Goal: Task Accomplishment & Management: Use online tool/utility

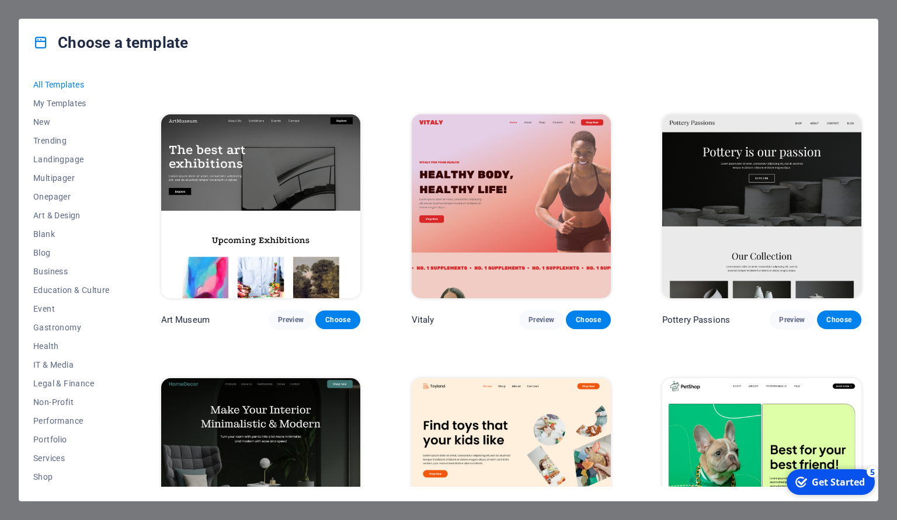
scroll to position [568, 0]
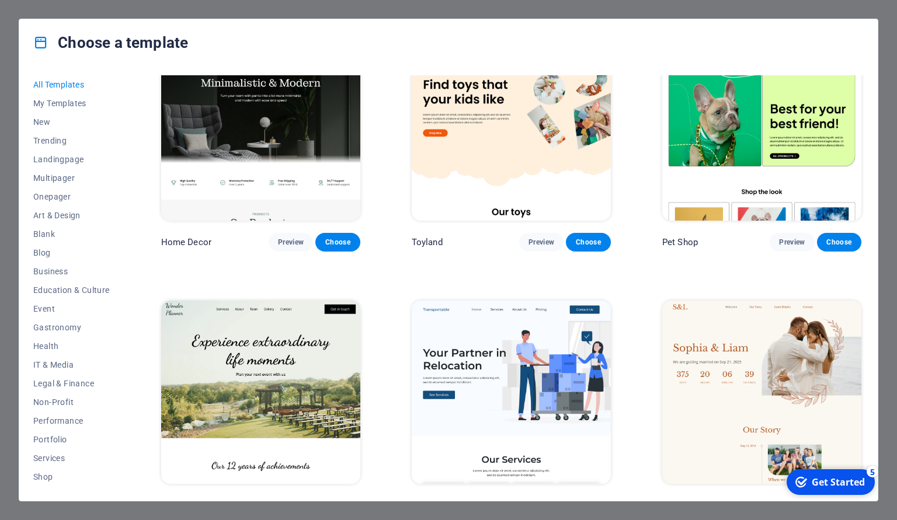
click at [550, 394] on img at bounding box center [511, 392] width 199 height 183
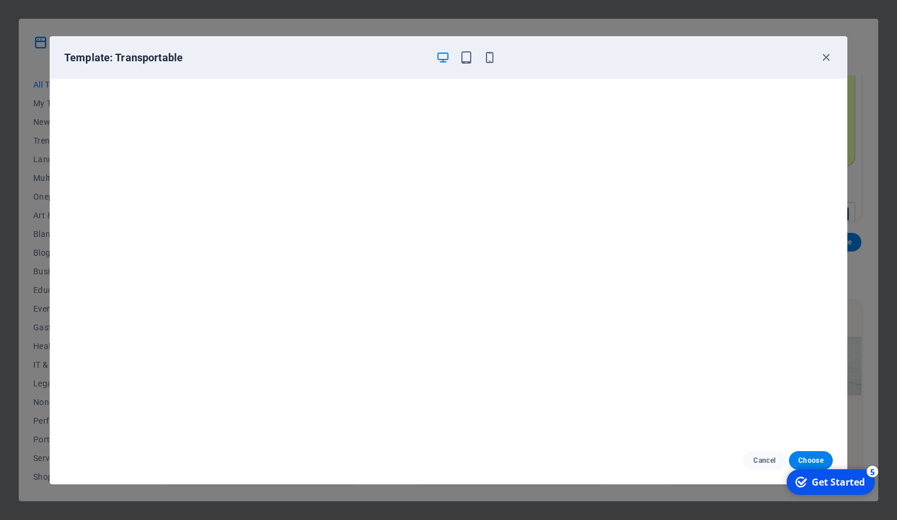
scroll to position [568, 0]
click at [805, 454] on button "Choose" at bounding box center [811, 461] width 44 height 19
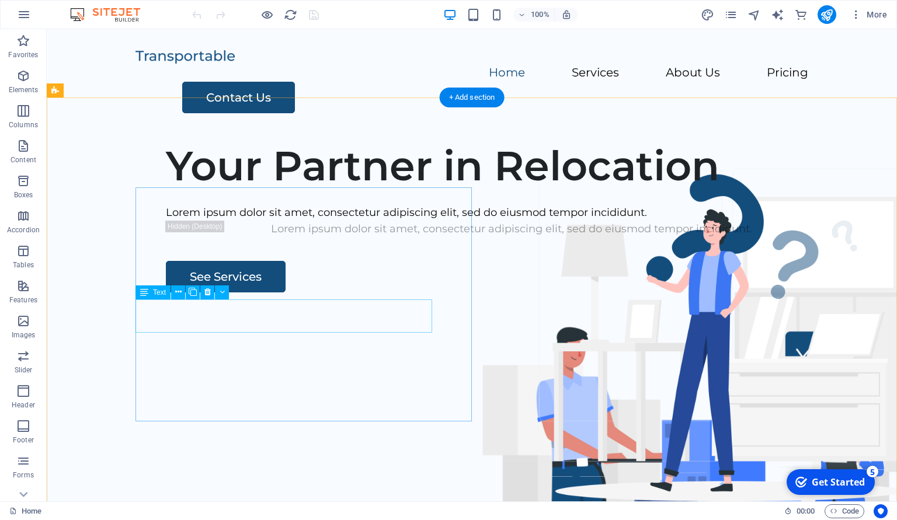
click at [331, 221] on div "Lorem ipsum dolor sit amet, consectetur adipiscing elit, sed do eiusmod tempor …" at bounding box center [512, 212] width 692 height 17
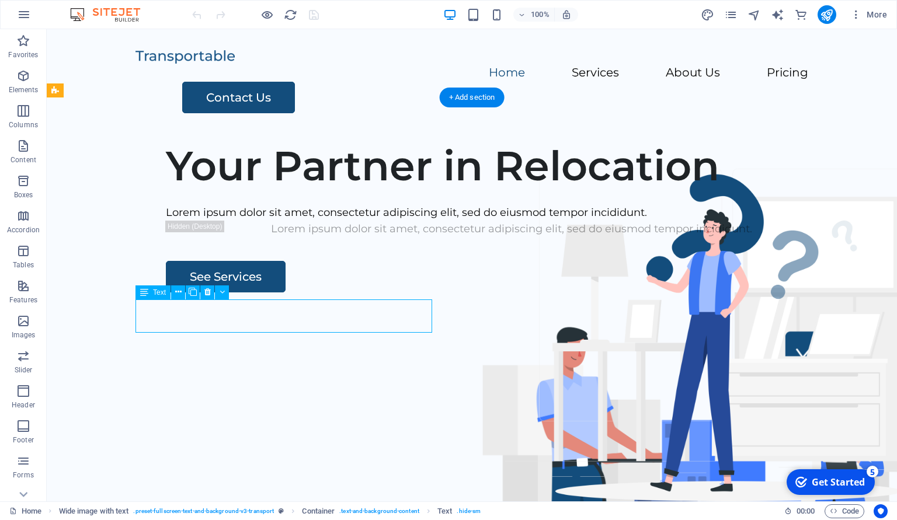
click at [323, 221] on div "Lorem ipsum dolor sit amet, consectetur adipiscing elit, sed do eiusmod tempor …" at bounding box center [512, 212] width 692 height 17
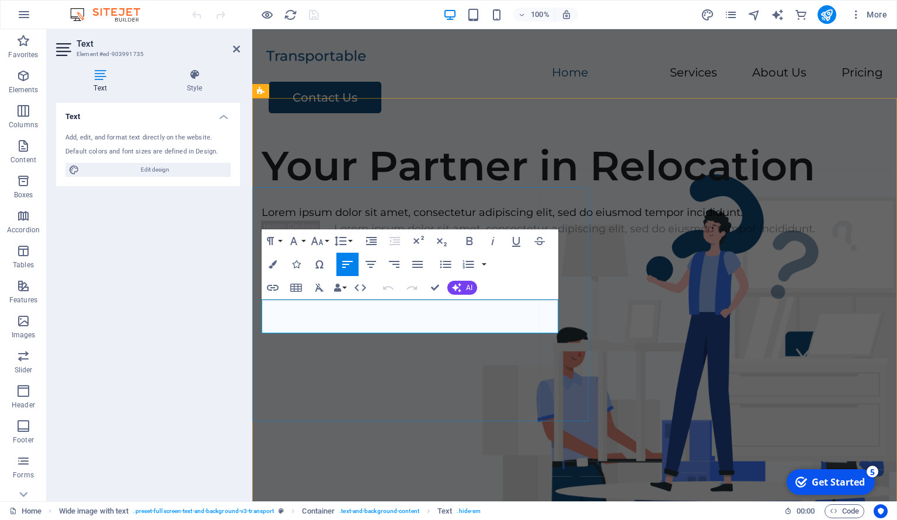
click at [358, 221] on p "Lorem ipsum dolor sit amet, consectetur adipiscing elit, sed do eiusmod tempor …" at bounding box center [575, 212] width 626 height 17
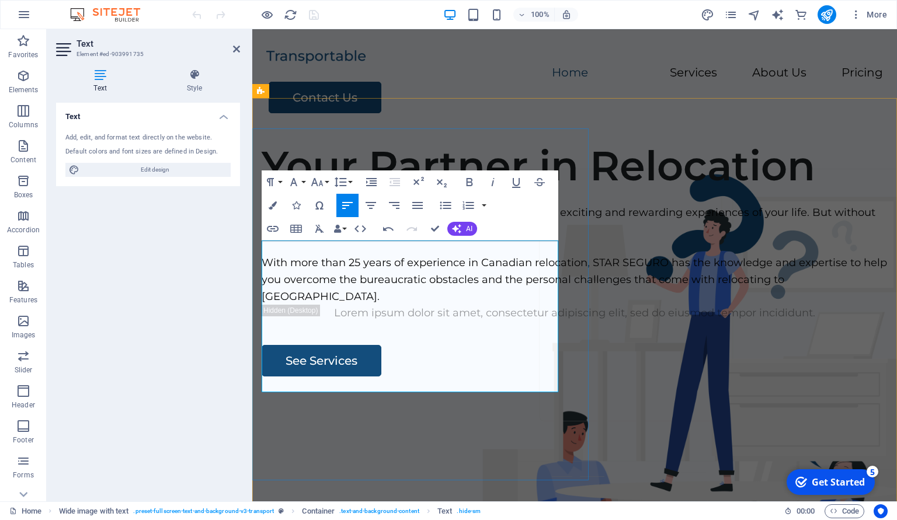
scroll to position [4163, 8]
click at [186, 165] on span "Edit design" at bounding box center [155, 170] width 144 height 14
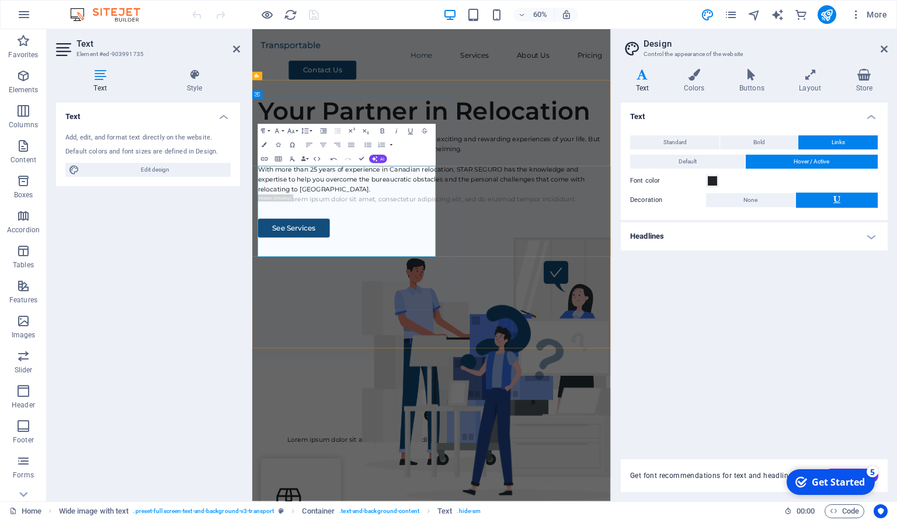
scroll to position [3849, 8]
click at [886, 47] on icon at bounding box center [884, 48] width 7 height 9
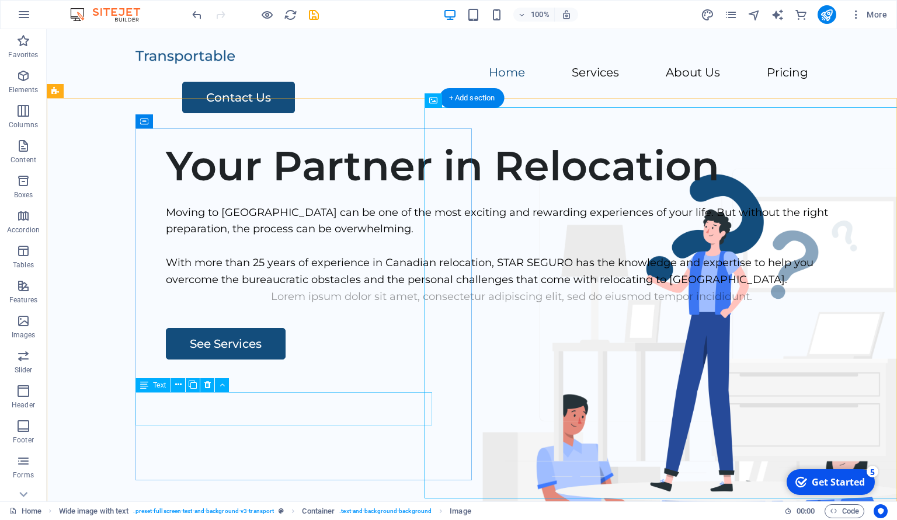
click at [310, 305] on div "Lorem ipsum dolor sit amet, consectetur adipiscing elit, sed do eiusmod tempor …" at bounding box center [512, 297] width 692 height 17
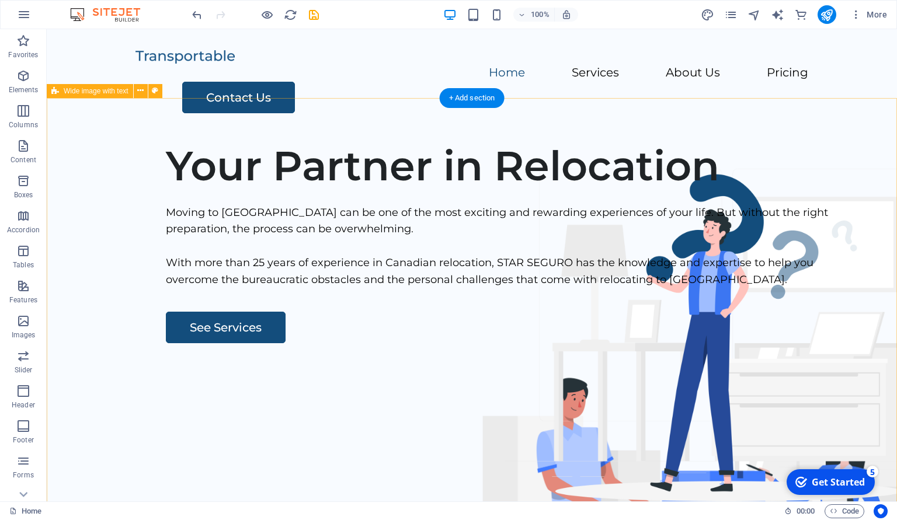
click at [273, 491] on div "Your Partner in Relocation Moving to [GEOGRAPHIC_DATA] can be one of the most e…" at bounding box center [472, 355] width 850 height 447
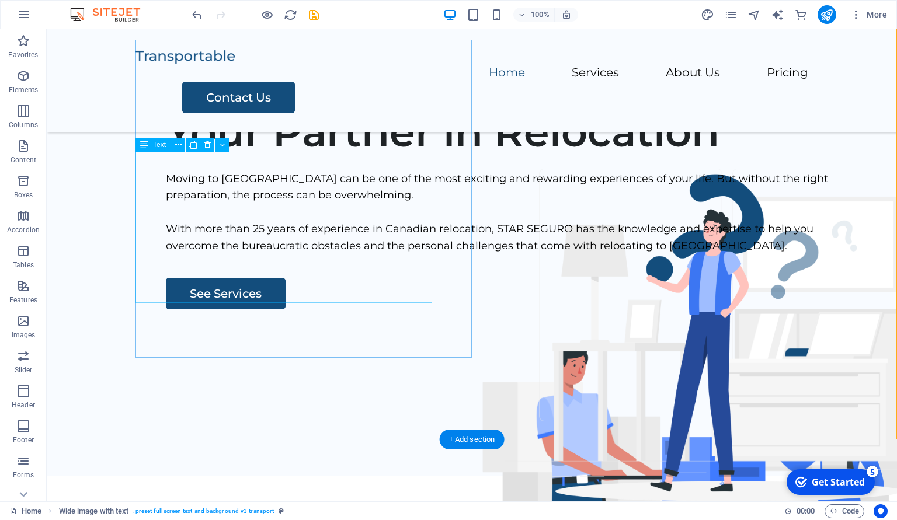
scroll to position [329, 0]
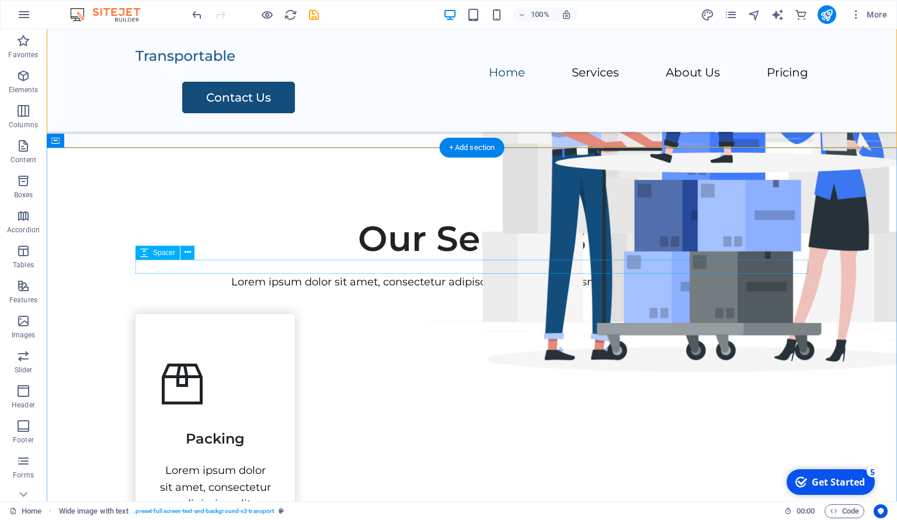
click at [237, 268] on div at bounding box center [472, 267] width 673 height 14
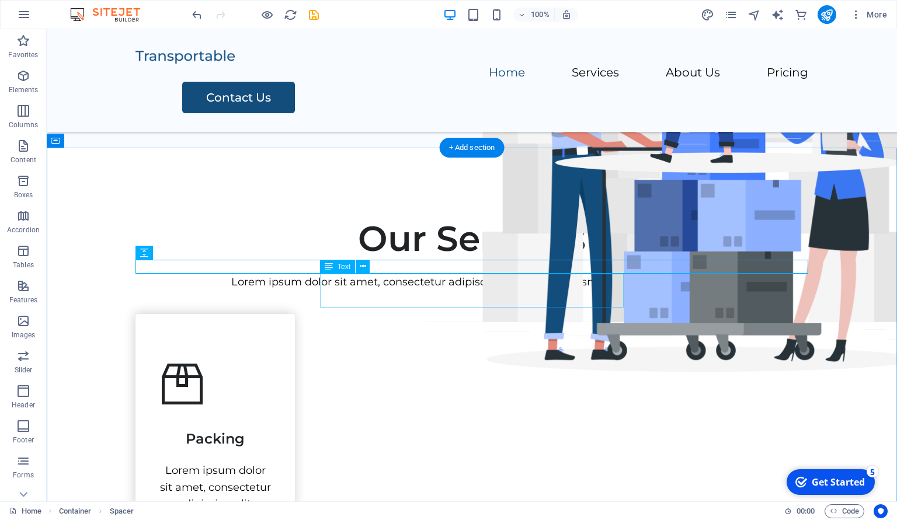
click at [398, 289] on div "Lorem ipsum dolor sit amet, consectetur adipiscing elit, sed do eiusmod tempor …" at bounding box center [472, 282] width 673 height 17
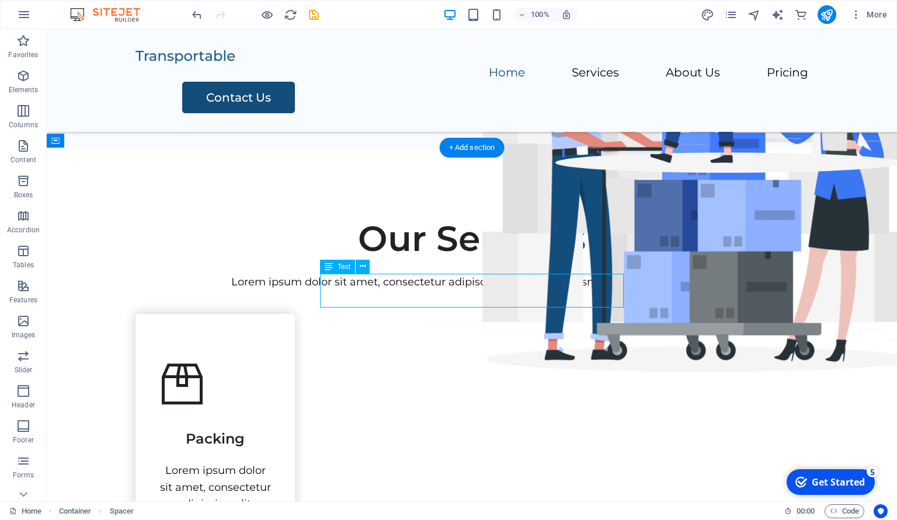
click at [398, 289] on div "Lorem ipsum dolor sit amet, consectetur adipiscing elit, sed do eiusmod tempor …" at bounding box center [472, 282] width 673 height 17
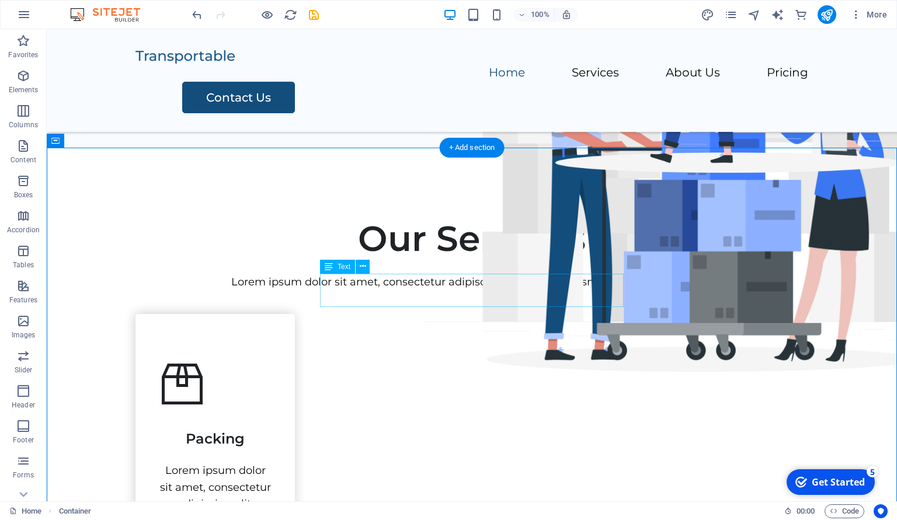
click at [432, 291] on div "Lorem ipsum dolor sit amet, consectetur adipiscing elit, sed do eiusmod tempor …" at bounding box center [472, 282] width 673 height 17
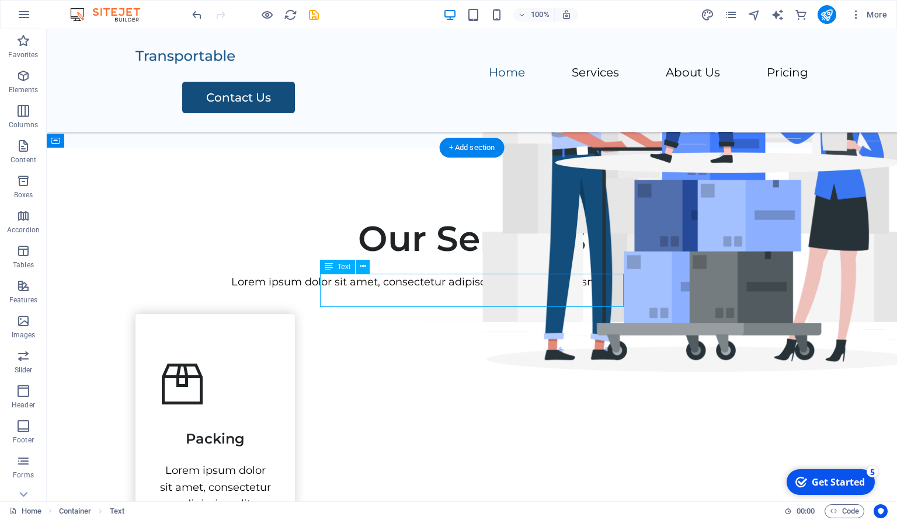
click at [432, 291] on div "Lorem ipsum dolor sit amet, consectetur adipiscing elit, sed do eiusmod tempor …" at bounding box center [472, 282] width 673 height 17
click at [349, 268] on span "Text" at bounding box center [344, 266] width 13 height 7
click at [441, 291] on div "Lorem ipsum dolor sit amet, consectetur adipiscing elit, sed do eiusmod tempor …" at bounding box center [472, 282] width 673 height 17
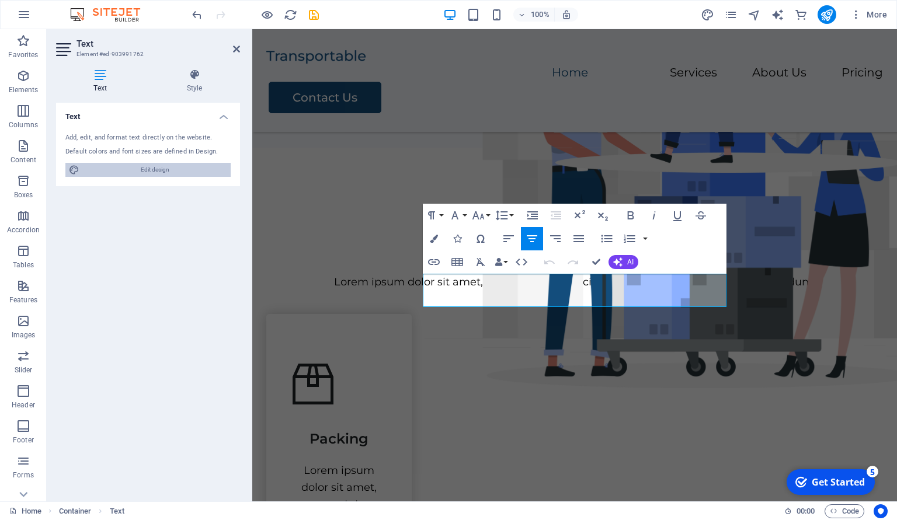
click at [157, 172] on span "Edit design" at bounding box center [155, 170] width 144 height 14
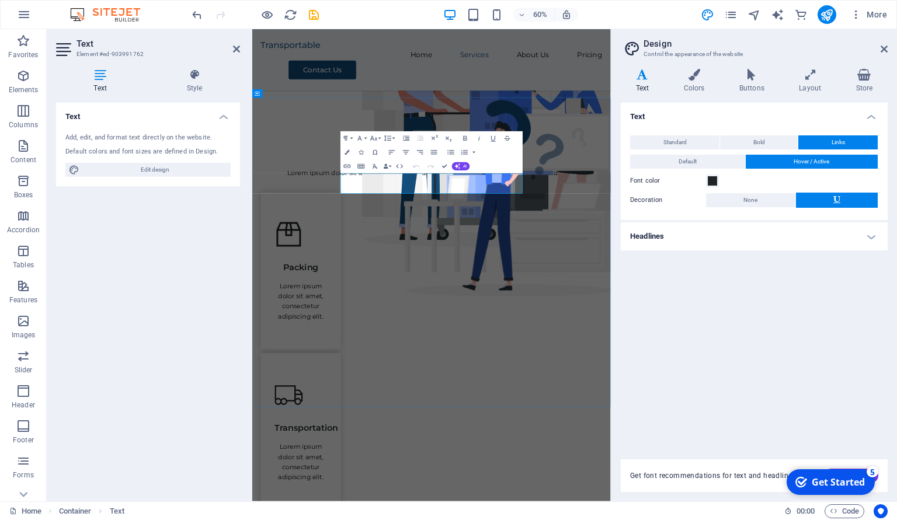
click at [520, 278] on p "Lorem ipsum dolor sit amet, consectetur adipiscing elit, sed do eiusmod tempor …" at bounding box center [550, 269] width 569 height 17
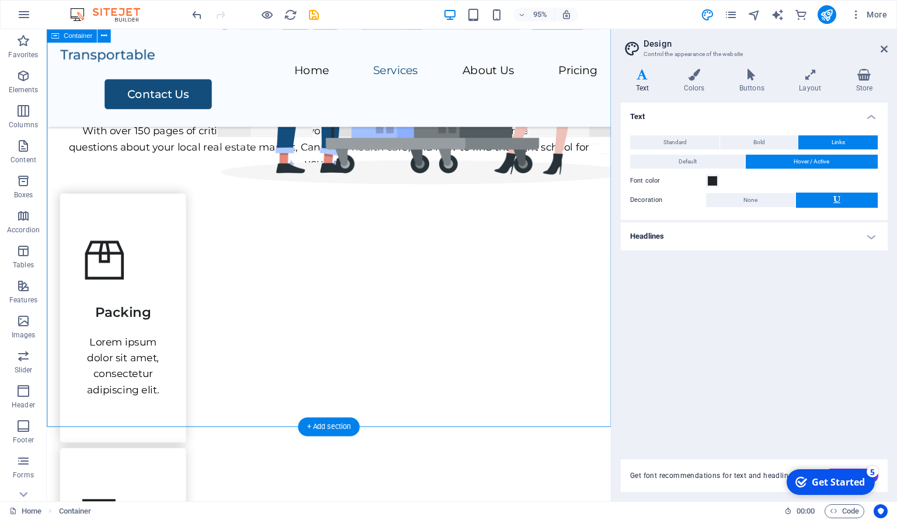
scroll to position [671, 0]
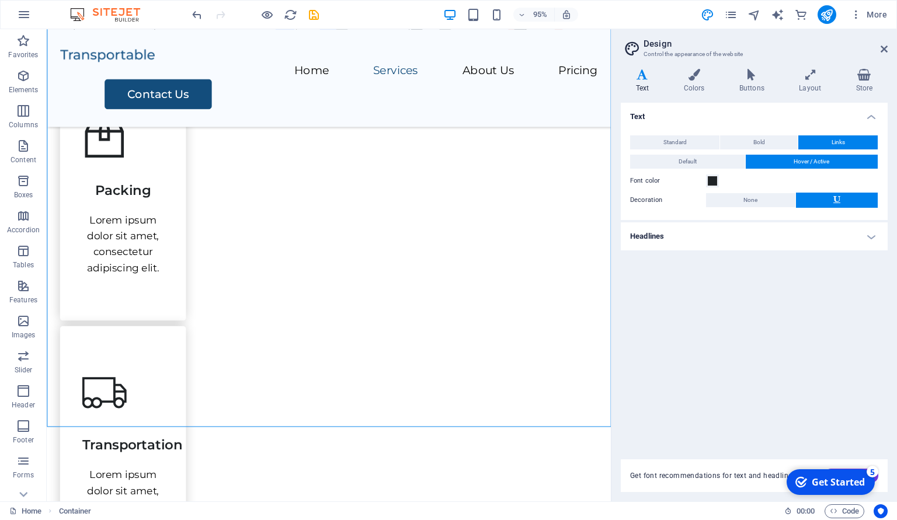
click at [890, 48] on aside "Design Control the appearance of the website Variants Text Colors Buttons Layou…" at bounding box center [754, 265] width 286 height 473
click at [886, 50] on icon at bounding box center [884, 48] width 7 height 9
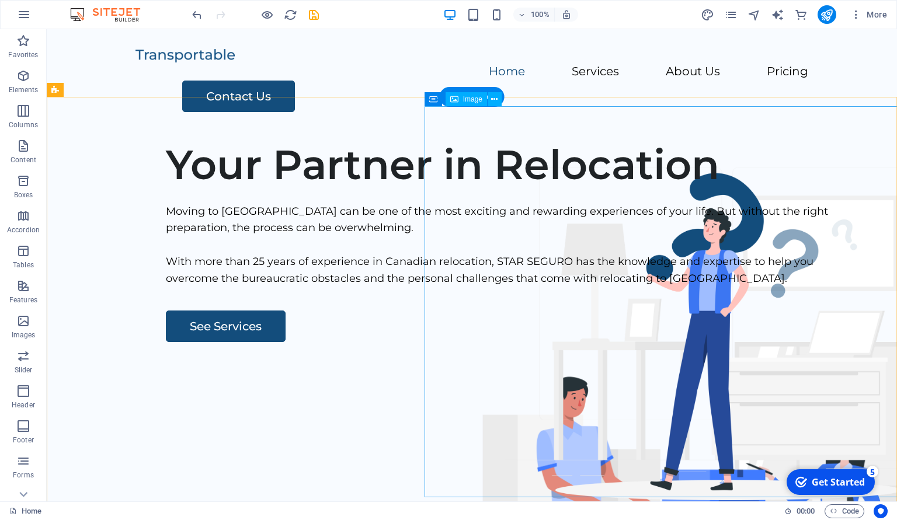
scroll to position [0, 0]
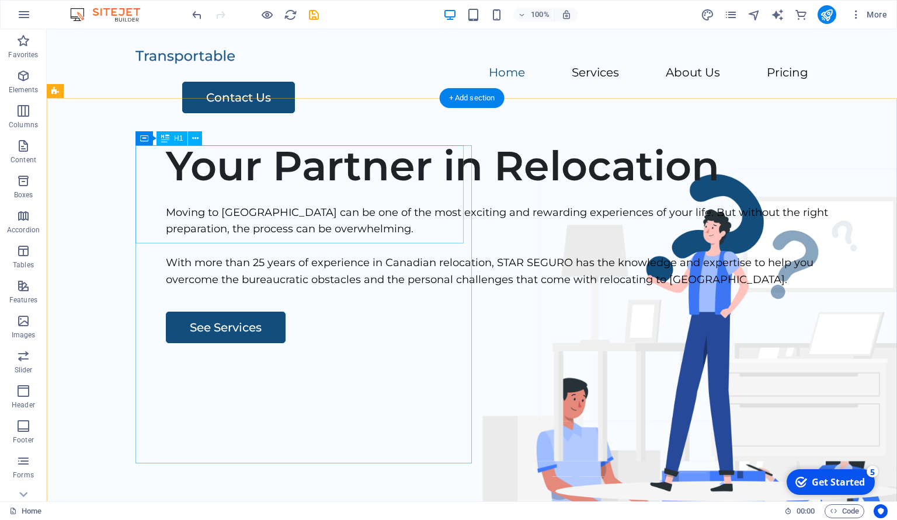
click at [338, 190] on div "Your Partner in Relocation" at bounding box center [512, 165] width 692 height 49
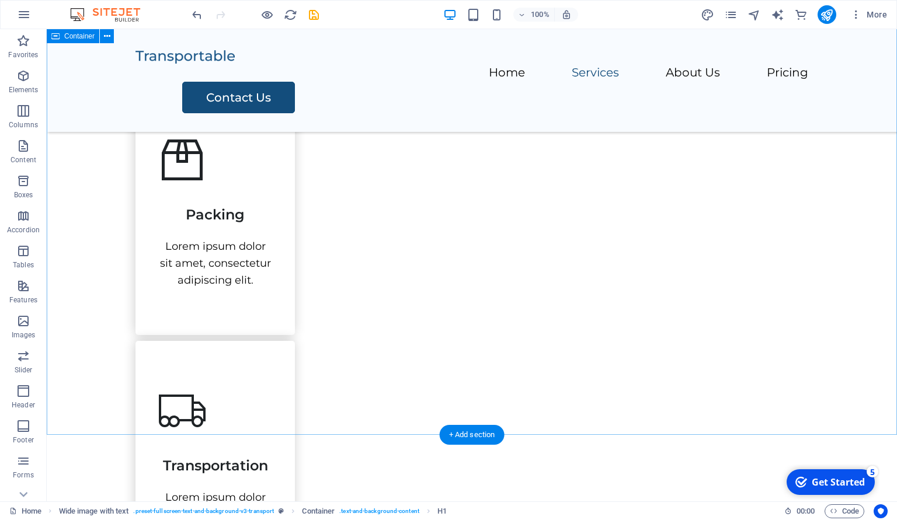
scroll to position [658, 0]
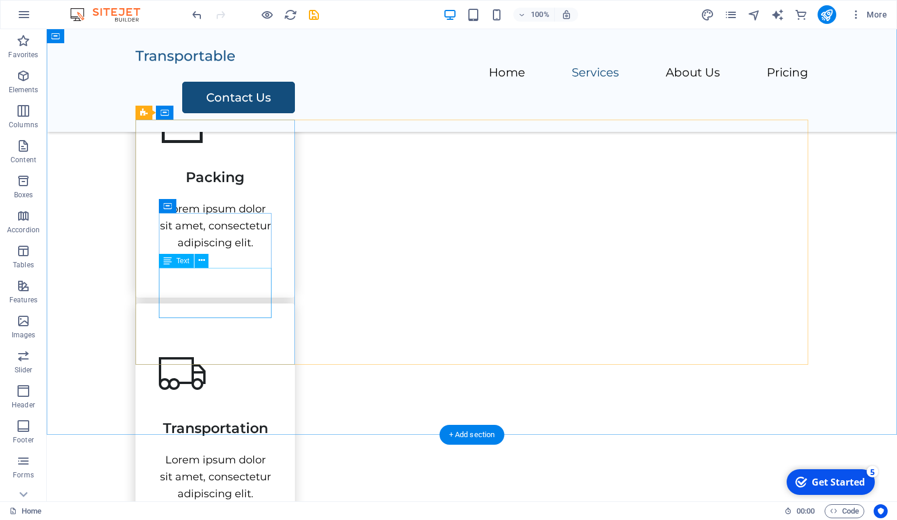
click at [200, 251] on div "Lorem ipsum dolor sit amet, consectetur adipiscing elit." at bounding box center [215, 226] width 113 height 50
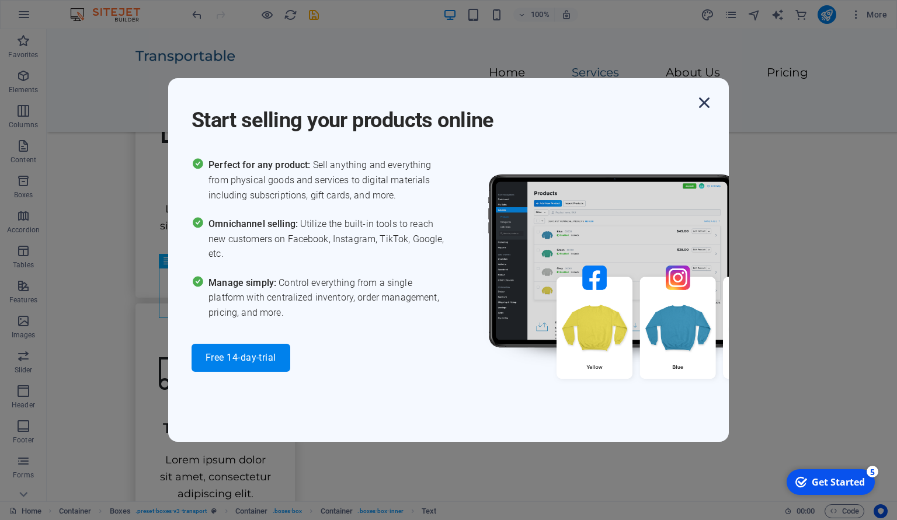
click at [707, 99] on icon "button" at bounding box center [704, 102] width 21 height 21
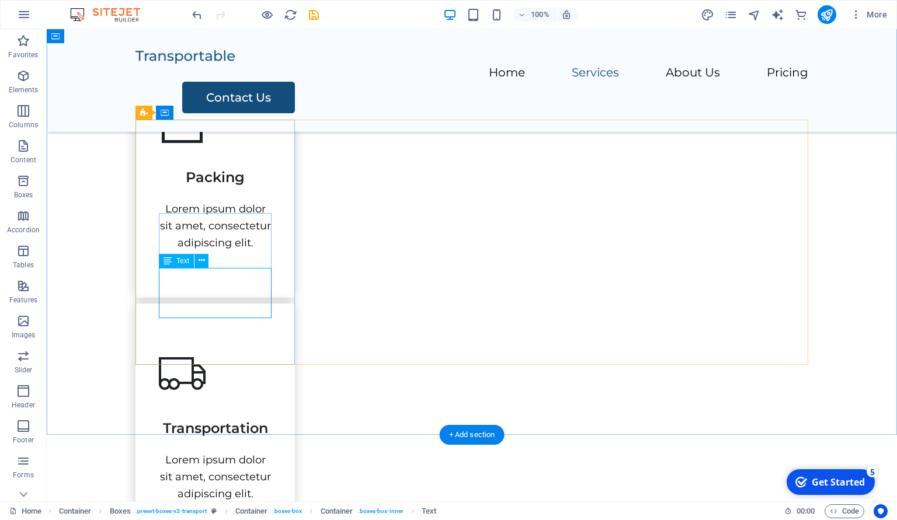
click at [216, 251] on div "Lorem ipsum dolor sit amet, consectetur adipiscing elit." at bounding box center [215, 226] width 113 height 50
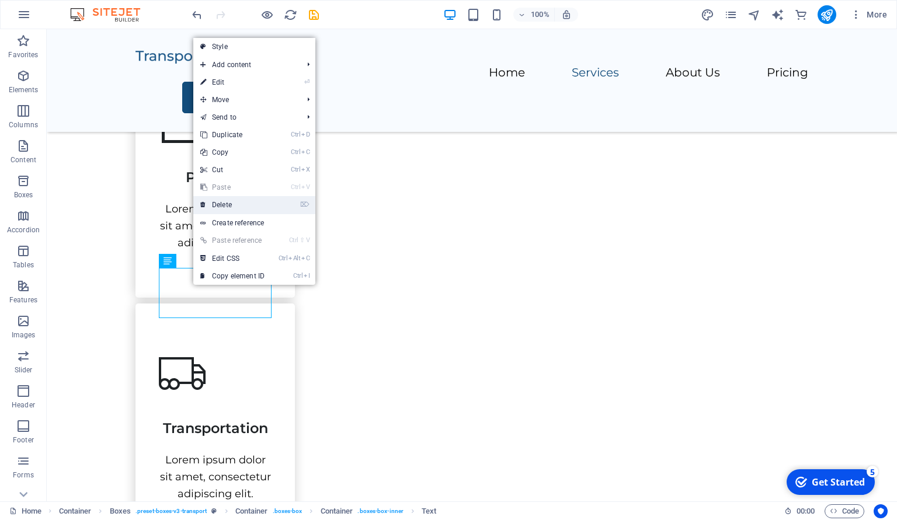
click at [233, 204] on link "⌦ Delete" at bounding box center [232, 205] width 78 height 18
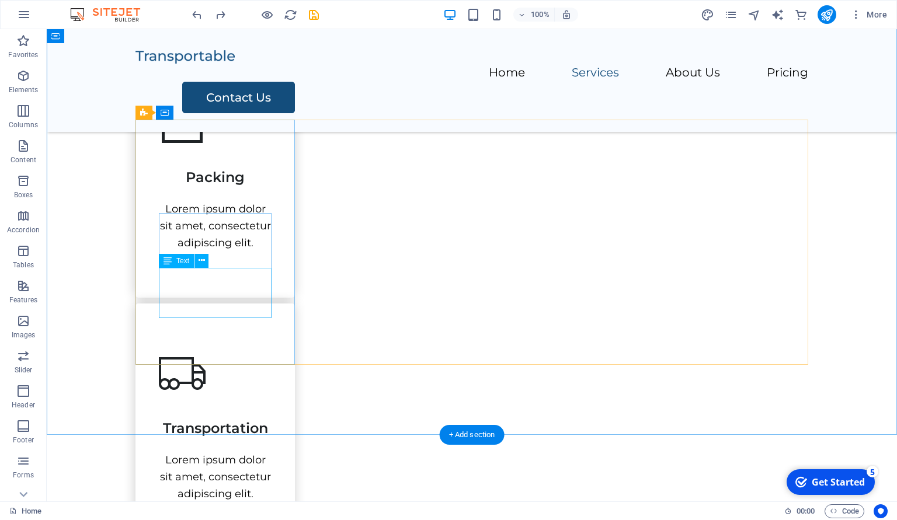
click at [216, 251] on div "Lorem ipsum dolor sit amet, consectetur adipiscing elit." at bounding box center [215, 226] width 113 height 50
click at [204, 251] on div "Lorem ipsum dolor sit amet, consectetur adipiscing elit." at bounding box center [215, 226] width 113 height 50
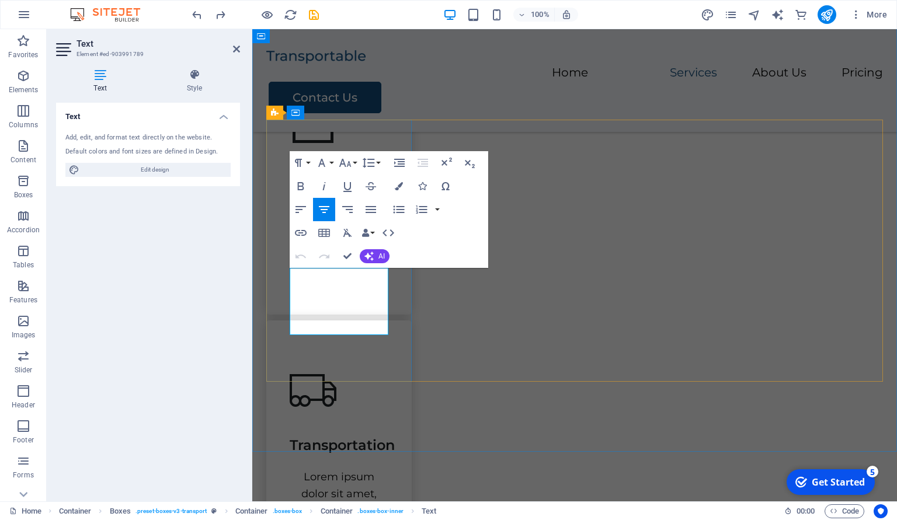
click at [329, 268] on p "Lorem ipsum dolor sit amet, consectetur adipiscing elit." at bounding box center [339, 234] width 99 height 67
click at [330, 268] on p "Lorem ipsum dolor sit amet, consectetur adipiscing elit." at bounding box center [339, 234] width 99 height 67
click at [331, 268] on p "Lorem ipsum dolor sit amet, consectetur adipiscing elit." at bounding box center [339, 234] width 99 height 67
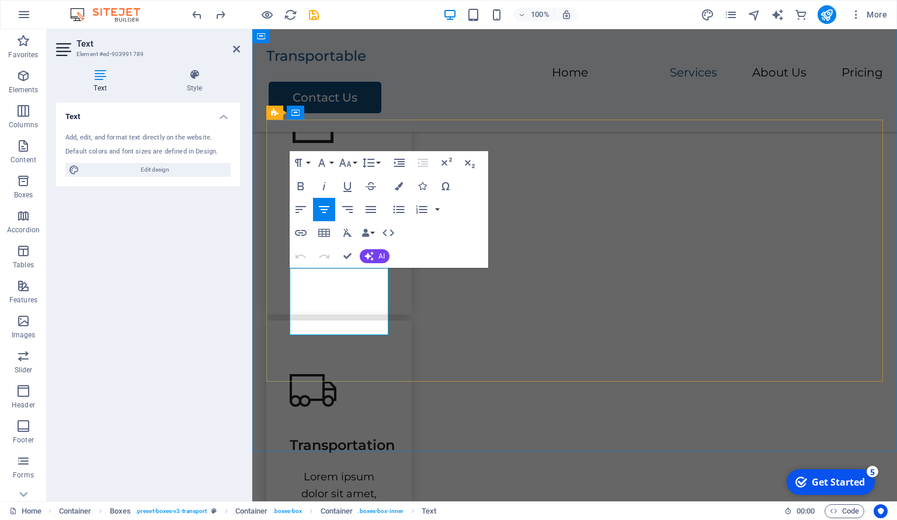
click at [295, 268] on p "Lorem ipsum dolor sit amet, consectetur adipiscing elit." at bounding box center [339, 234] width 99 height 67
click at [370, 315] on div "Packing Lorem ipsum dolor sit amet, consectetur adipiscing elit." at bounding box center [338, 184] width 145 height 262
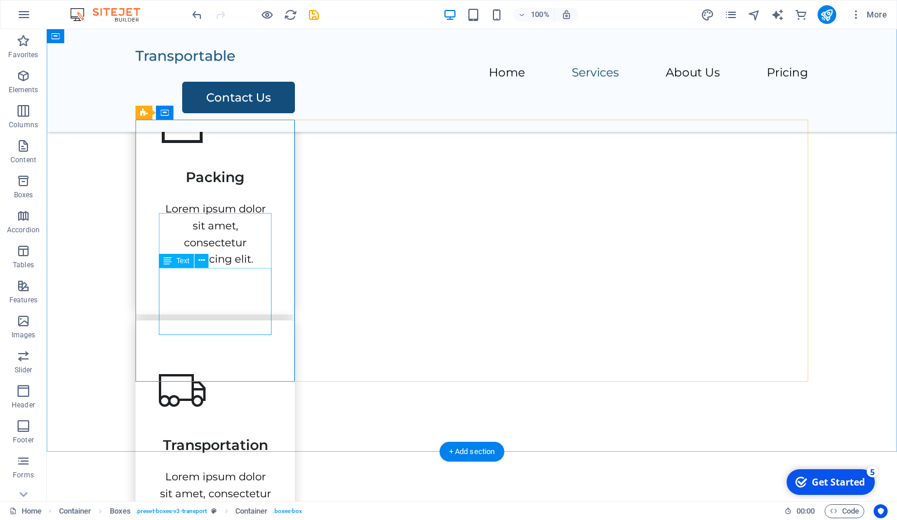
click at [216, 268] on div "Lorem ipsum dolor sit amet, consectetur adipiscing elit." at bounding box center [215, 234] width 113 height 67
click at [229, 268] on div "Lorem ipsum dolor sit amet, consectetur adipiscing elit." at bounding box center [215, 234] width 113 height 67
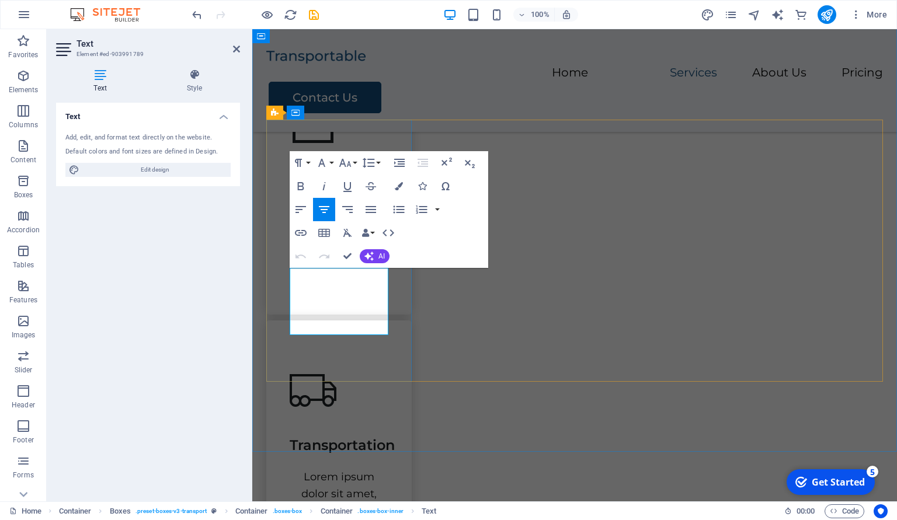
click at [347, 268] on p "Lorem ipsum dolor sit amet, consectetur adipiscing elit." at bounding box center [339, 234] width 99 height 67
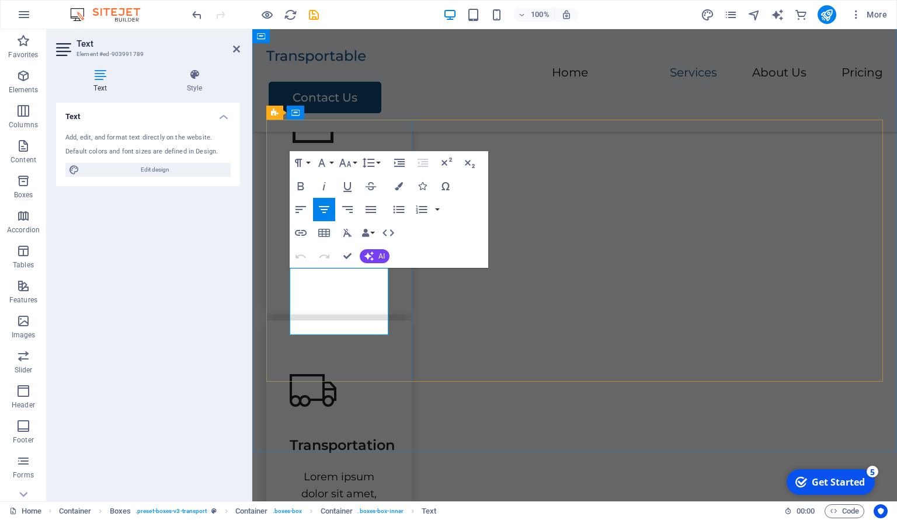
click at [347, 268] on p "Lorem ipsum dolor sit amet, consectetur adipiscing elit." at bounding box center [339, 234] width 99 height 67
click at [196, 167] on span "Edit design" at bounding box center [155, 170] width 144 height 14
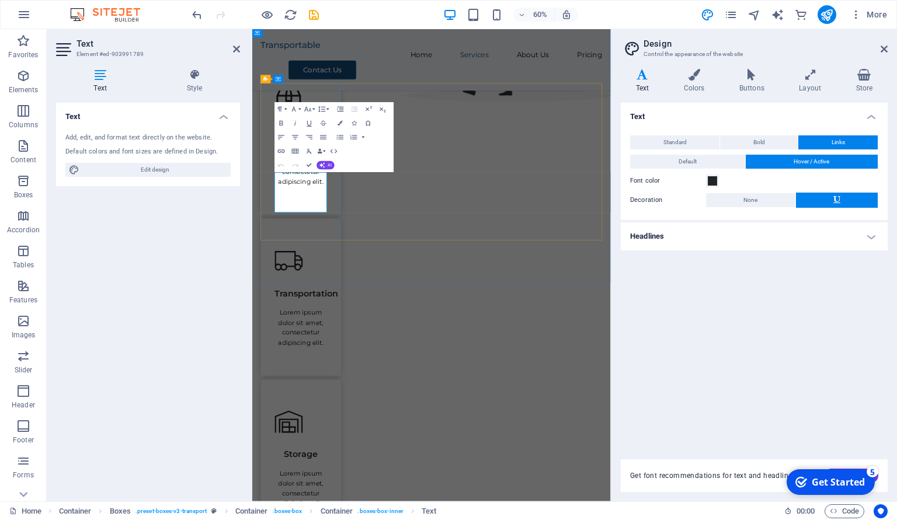
click at [343, 291] on p "Lorem ipsum dolor sit amet, consectetur adipiscing elit." at bounding box center [333, 259] width 87 height 67
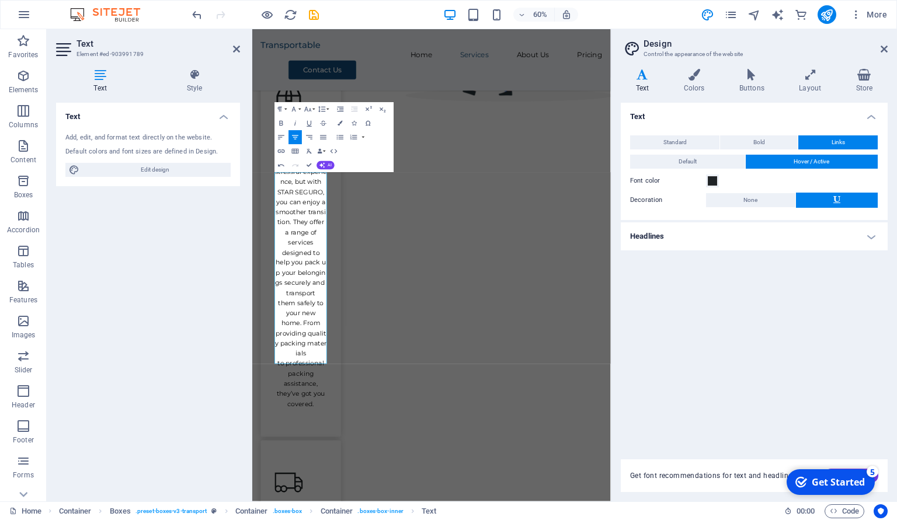
click at [211, 287] on div "Text Add, edit, and format text directly on the website. Default colors and fon…" at bounding box center [148, 298] width 184 height 390
click at [884, 50] on icon at bounding box center [884, 48] width 7 height 9
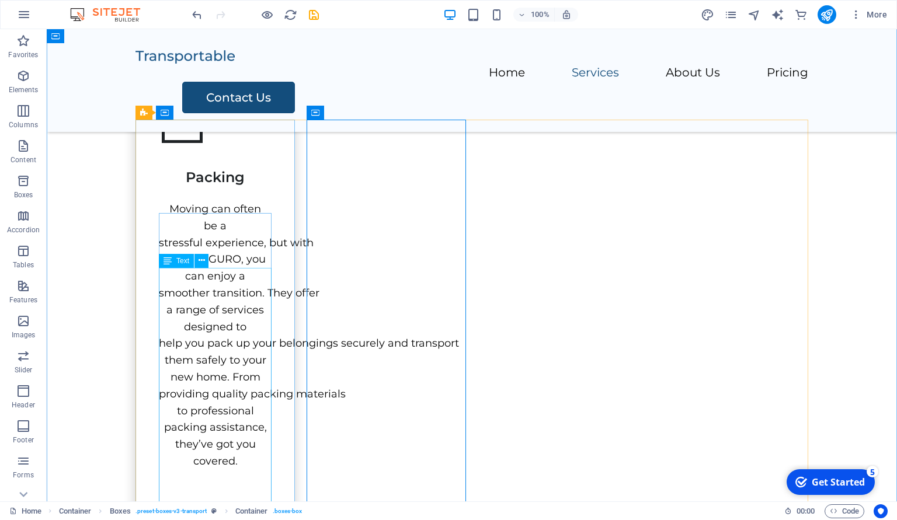
click at [227, 333] on div "Moving can often be a stressful experience, but with STAR SEGURO, you can enjoy…" at bounding box center [215, 335] width 113 height 269
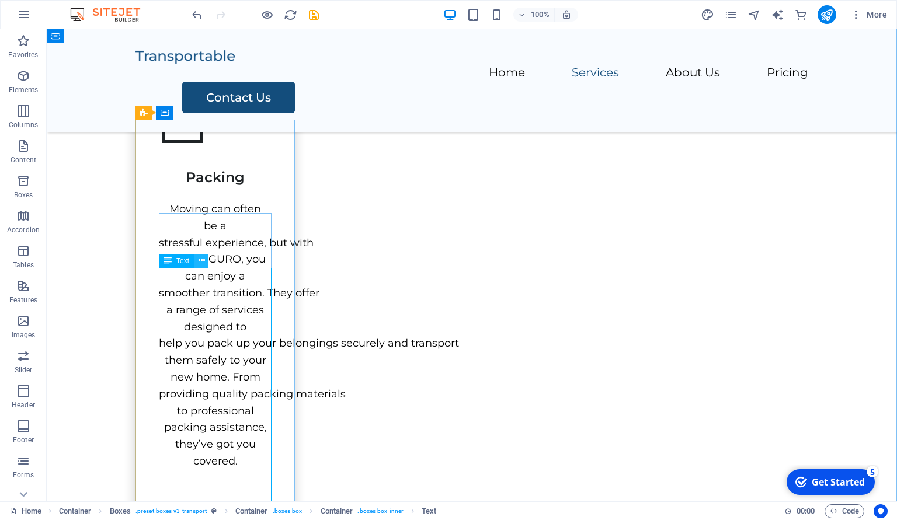
click at [200, 259] on icon at bounding box center [202, 261] width 6 height 12
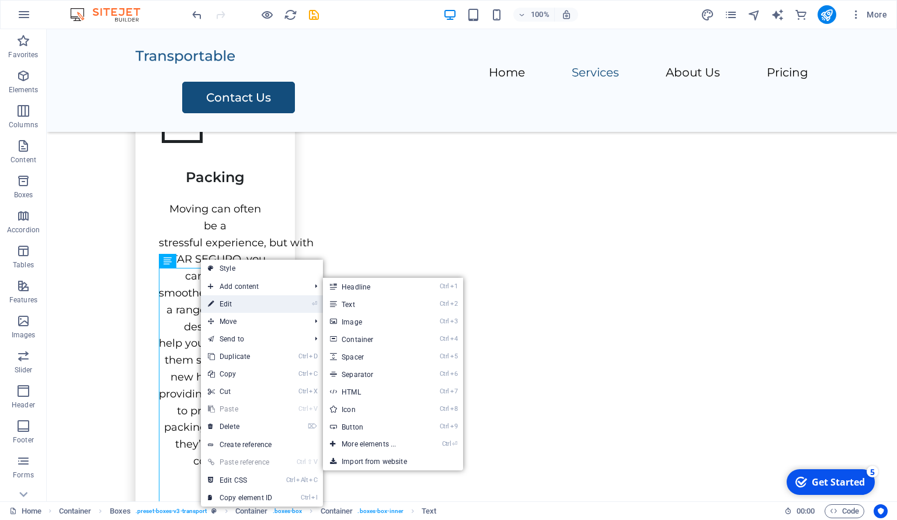
click at [245, 300] on link "⏎ Edit" at bounding box center [240, 305] width 78 height 18
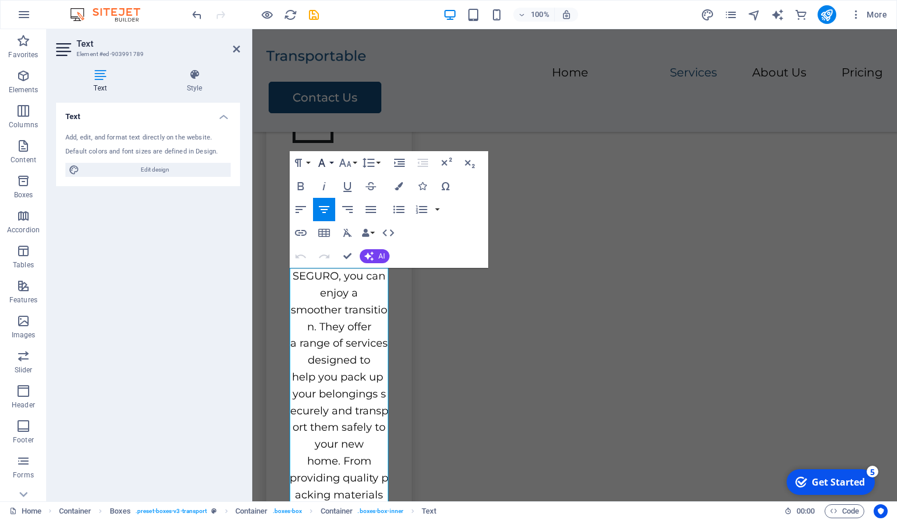
click at [327, 165] on icon "button" at bounding box center [322, 163] width 14 height 14
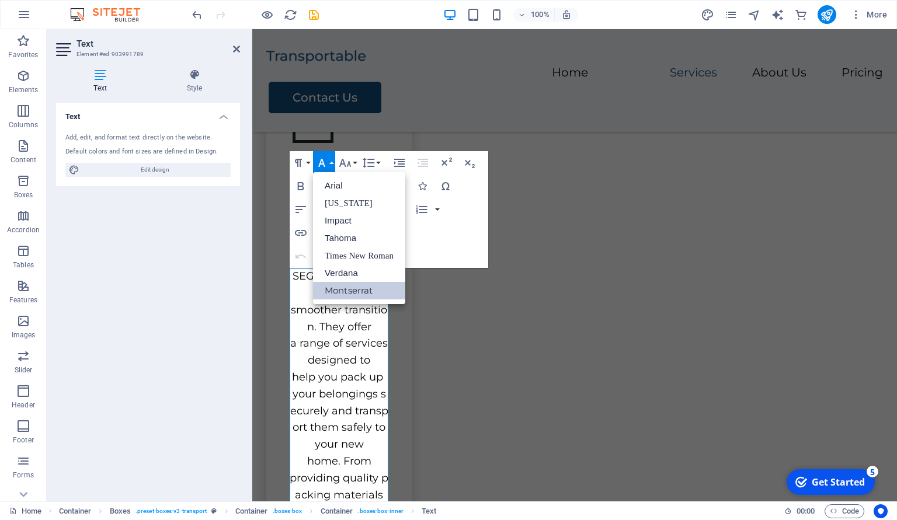
scroll to position [0, 0]
click at [478, 215] on div "Paragraph Format Normal Heading 1 Heading 2 Heading 3 Heading 4 Heading 5 Headi…" at bounding box center [389, 209] width 199 height 117
click at [375, 370] on p "Moving can often be a stressful experience, but with STAR SEGURO, you can enjoy…" at bounding box center [339, 386] width 99 height 370
click at [474, 253] on div "Paragraph Format Normal Heading 1 Heading 2 Heading 3 Heading 4 Heading 5 Headi…" at bounding box center [389, 209] width 199 height 117
click at [350, 373] on p "Moving can often be a stressful experience, but with STAR SEGURO, you can enjoy…" at bounding box center [339, 386] width 99 height 370
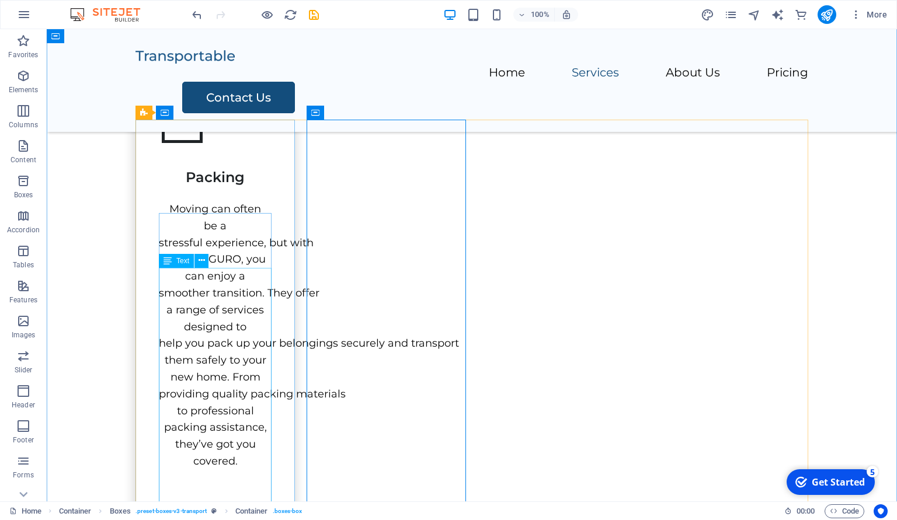
click at [225, 349] on div "Moving can often be a stressful experience, but with STAR SEGURO, you can enjoy…" at bounding box center [215, 335] width 113 height 269
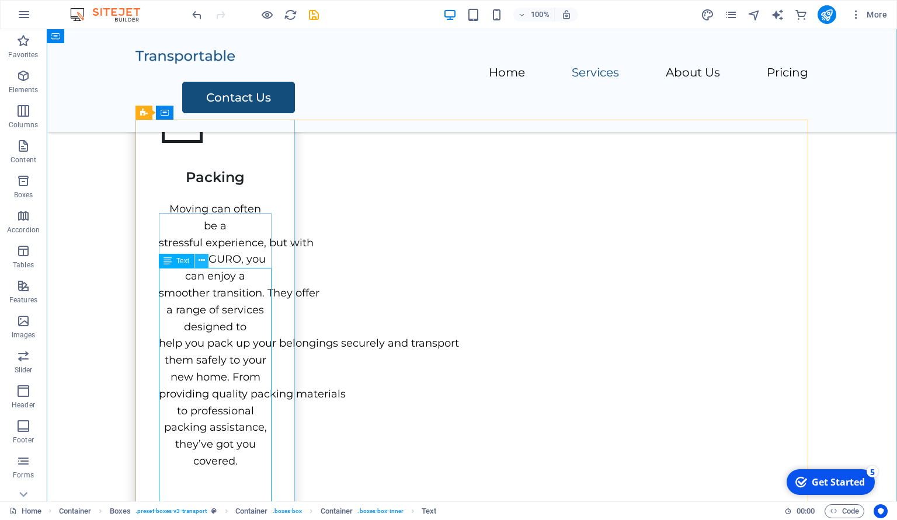
click at [206, 259] on button at bounding box center [202, 261] width 14 height 14
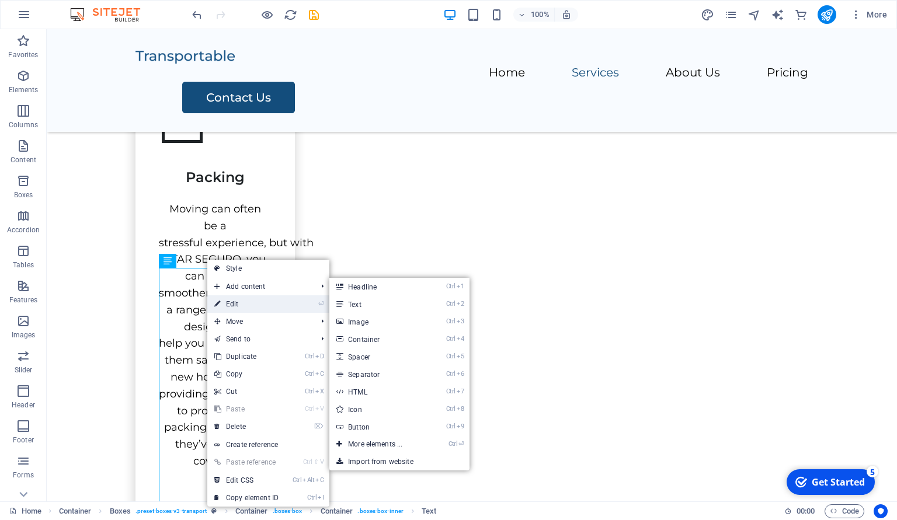
click at [261, 303] on link "⏎ Edit" at bounding box center [246, 305] width 78 height 18
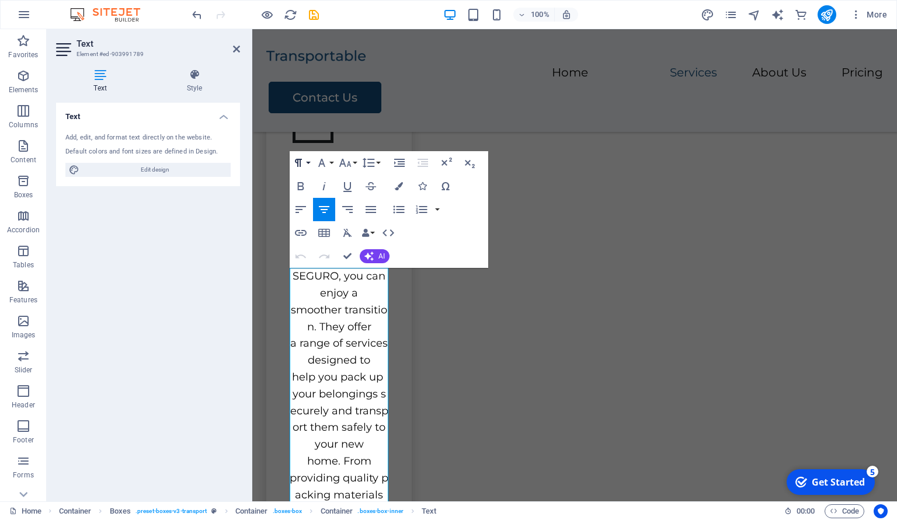
click at [307, 165] on button "Paragraph Format" at bounding box center [301, 162] width 22 height 23
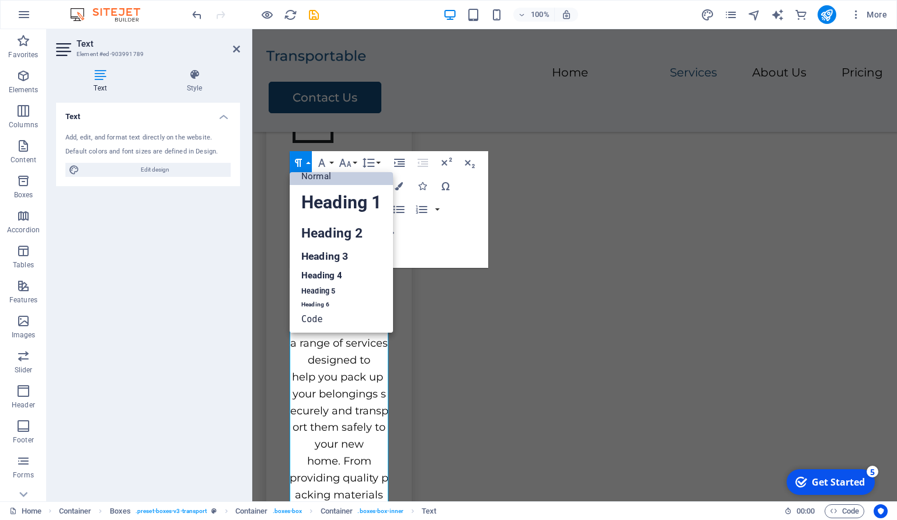
scroll to position [9, 0]
click at [331, 179] on link "Normal" at bounding box center [341, 177] width 103 height 18
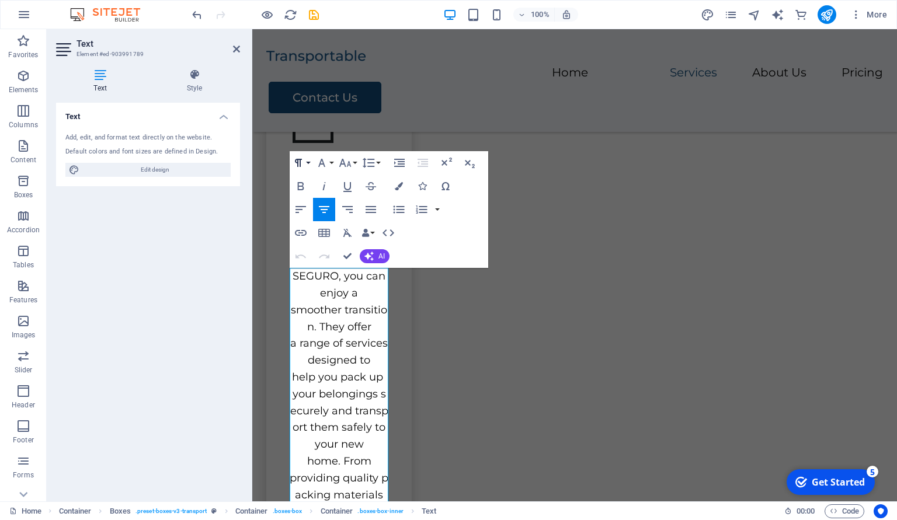
click at [305, 163] on button "Paragraph Format" at bounding box center [301, 162] width 22 height 23
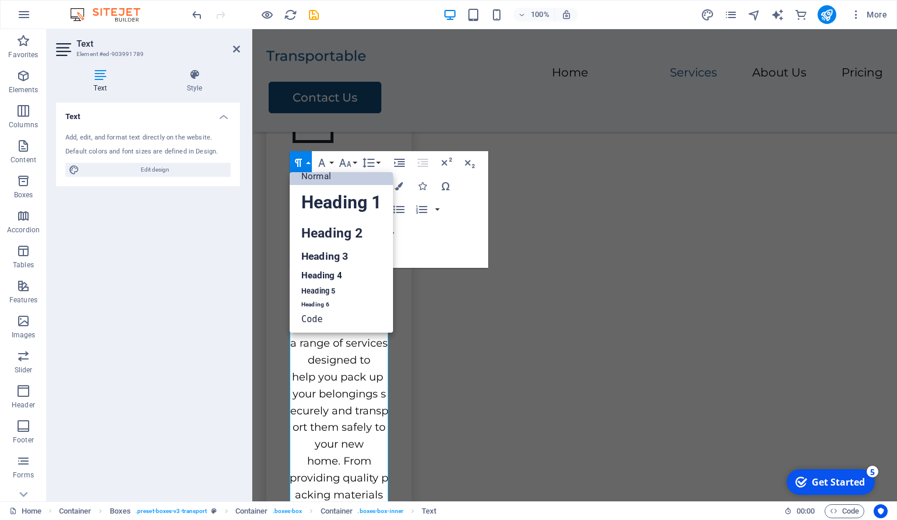
click at [326, 178] on link "Normal" at bounding box center [341, 177] width 103 height 18
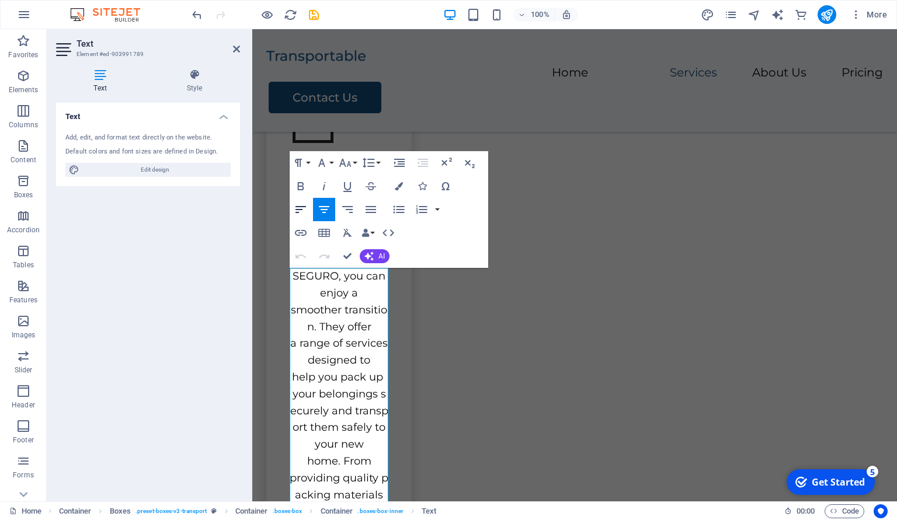
click at [303, 209] on icon "button" at bounding box center [301, 210] width 14 height 14
click at [325, 209] on icon "button" at bounding box center [324, 209] width 11 height 7
click at [319, 165] on icon "button" at bounding box center [322, 163] width 14 height 14
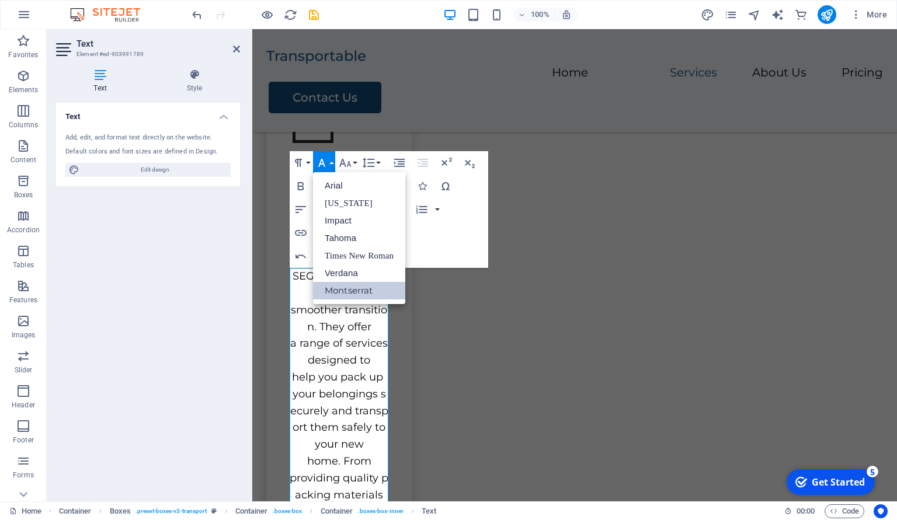
scroll to position [0, 0]
click at [347, 164] on icon "button" at bounding box center [345, 163] width 14 height 14
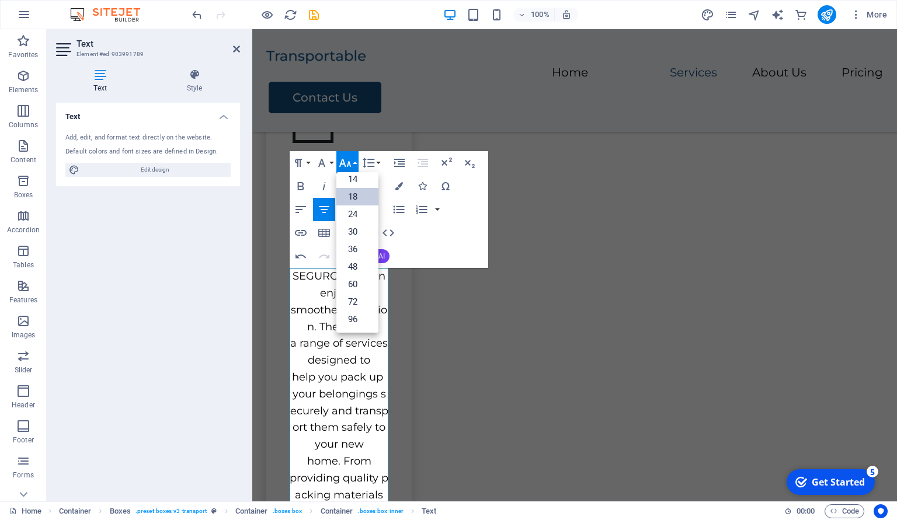
scroll to position [93, 0]
click at [359, 184] on link "14" at bounding box center [357, 180] width 42 height 18
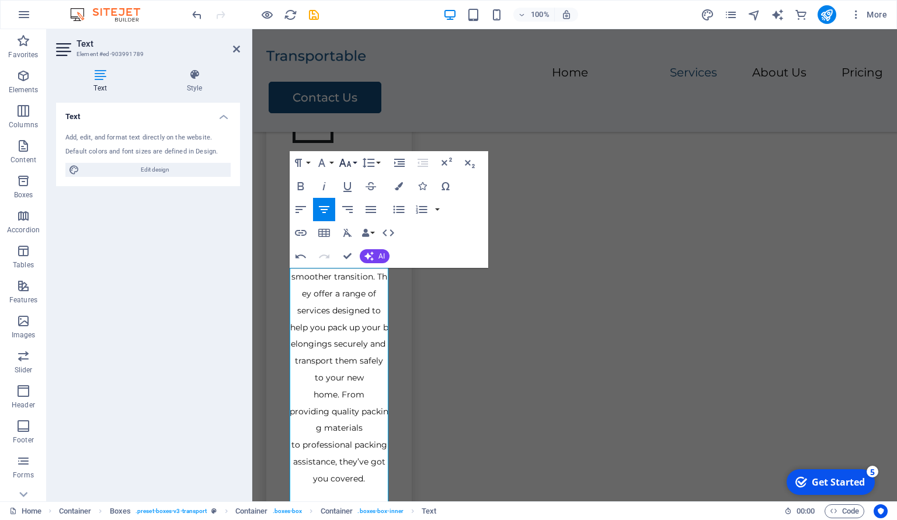
click at [352, 165] on icon "button" at bounding box center [345, 163] width 14 height 14
click at [361, 251] on link "12" at bounding box center [357, 256] width 42 height 18
click at [196, 366] on div "Text Add, edit, and format text directly on the website. Default colors and fon…" at bounding box center [148, 298] width 184 height 390
click at [355, 160] on button "Font Size" at bounding box center [347, 162] width 22 height 23
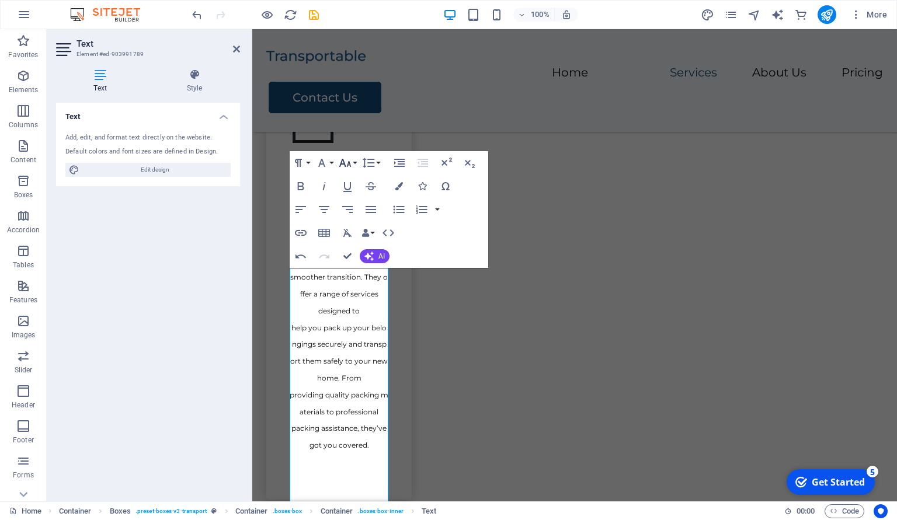
scroll to position [84, 0]
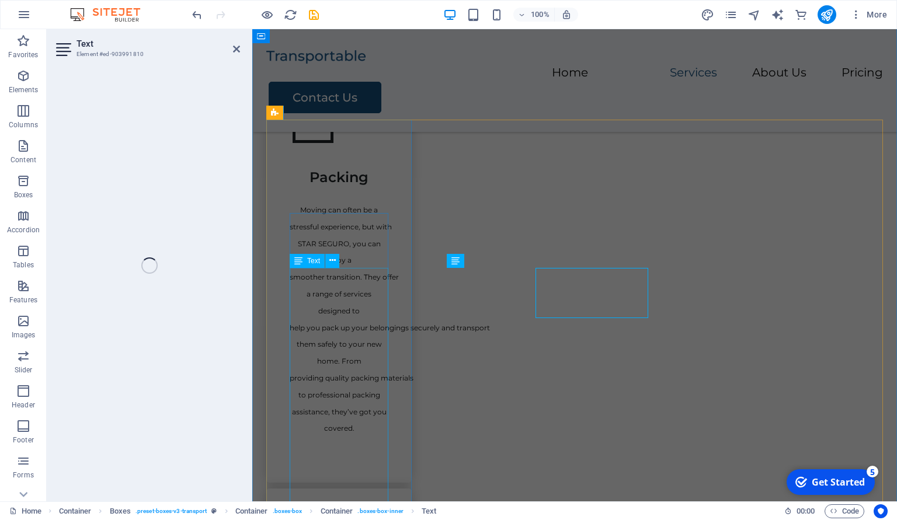
click at [376, 280] on div "Moving can often be a stressful experience, but with STAR SEGURO, you can enjoy…" at bounding box center [339, 318] width 99 height 235
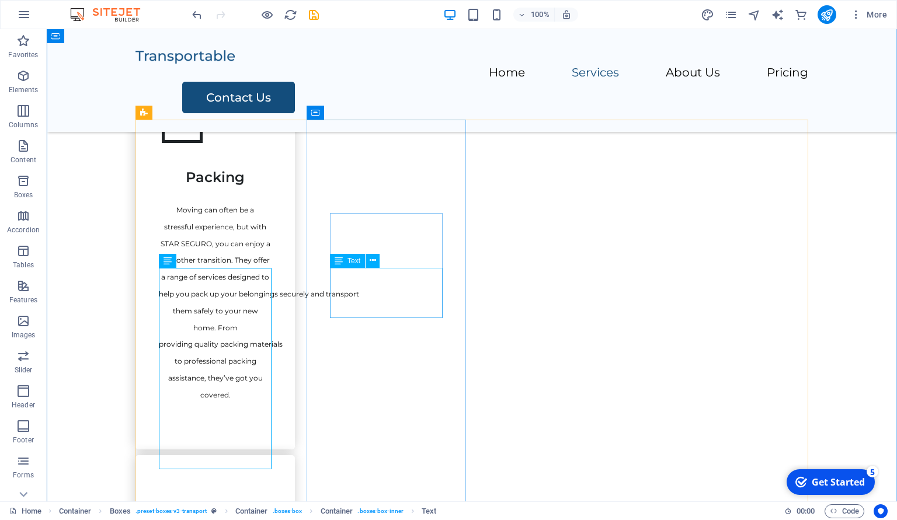
click at [234, 297] on div "Moving can often be a stressful experience, but with STAR SEGURO, you can enjoy…" at bounding box center [215, 302] width 113 height 202
click at [200, 258] on icon at bounding box center [202, 261] width 6 height 12
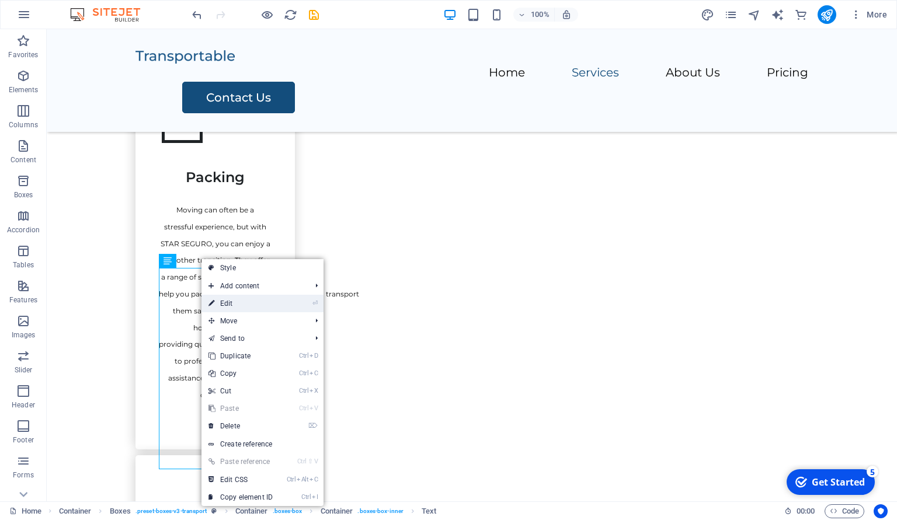
click at [232, 297] on link "⏎ Edit" at bounding box center [241, 304] width 78 height 18
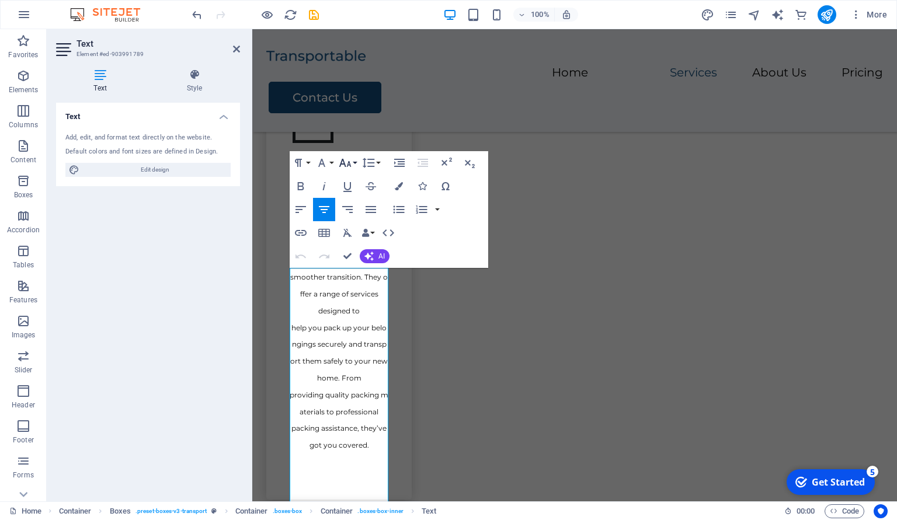
click at [352, 163] on button "Font Size" at bounding box center [347, 162] width 22 height 23
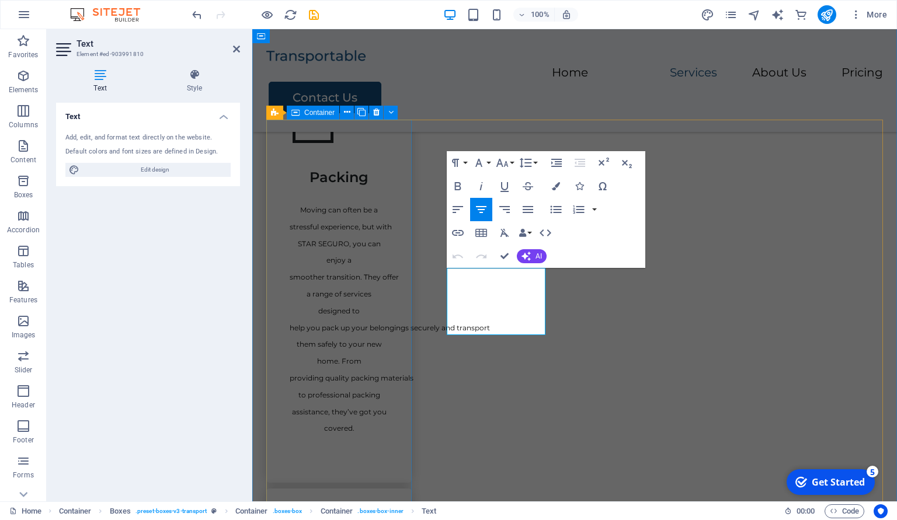
click at [395, 293] on div "Packing Moving can often be a stressful experience, but with STAR SEGURO, you c…" at bounding box center [338, 268] width 145 height 430
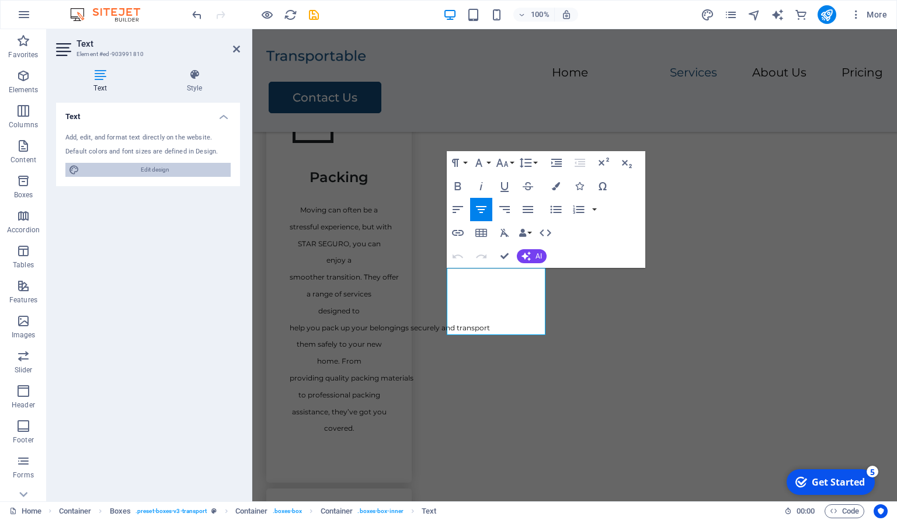
click at [157, 171] on span "Edit design" at bounding box center [155, 170] width 144 height 14
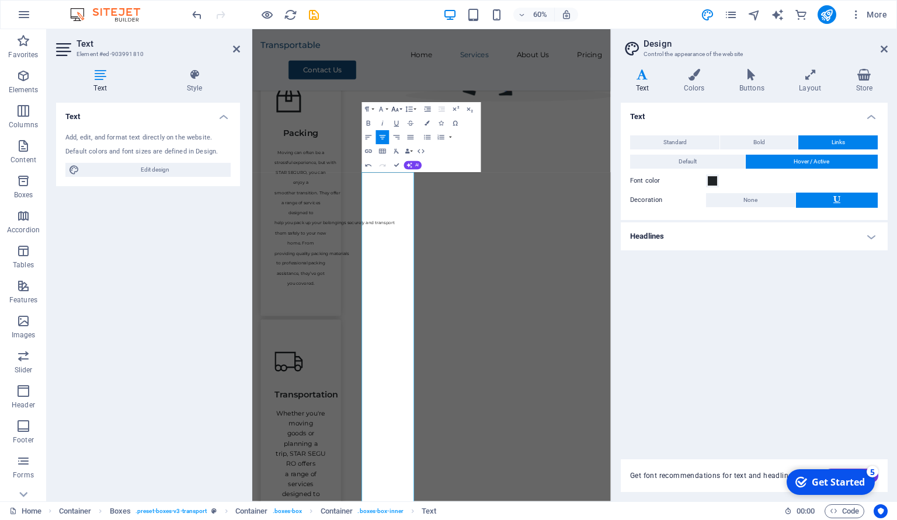
click at [391, 112] on button "Font Size" at bounding box center [396, 109] width 13 height 14
click at [393, 161] on link "12" at bounding box center [390, 165] width 25 height 11
click at [397, 111] on icon "button" at bounding box center [395, 109] width 7 height 5
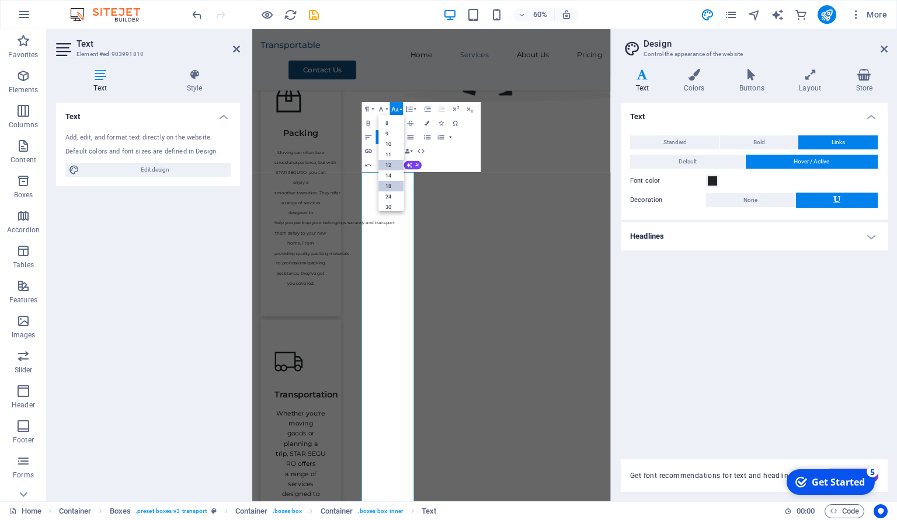
click at [393, 165] on link "12" at bounding box center [390, 165] width 25 height 11
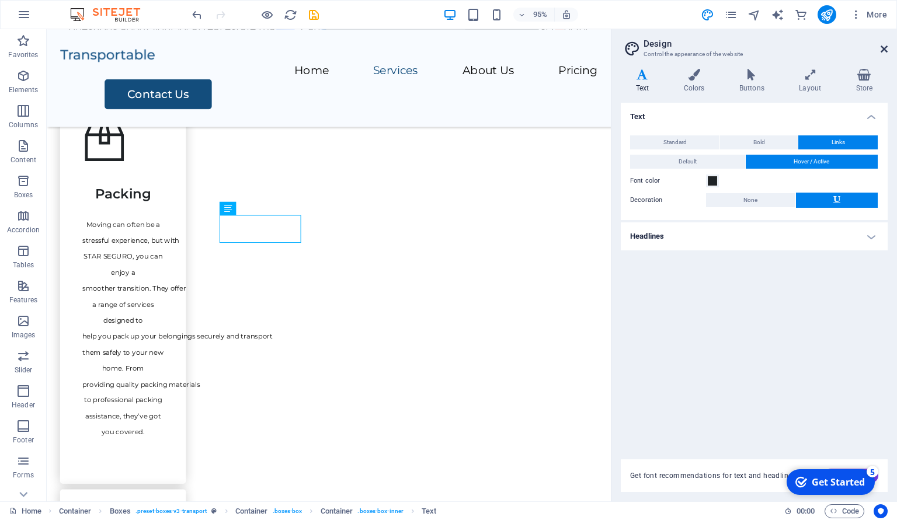
click at [886, 47] on icon at bounding box center [884, 48] width 7 height 9
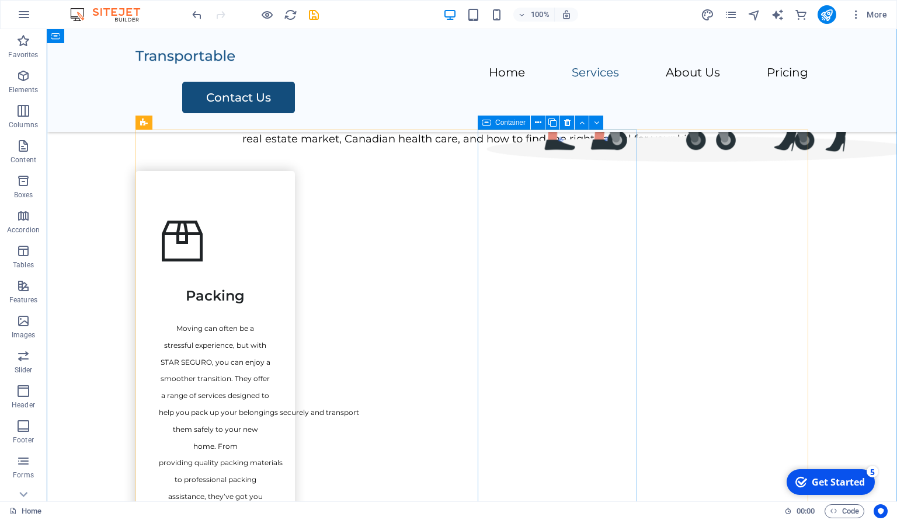
scroll to position [658, 0]
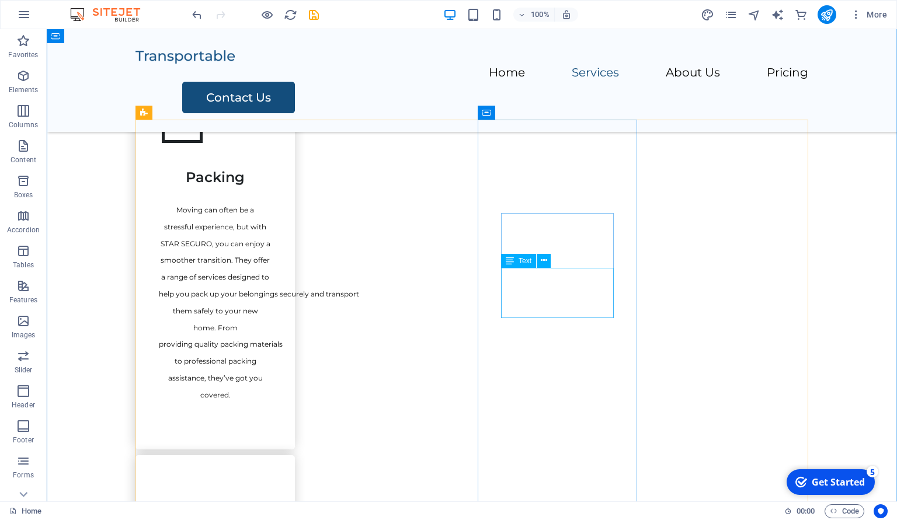
click at [543, 258] on icon at bounding box center [544, 261] width 6 height 12
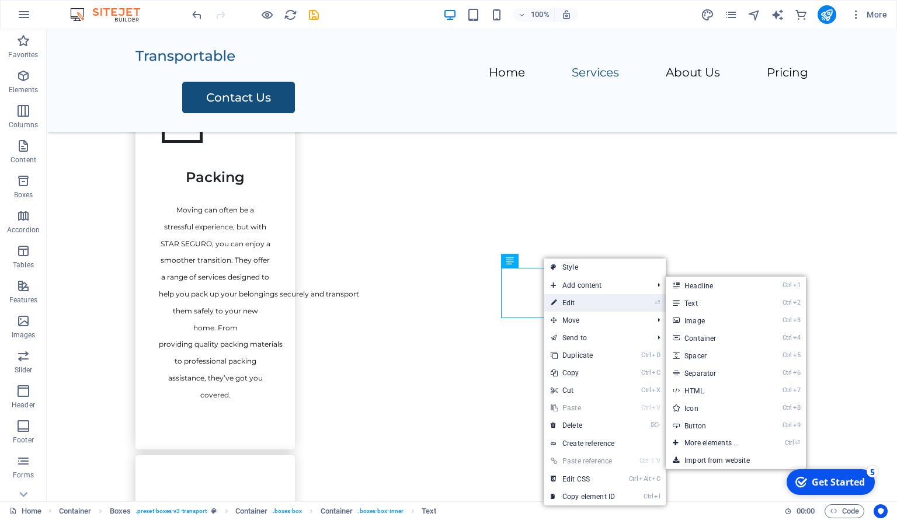
click at [574, 298] on link "⏎ Edit" at bounding box center [583, 303] width 78 height 18
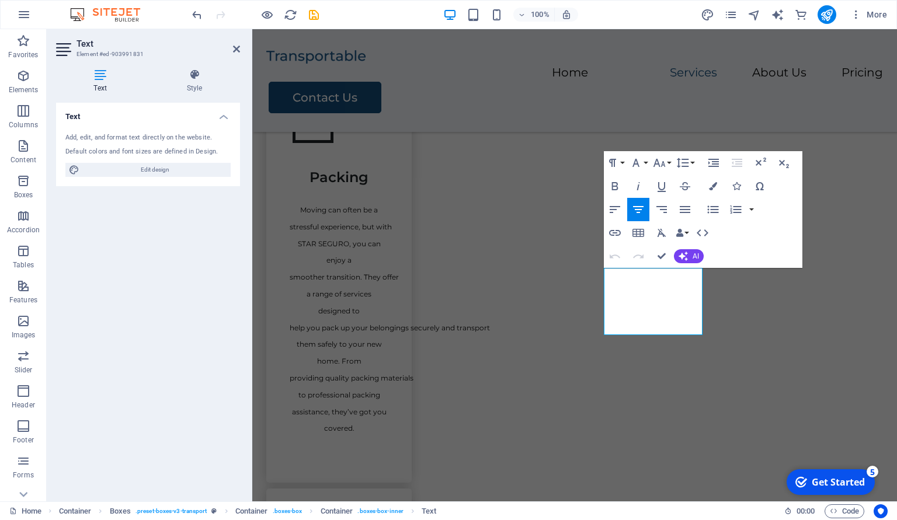
click at [186, 186] on div "Add, edit, and format text directly on the website. Default colors and font siz…" at bounding box center [148, 155] width 184 height 62
click at [183, 173] on span "Edit design" at bounding box center [155, 170] width 144 height 14
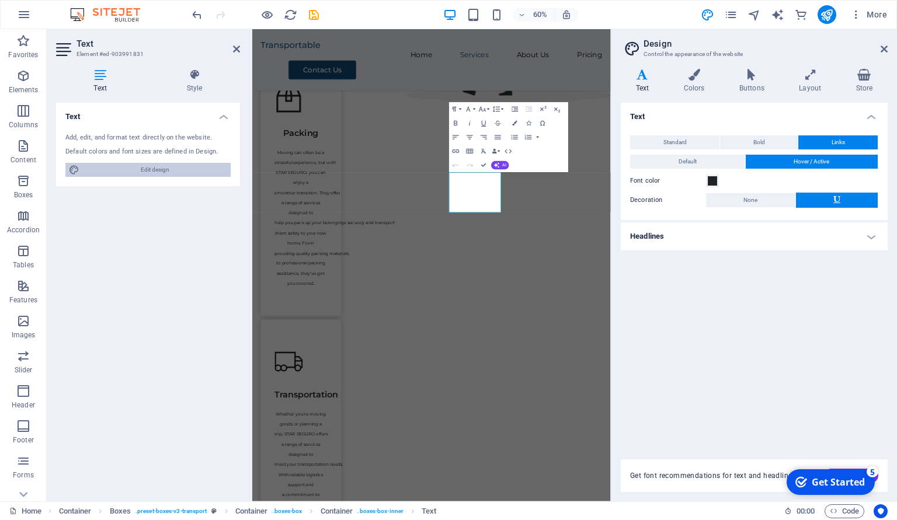
click at [160, 168] on span "Edit design" at bounding box center [155, 170] width 144 height 14
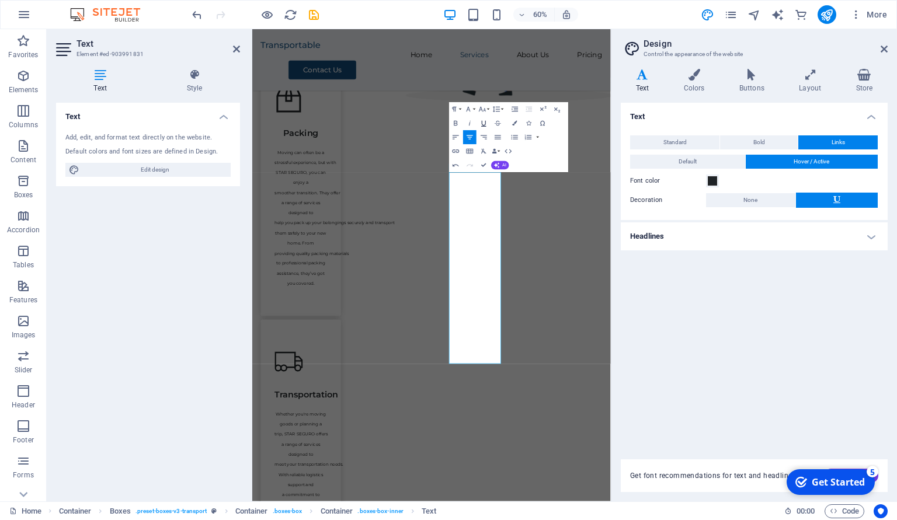
click at [489, 117] on button "Underline" at bounding box center [483, 123] width 13 height 14
click at [485, 121] on icon "button" at bounding box center [484, 123] width 8 height 8
click at [482, 107] on icon "button" at bounding box center [482, 109] width 8 height 8
click at [481, 162] on link "12" at bounding box center [478, 165] width 25 height 11
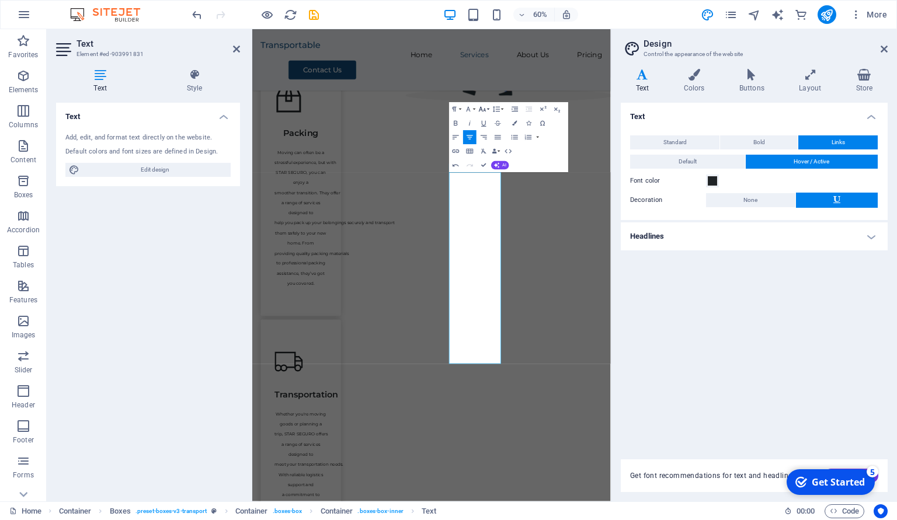
click at [483, 109] on icon "button" at bounding box center [482, 109] width 8 height 8
click at [481, 164] on link "12" at bounding box center [478, 165] width 25 height 11
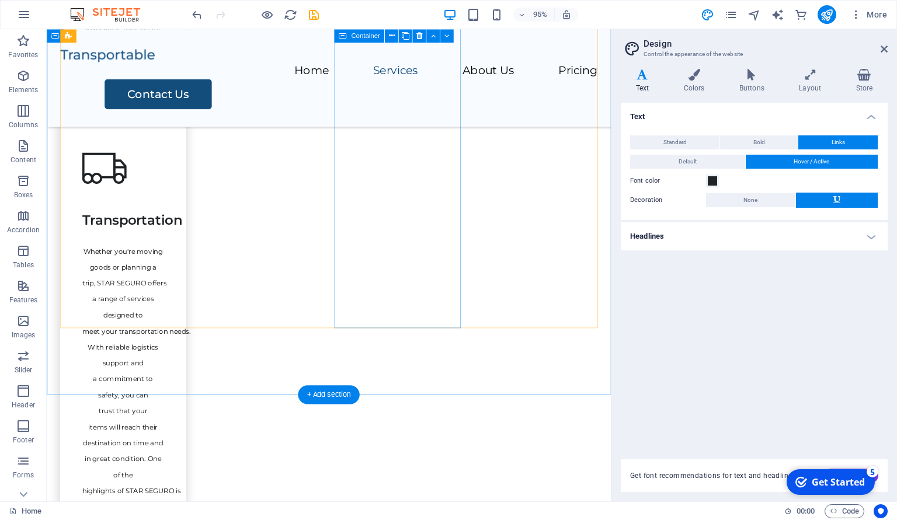
scroll to position [666, 0]
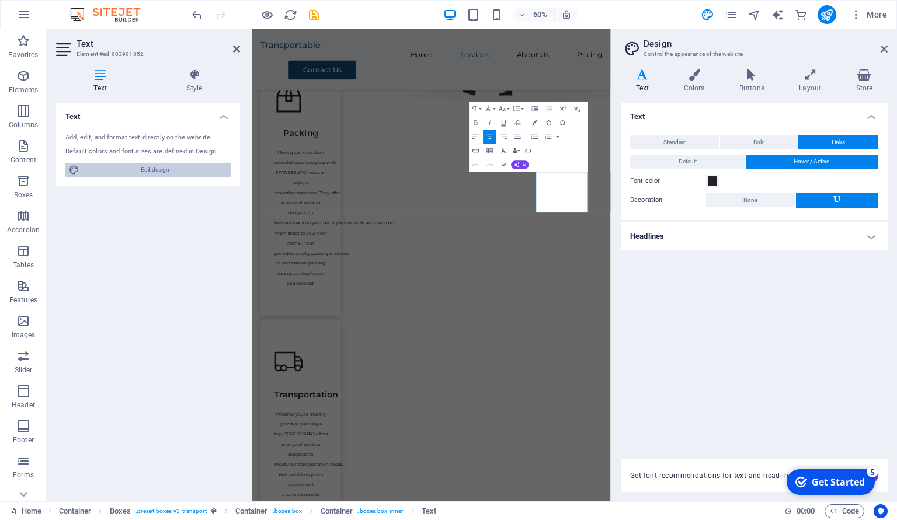
click at [165, 171] on span "Edit design" at bounding box center [155, 170] width 144 height 14
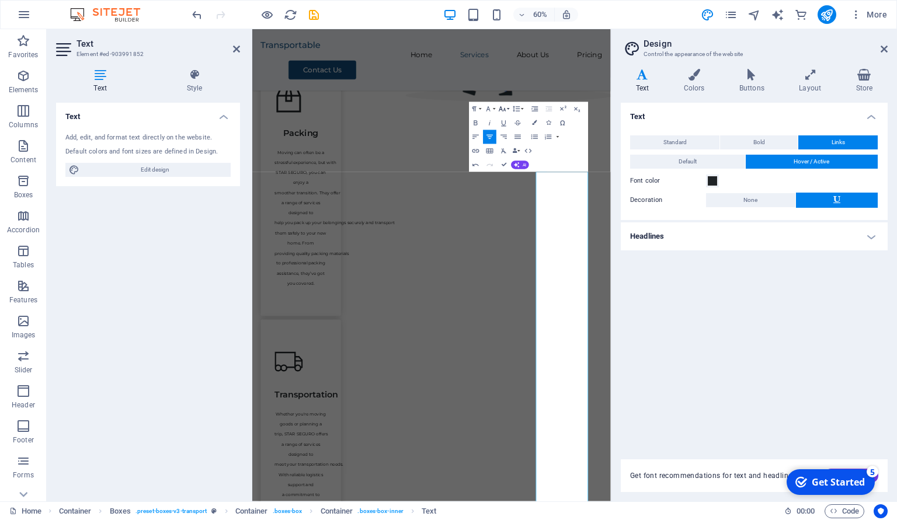
click at [506, 109] on icon "button" at bounding box center [502, 109] width 8 height 8
click at [501, 165] on link "12" at bounding box center [498, 164] width 25 height 11
click at [886, 48] on icon at bounding box center [884, 48] width 7 height 9
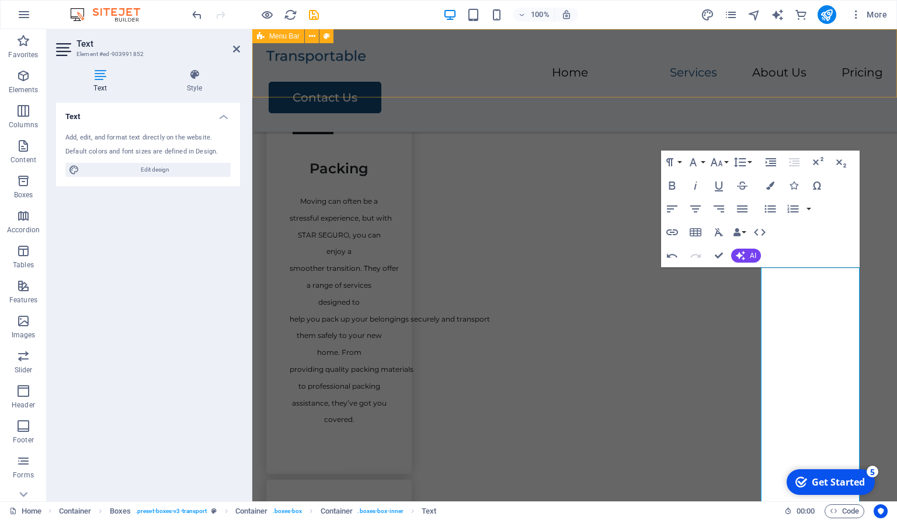
scroll to position [658, 0]
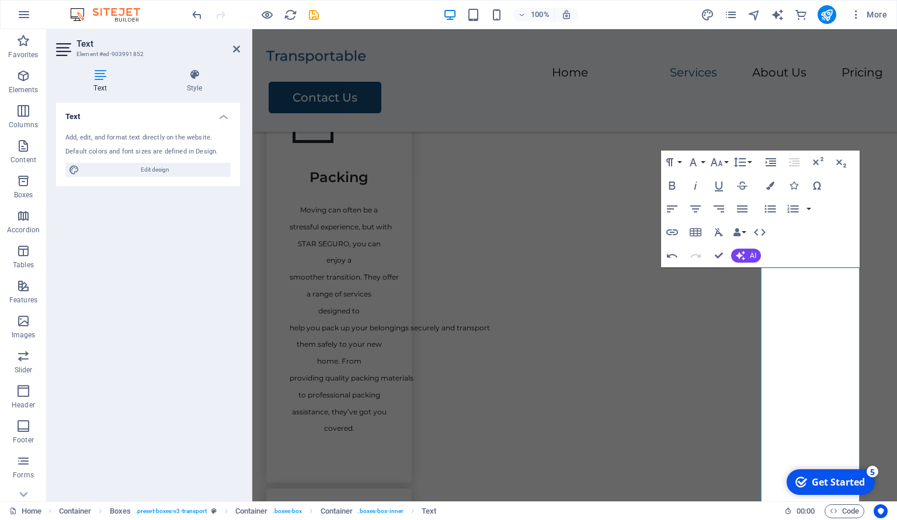
click at [242, 52] on aside "Text Element #ed-903991852 Text Style Text Add, edit, and format text directly …" at bounding box center [150, 265] width 206 height 473
click at [239, 53] on icon at bounding box center [236, 48] width 7 height 9
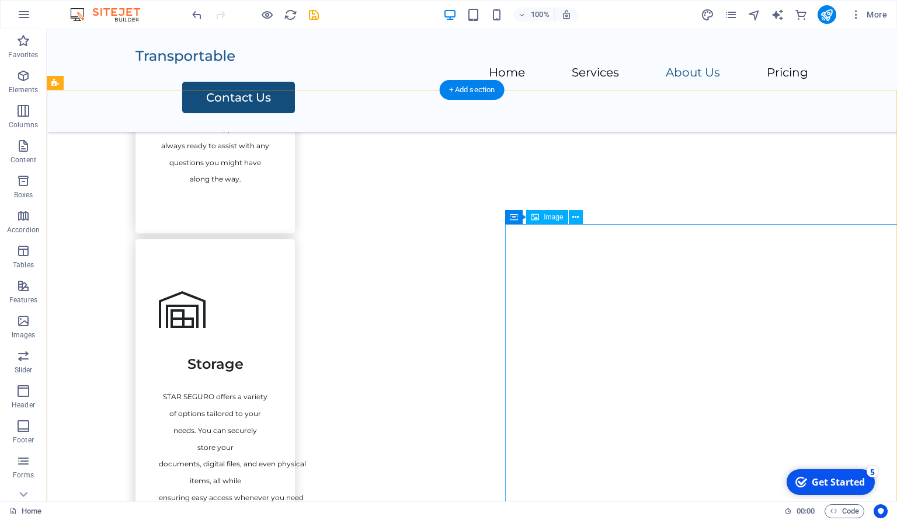
scroll to position [1315, 0]
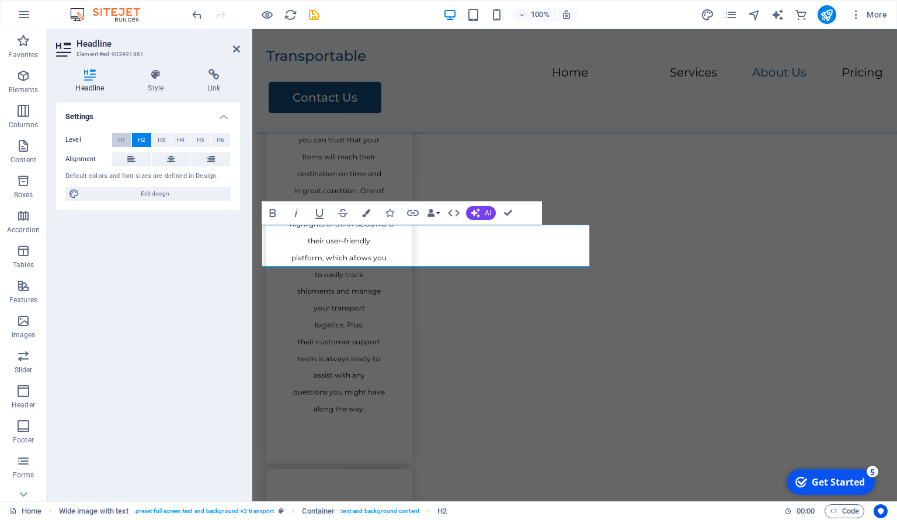
click at [120, 140] on span "H1" at bounding box center [122, 140] width 8 height 14
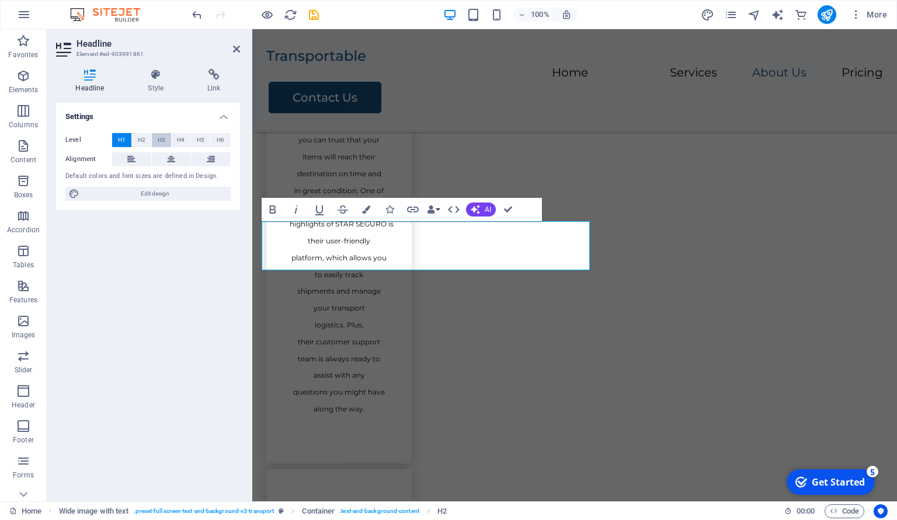
click at [170, 140] on button "H3" at bounding box center [161, 140] width 19 height 14
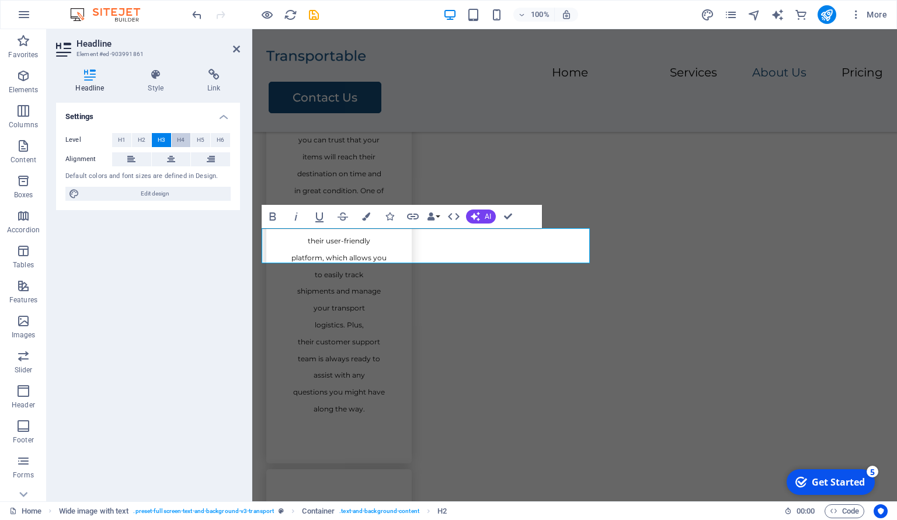
click at [176, 140] on button "H4" at bounding box center [181, 140] width 19 height 14
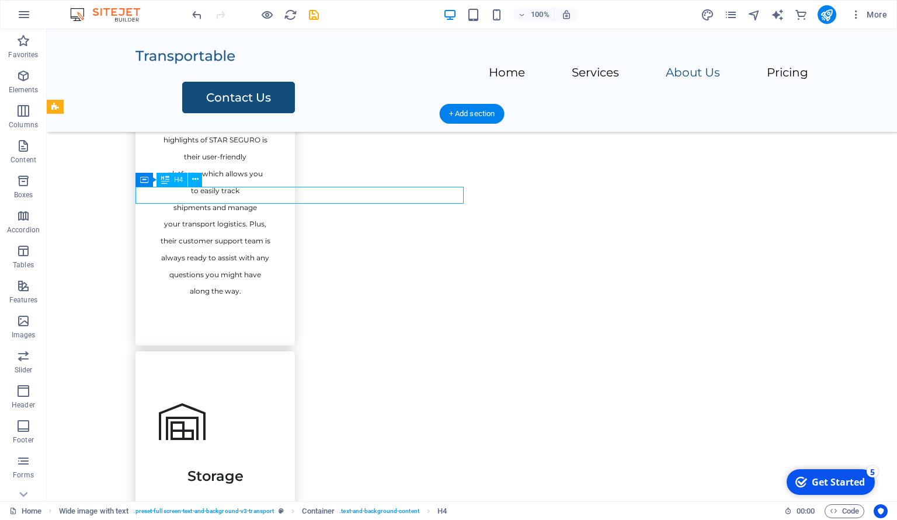
click at [194, 179] on icon at bounding box center [195, 179] width 6 height 12
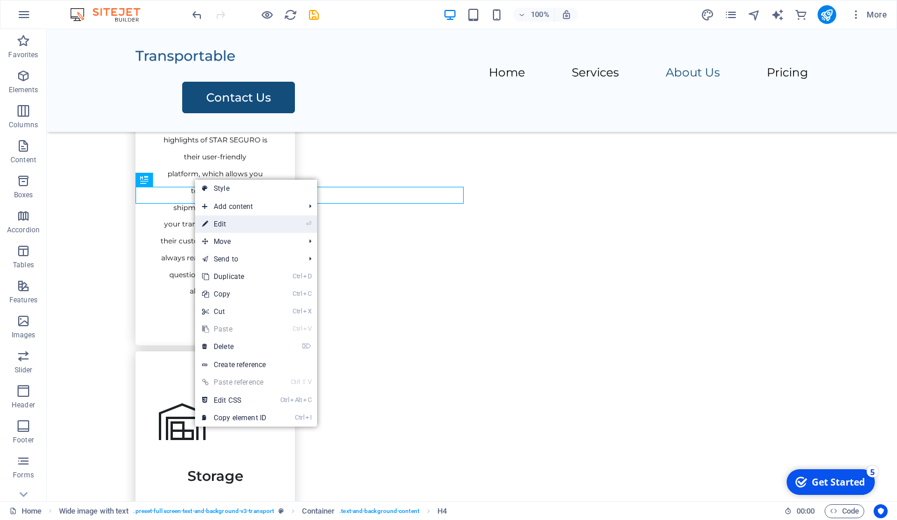
click at [221, 220] on link "⏎ Edit" at bounding box center [234, 225] width 78 height 18
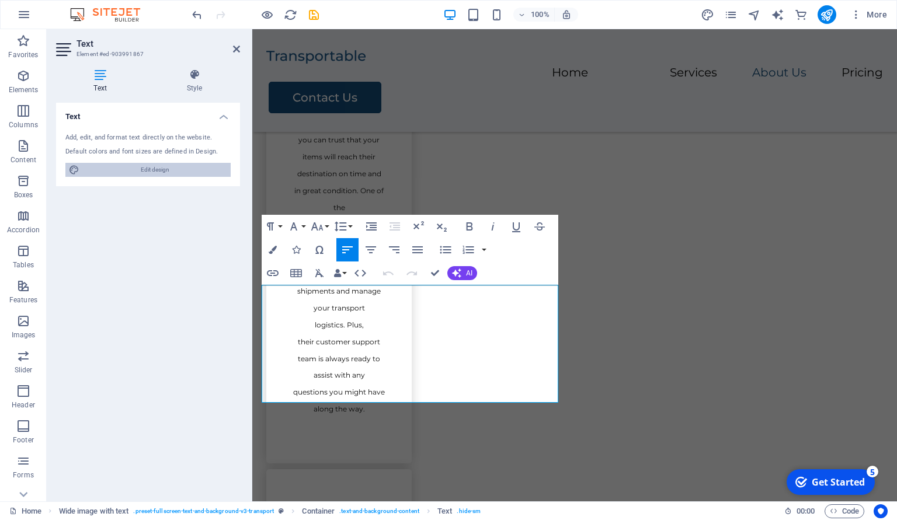
click at [155, 168] on span "Edit design" at bounding box center [155, 170] width 144 height 14
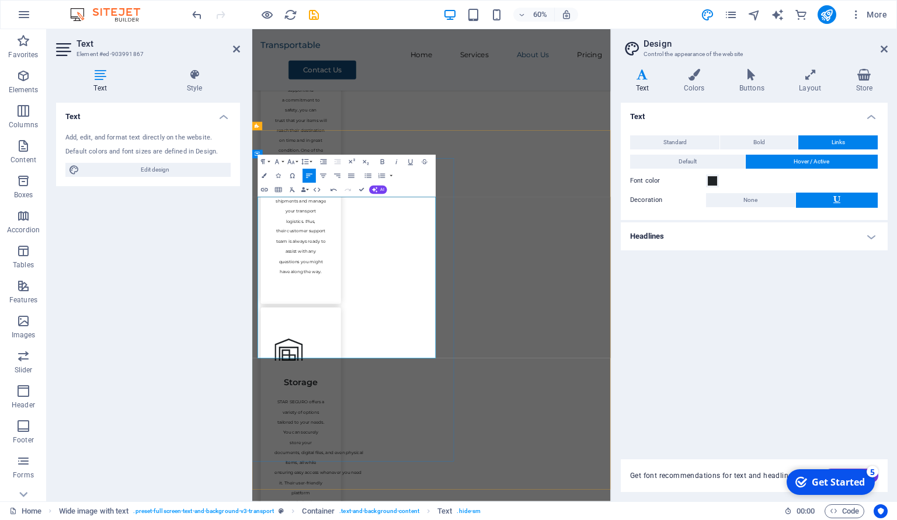
scroll to position [7042, 13]
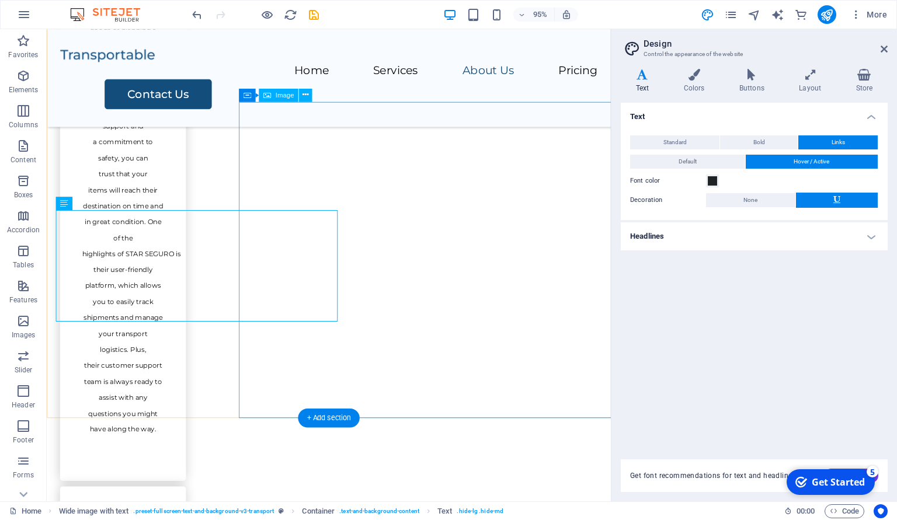
scroll to position [1717, 0]
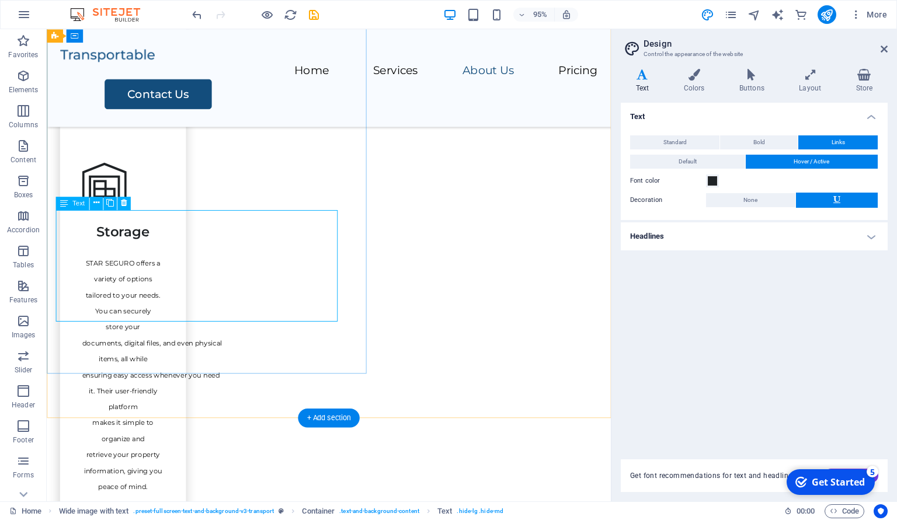
click at [123, 205] on icon at bounding box center [124, 203] width 6 height 12
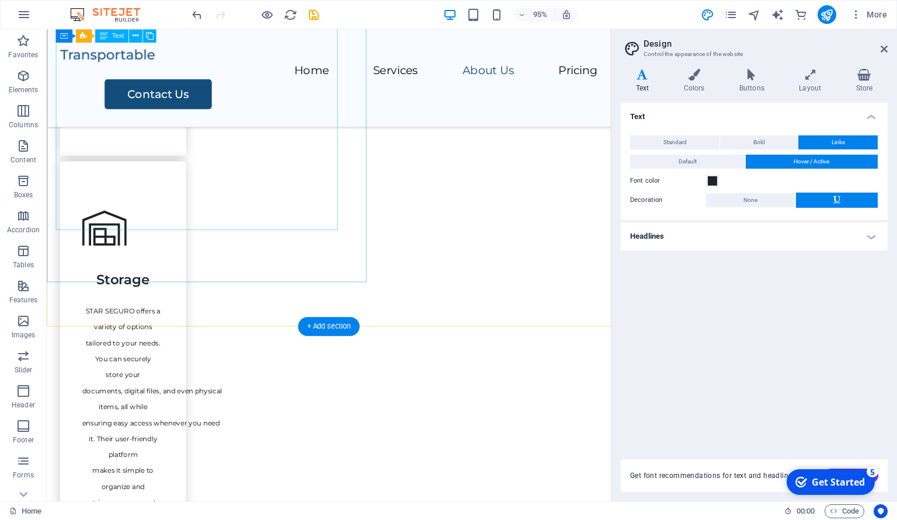
scroll to position [1388, 0]
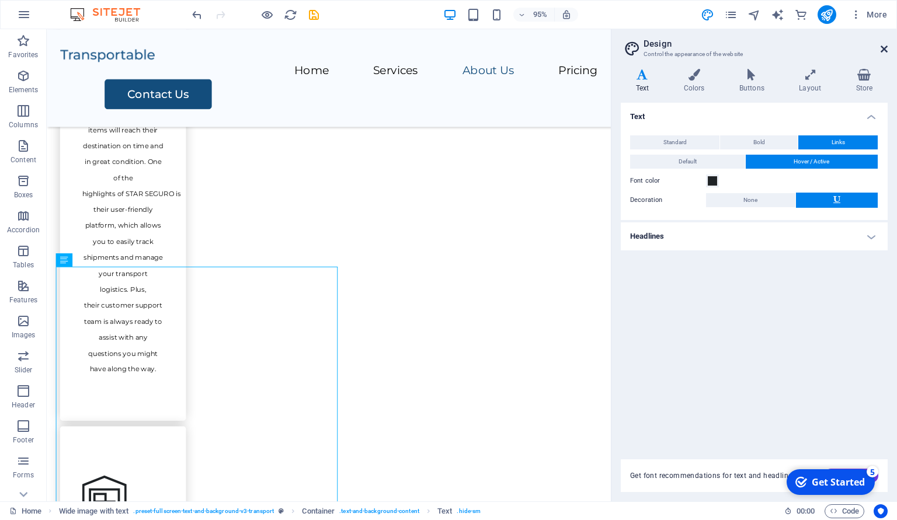
click at [881, 51] on icon at bounding box center [884, 48] width 7 height 9
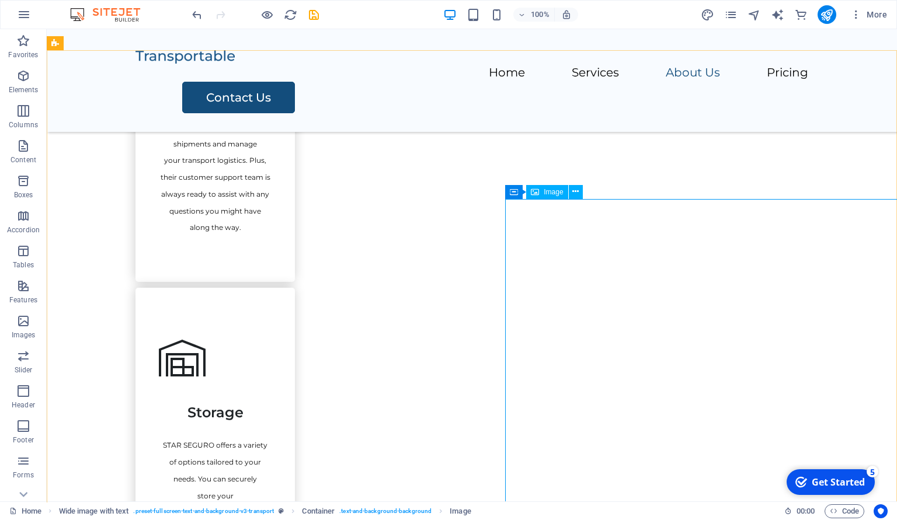
click at [557, 197] on div "Image" at bounding box center [546, 192] width 41 height 14
select select "px"
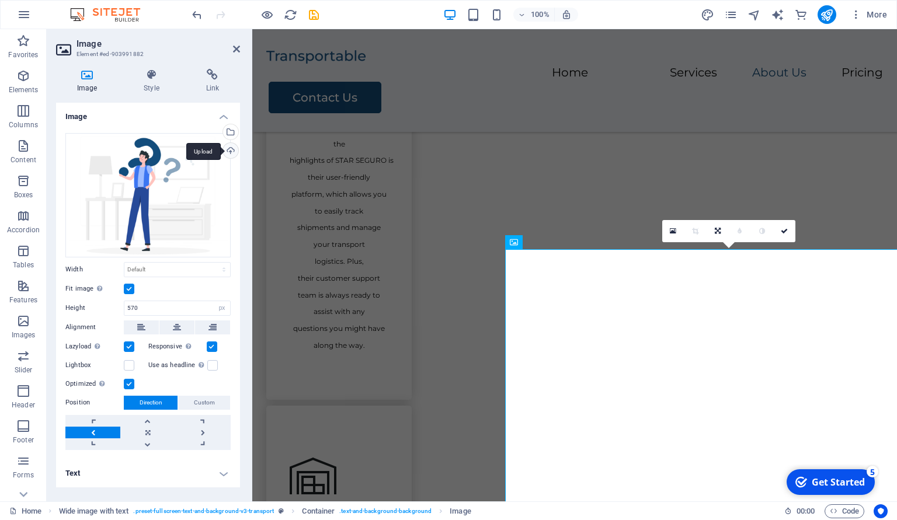
click at [228, 148] on div "Upload" at bounding box center [230, 152] width 18 height 18
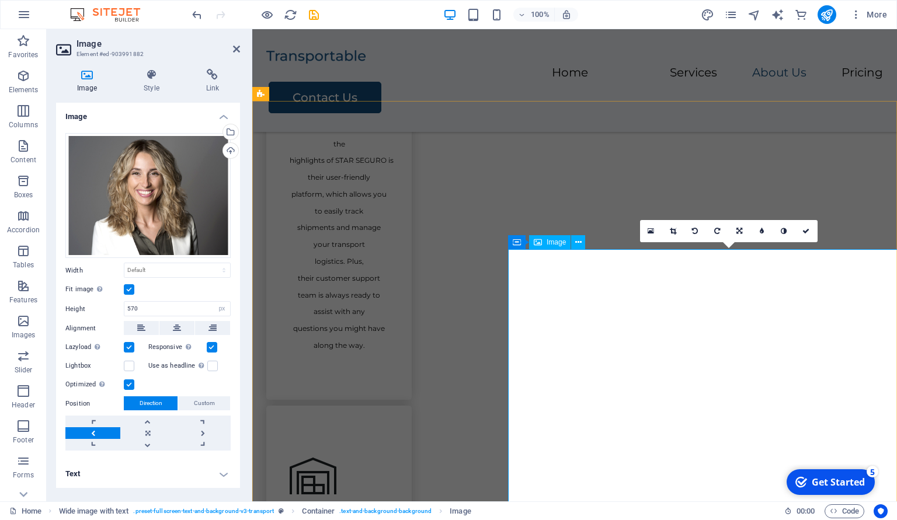
click at [154, 422] on link at bounding box center [147, 422] width 55 height 12
click at [742, 234] on icon at bounding box center [741, 231] width 7 height 7
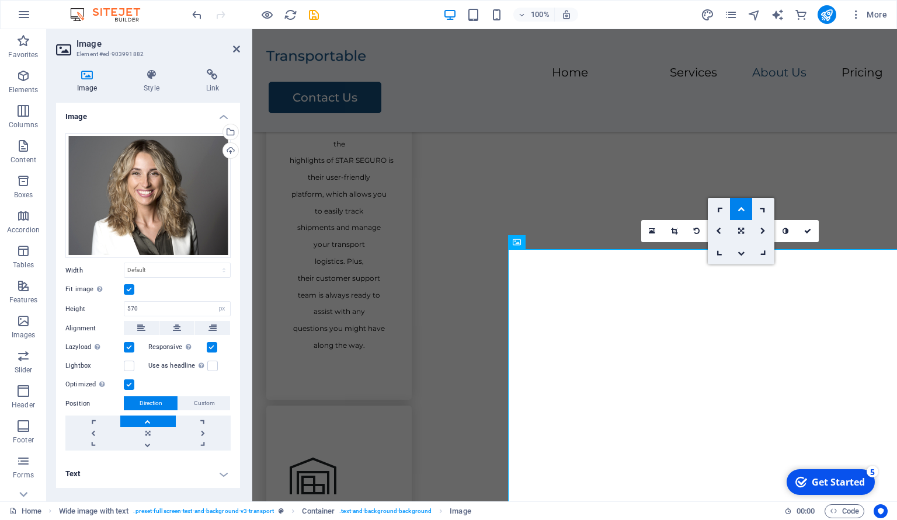
click at [739, 207] on icon at bounding box center [741, 209] width 7 height 7
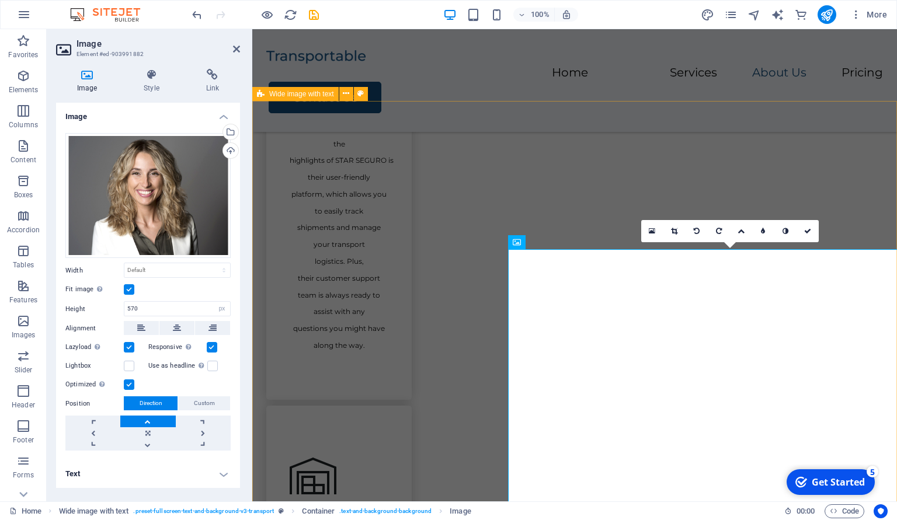
select select "px"
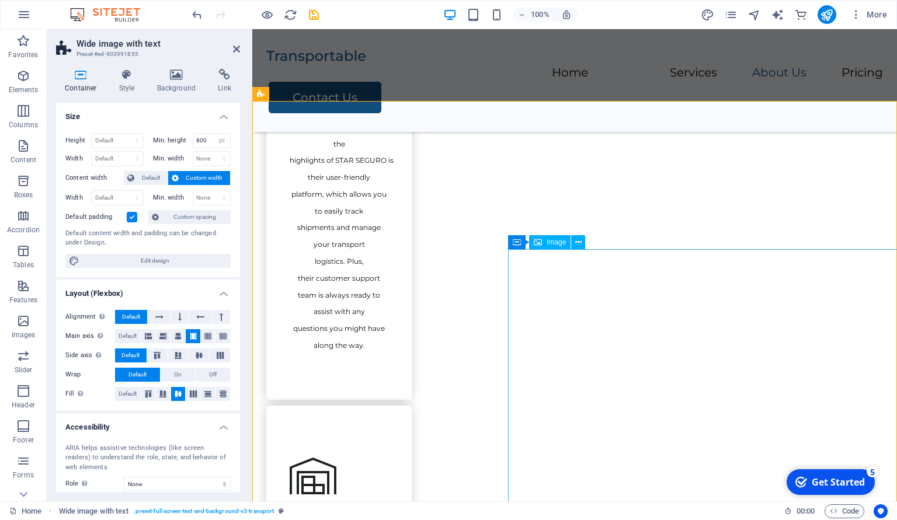
select select "px"
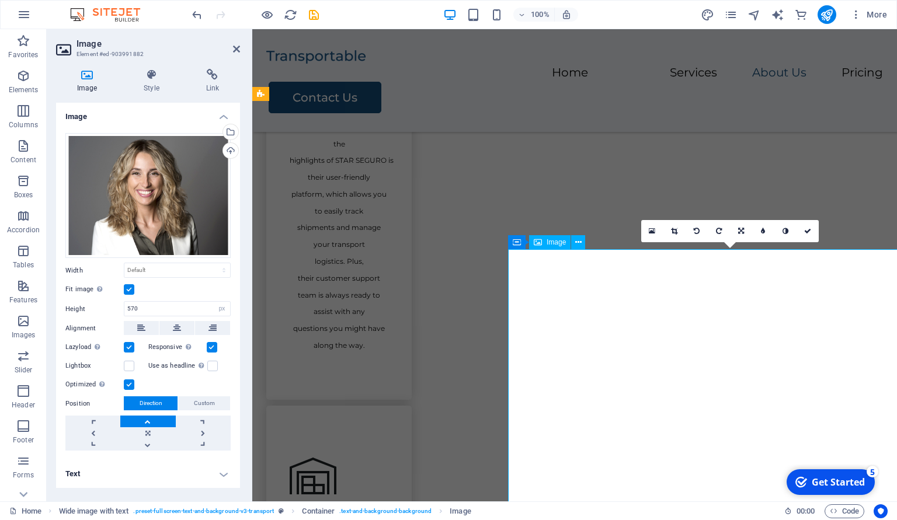
click at [163, 83] on h4 "Style" at bounding box center [154, 81] width 62 height 25
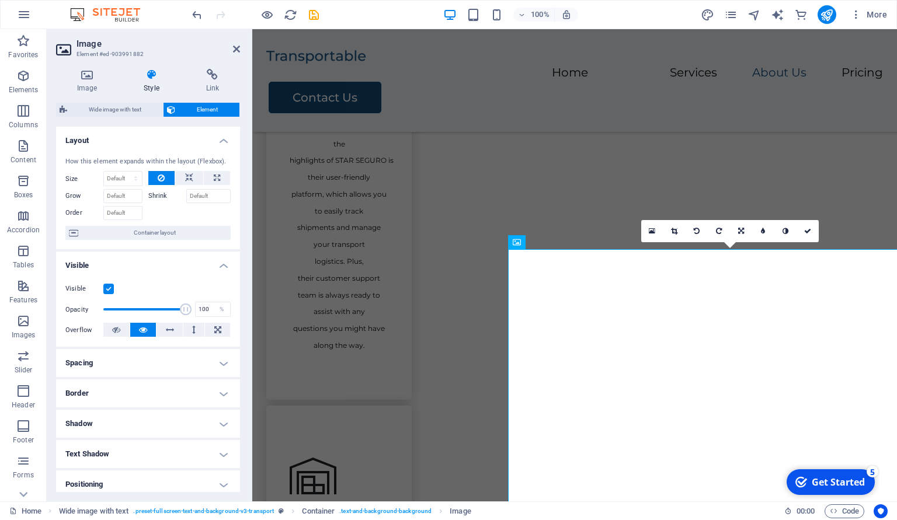
click at [182, 481] on h4 "Positioning" at bounding box center [148, 485] width 184 height 28
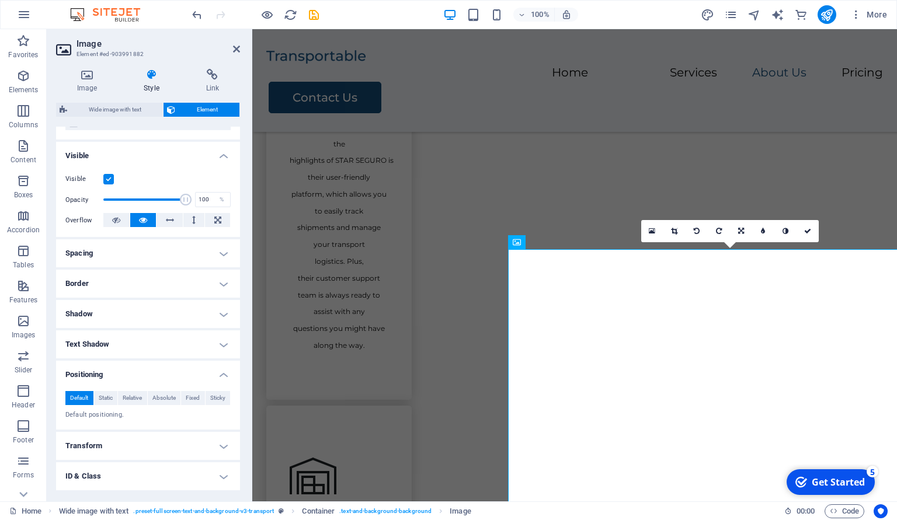
scroll to position [168, 0]
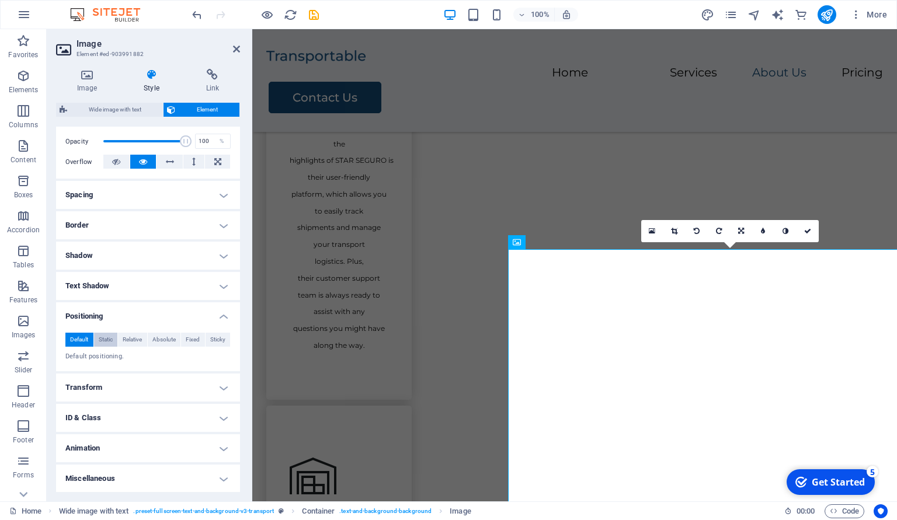
click at [105, 339] on span "Static" at bounding box center [106, 340] width 14 height 14
click at [138, 338] on span "Relative" at bounding box center [132, 340] width 19 height 14
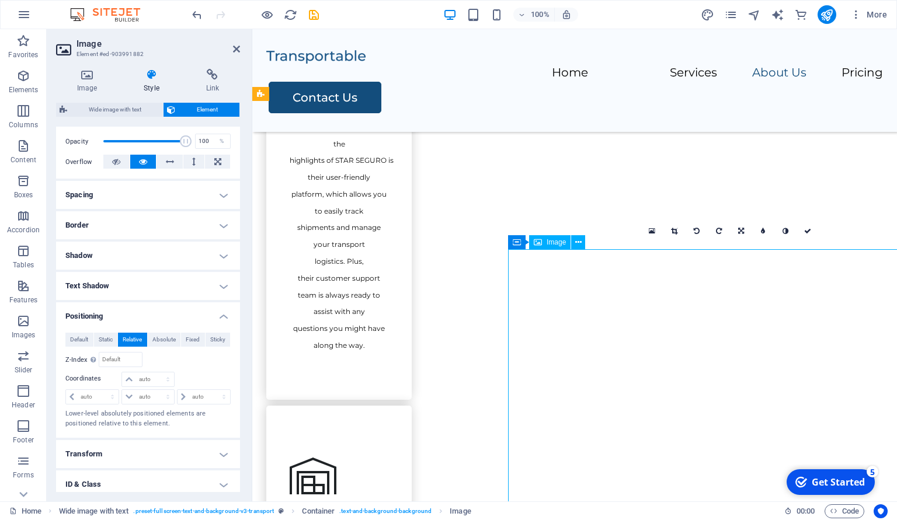
drag, startPoint x: 666, startPoint y: 342, endPoint x: 678, endPoint y: 274, distance: 68.7
click at [162, 339] on span "Absolute" at bounding box center [163, 340] width 23 height 14
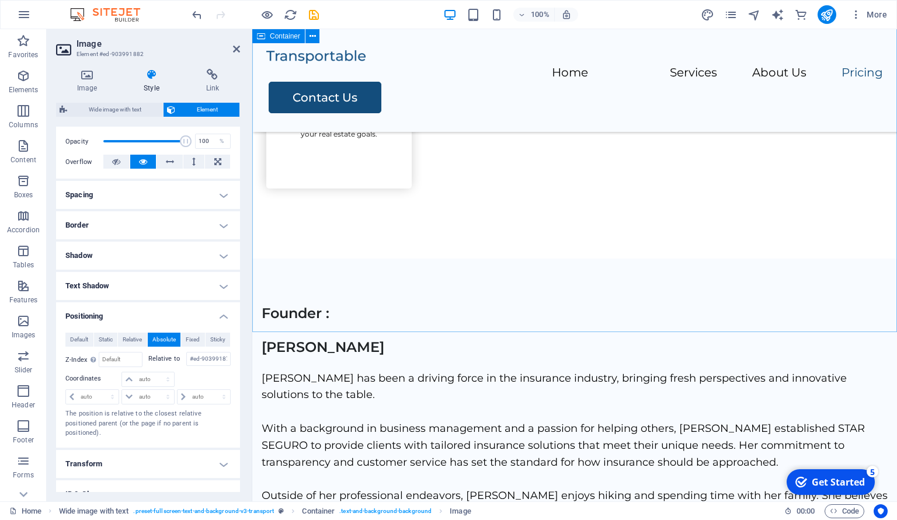
scroll to position [2714, 0]
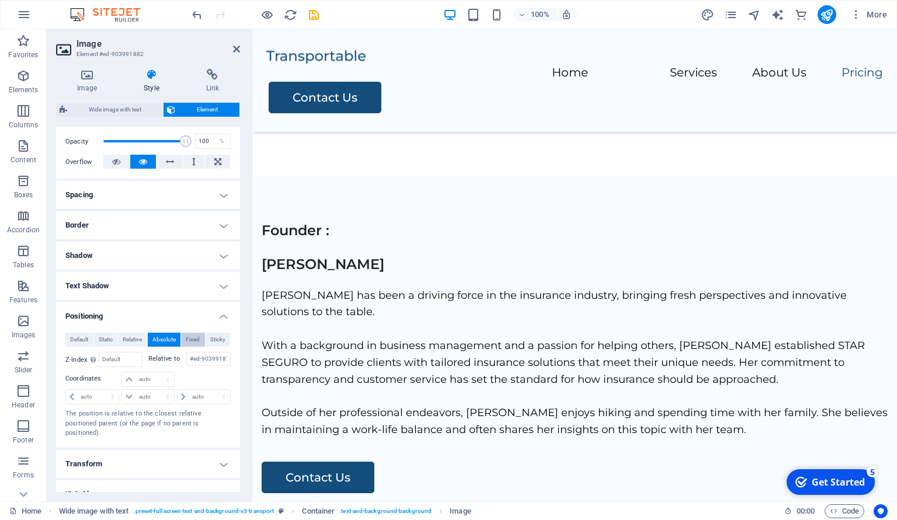
click at [193, 343] on span "Fixed" at bounding box center [193, 340] width 14 height 14
click at [218, 340] on span "Sticky" at bounding box center [217, 340] width 15 height 14
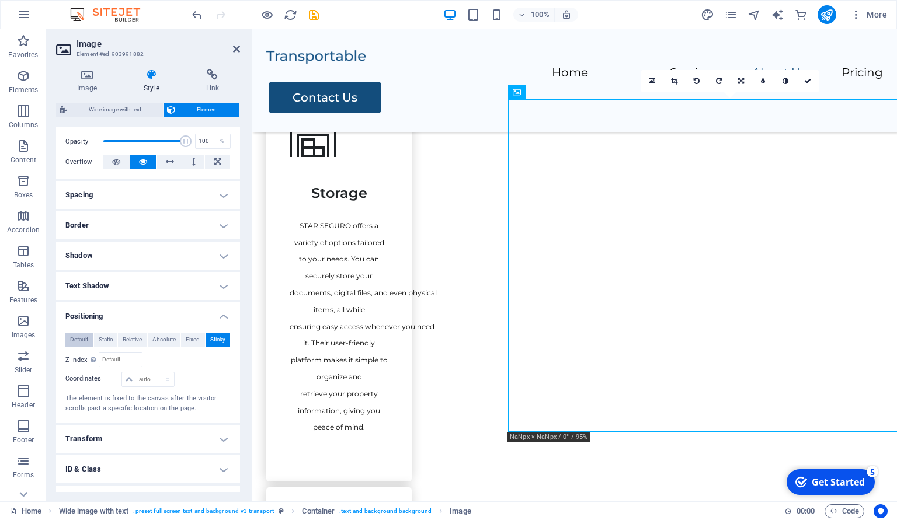
scroll to position [1530, 0]
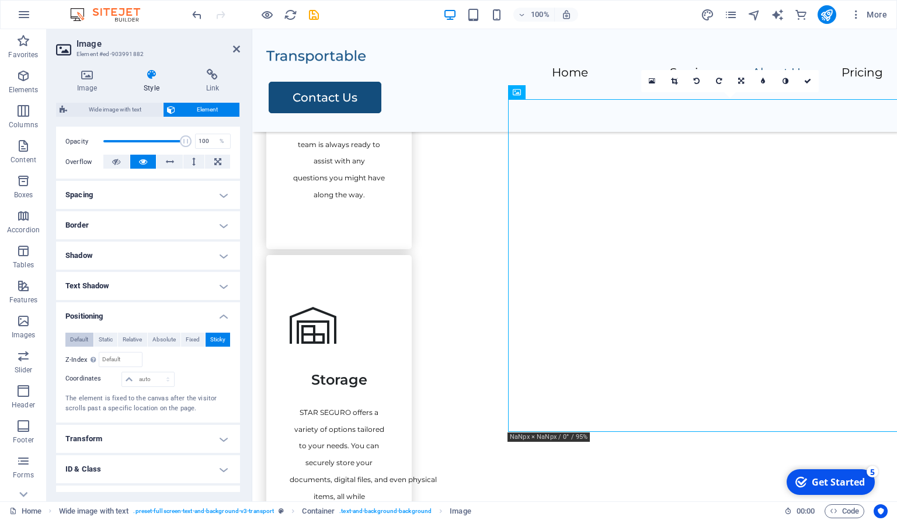
click at [84, 345] on span "Default" at bounding box center [79, 340] width 18 height 14
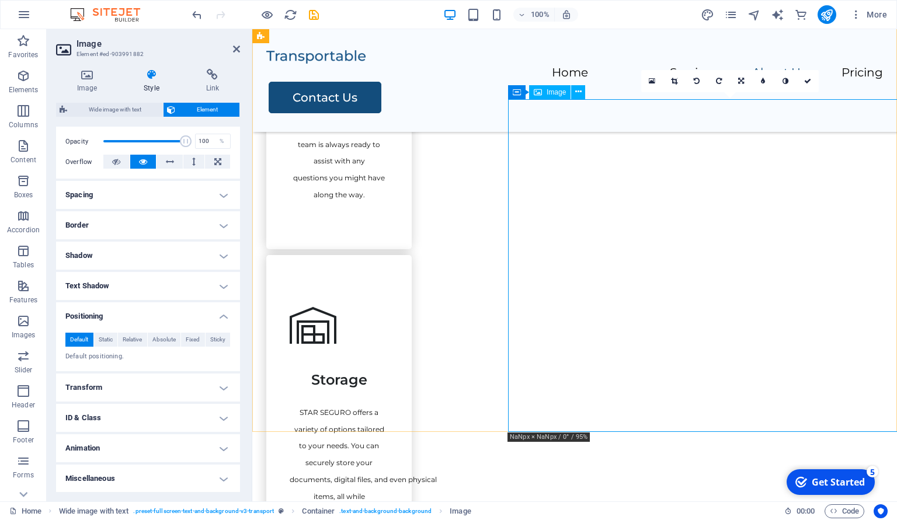
click at [238, 53] on icon at bounding box center [236, 48] width 7 height 9
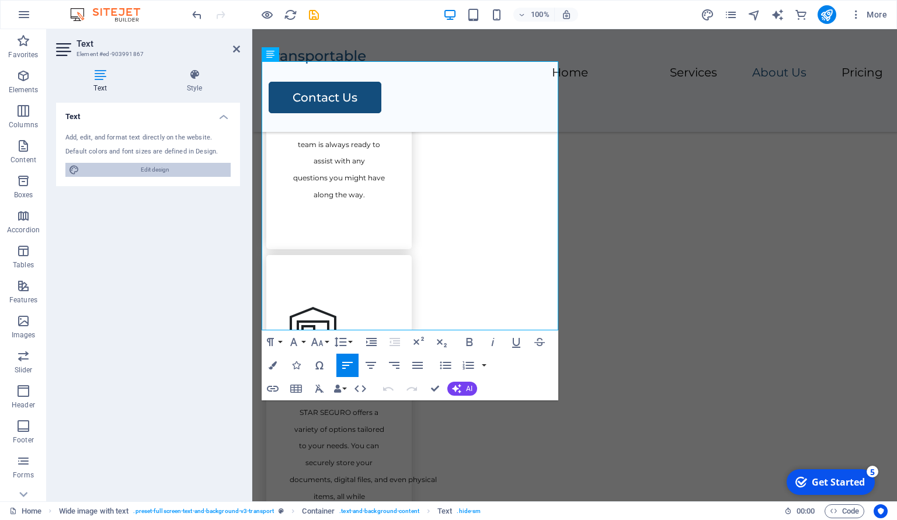
click at [159, 171] on span "Edit design" at bounding box center [155, 170] width 144 height 14
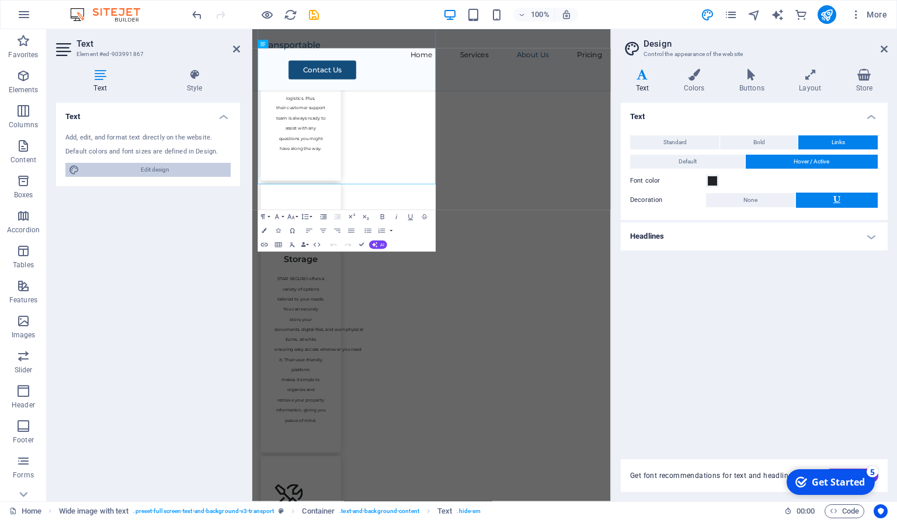
scroll to position [1572, 0]
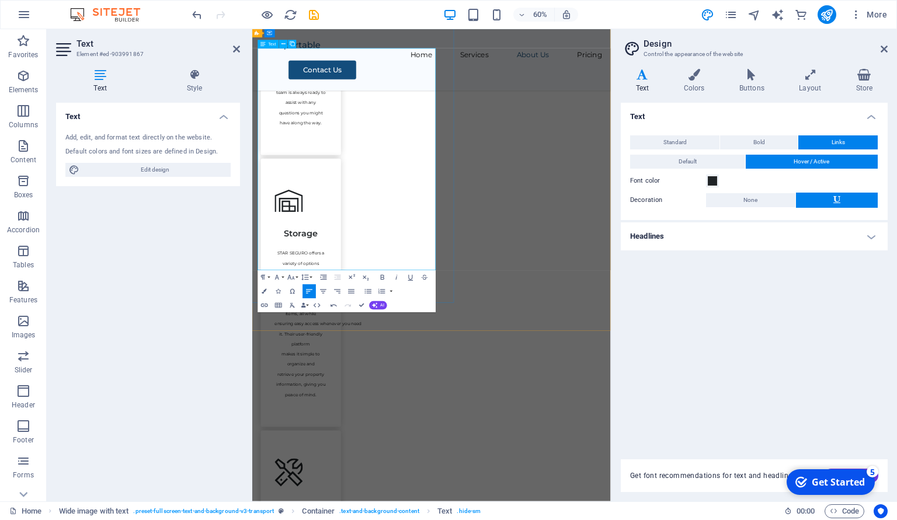
scroll to position [10369, 0]
click at [889, 48] on aside "Design Control the appearance of the website Variants Text Colors Buttons Layou…" at bounding box center [754, 265] width 286 height 473
click at [887, 48] on icon at bounding box center [884, 48] width 7 height 9
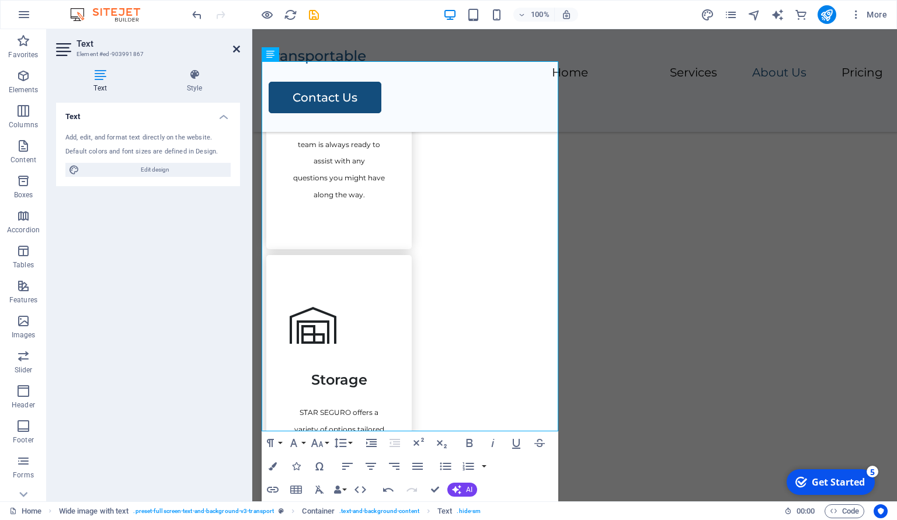
click at [237, 51] on icon at bounding box center [236, 48] width 7 height 9
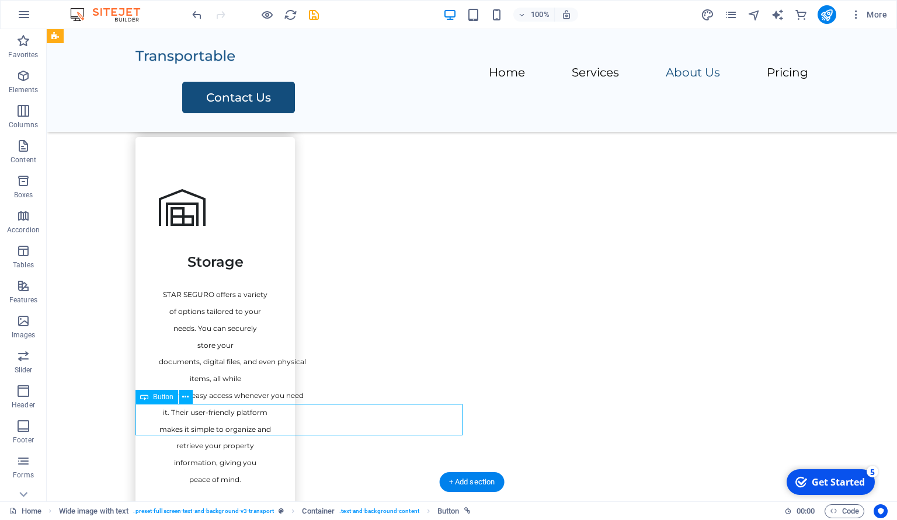
click at [188, 394] on icon at bounding box center [185, 397] width 6 height 12
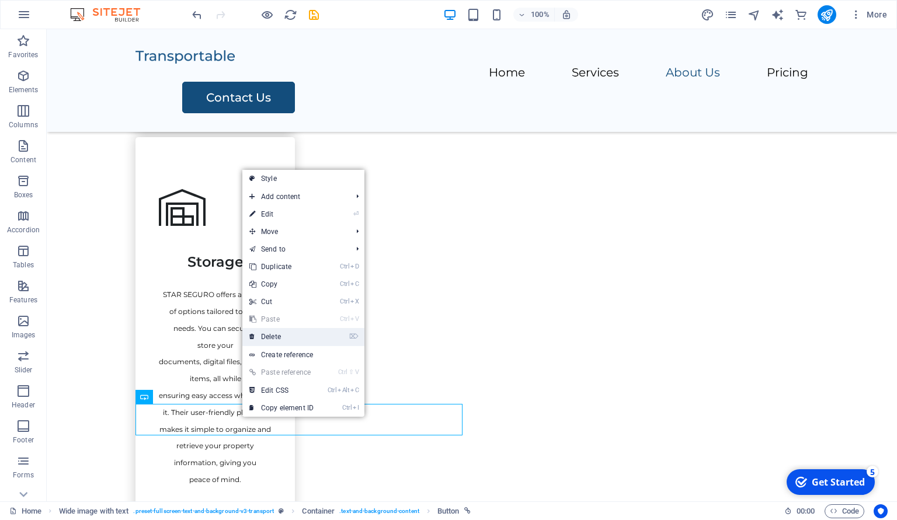
click at [286, 338] on link "⌦ Delete" at bounding box center [281, 337] width 78 height 18
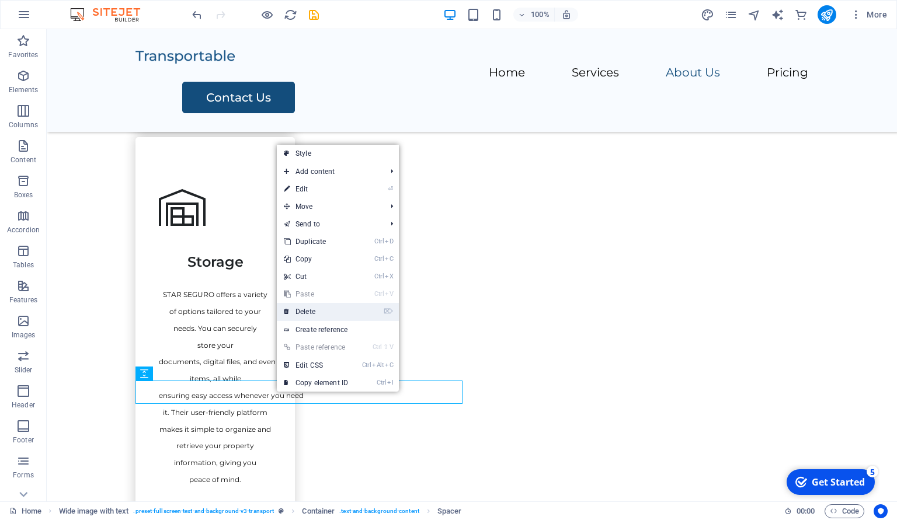
click at [307, 310] on link "⌦ Delete" at bounding box center [316, 312] width 78 height 18
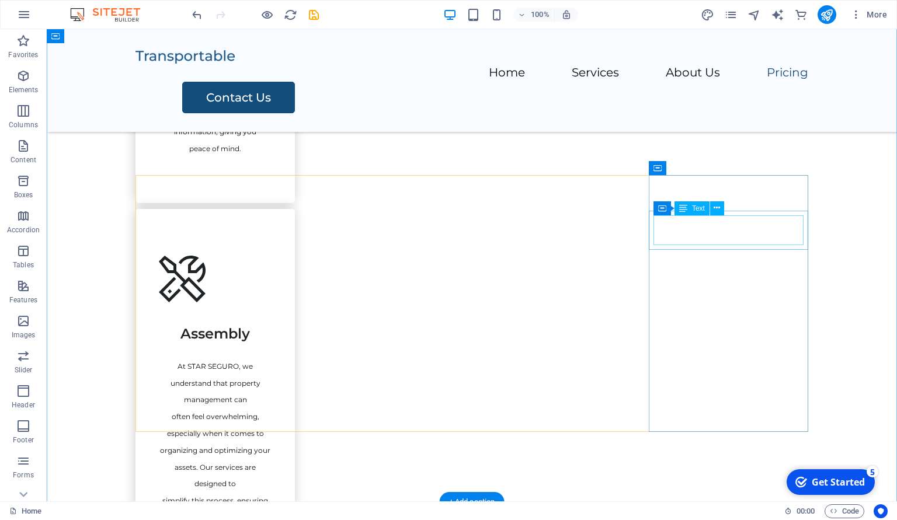
scroll to position [1974, 0]
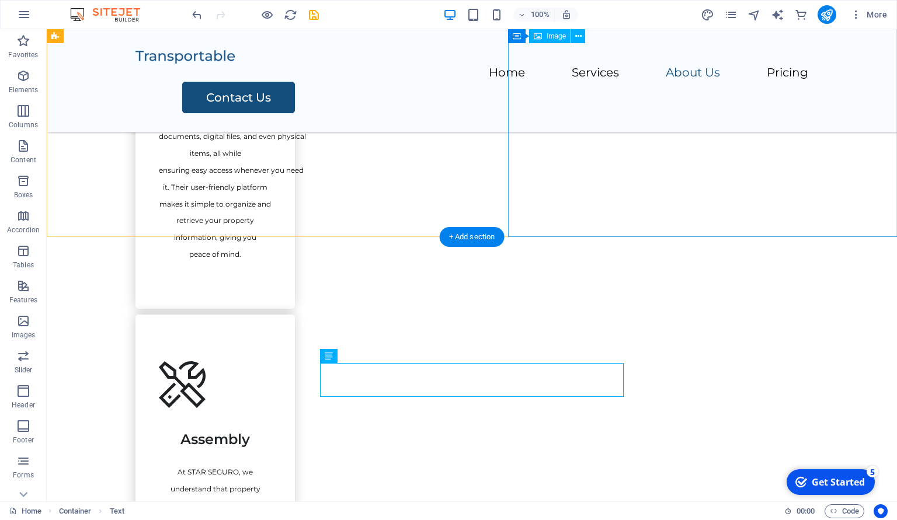
scroll to position [1645, 0]
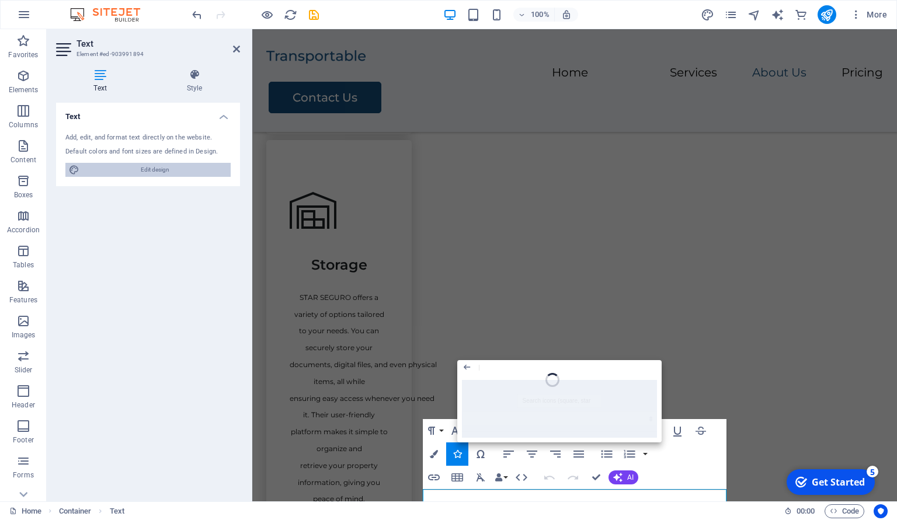
click at [169, 169] on span "Edit design" at bounding box center [155, 170] width 144 height 14
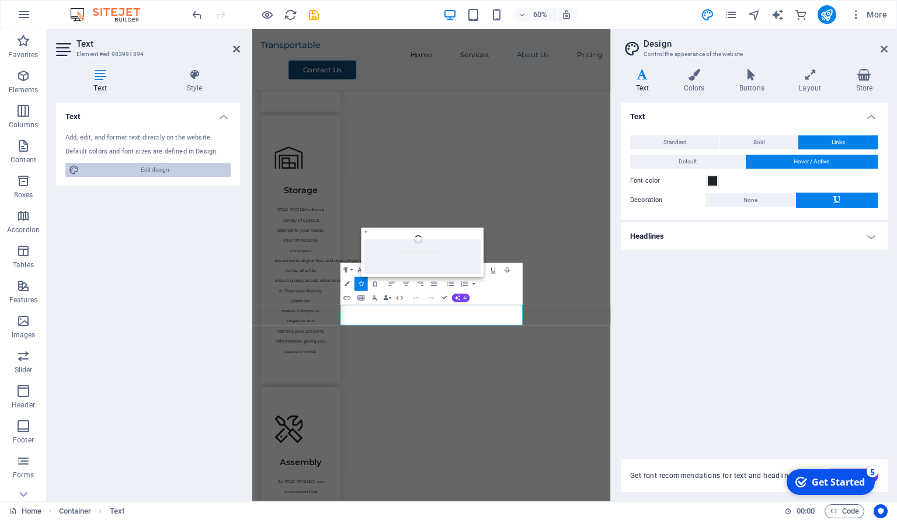
scroll to position [1687, 0]
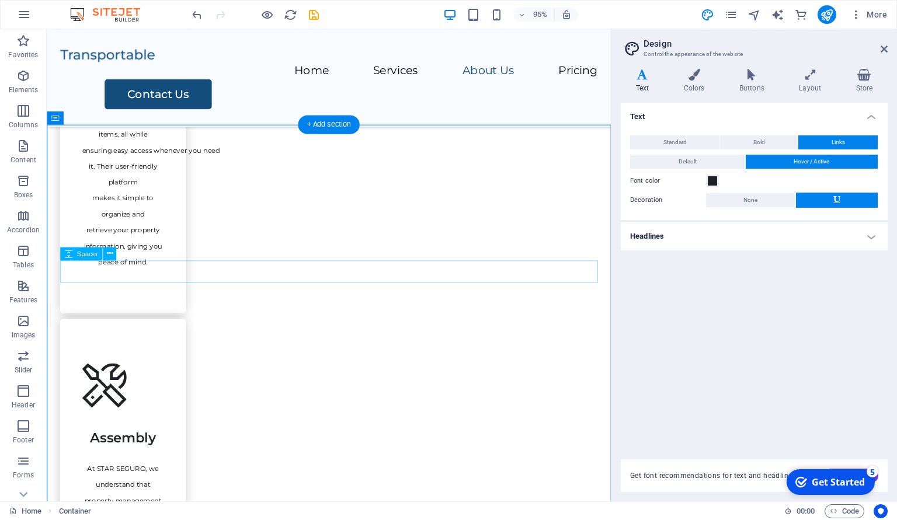
scroll to position [2050, 0]
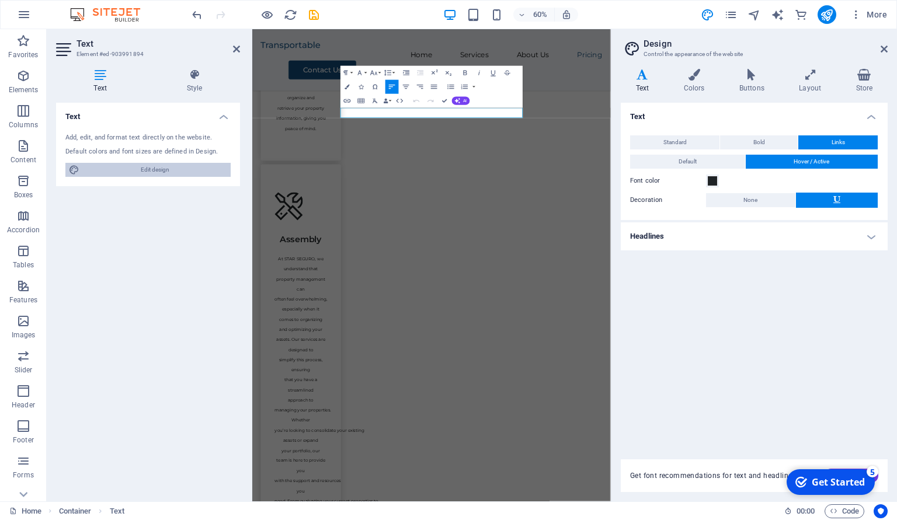
click at [218, 167] on span "Edit design" at bounding box center [155, 170] width 144 height 14
click at [386, 75] on icon "button" at bounding box center [387, 73] width 7 height 6
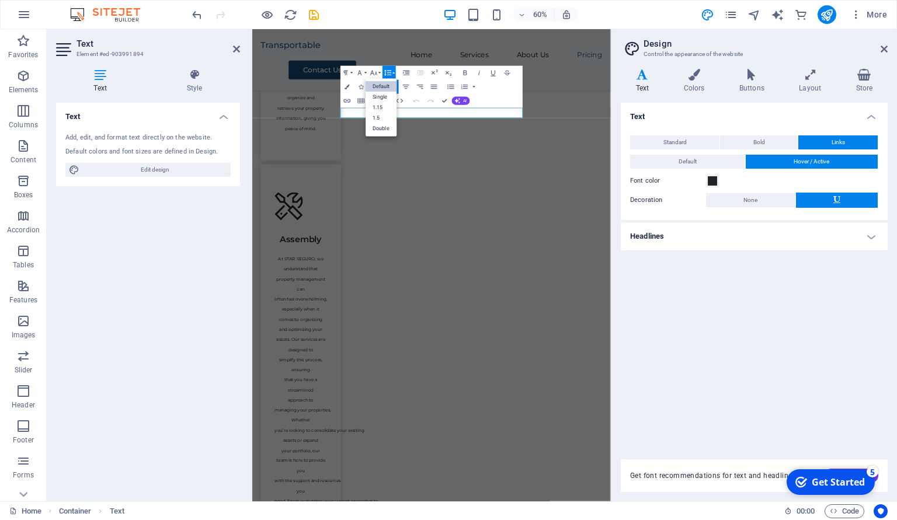
scroll to position [0, 0]
click at [405, 83] on button "Align Center" at bounding box center [406, 87] width 13 height 14
click at [882, 50] on icon at bounding box center [884, 48] width 7 height 9
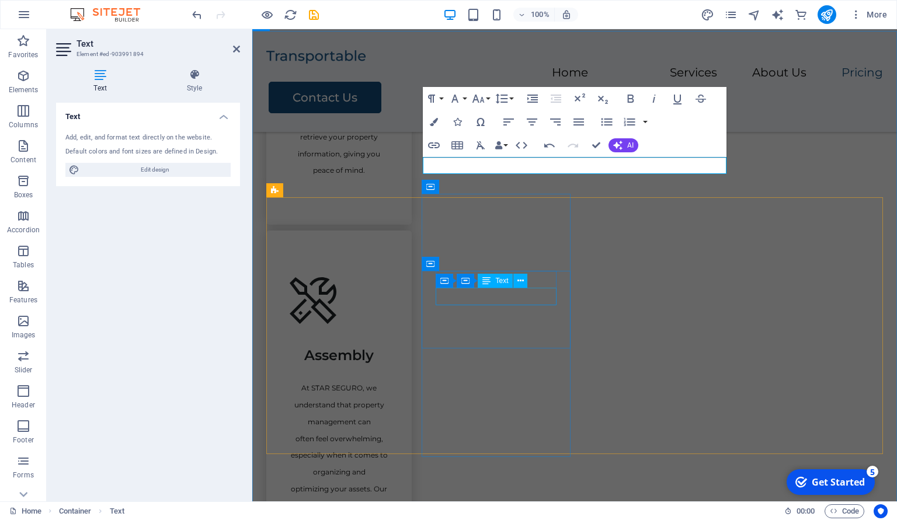
scroll to position [2303, 0]
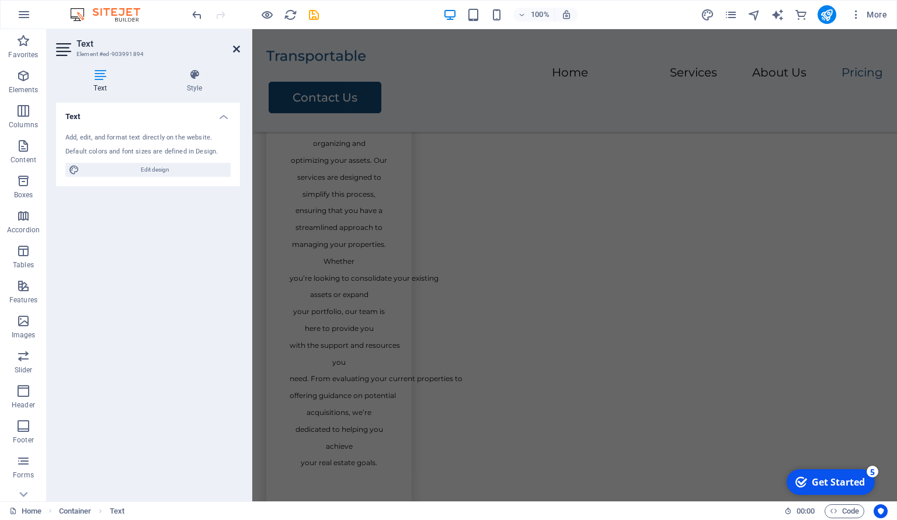
click at [234, 49] on icon at bounding box center [236, 48] width 7 height 9
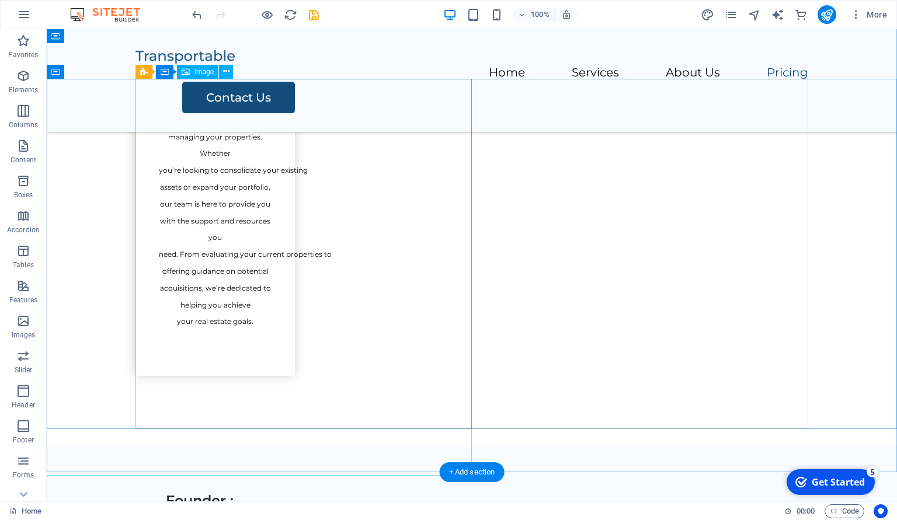
scroll to position [2155, 0]
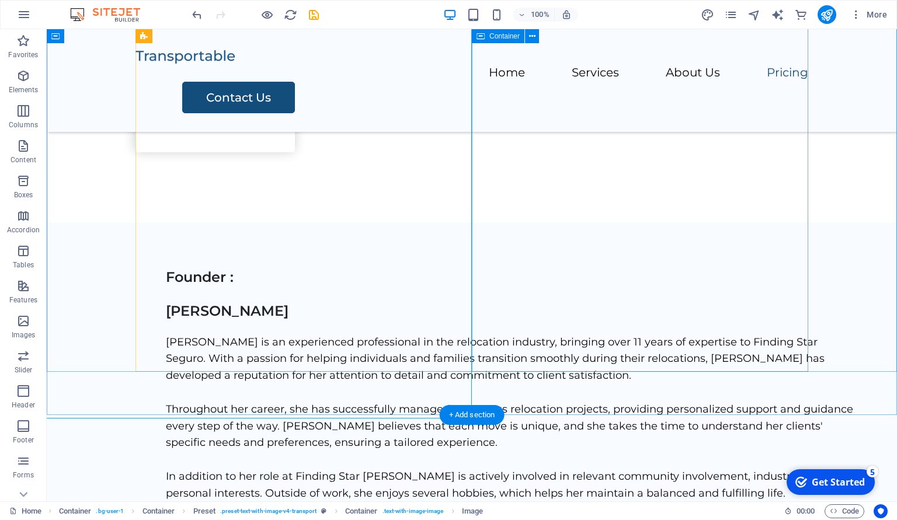
scroll to position [2364, 0]
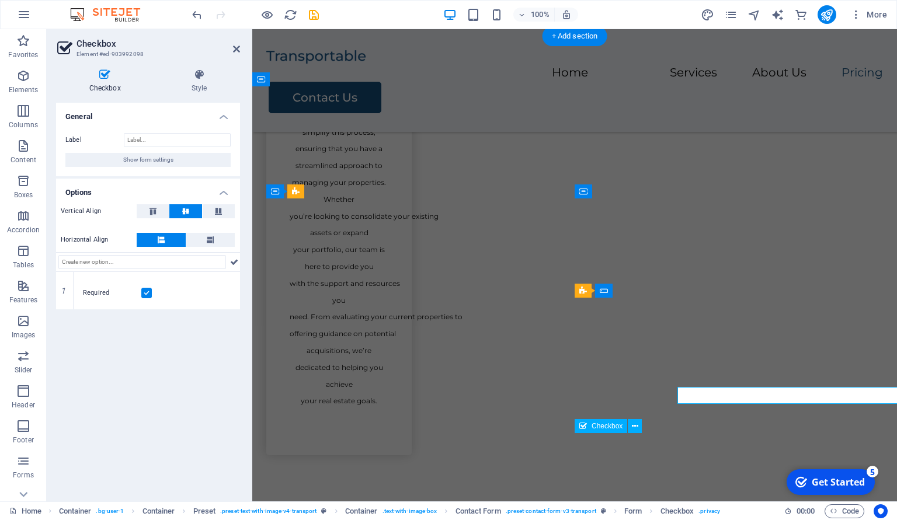
scroll to position [2415, 0]
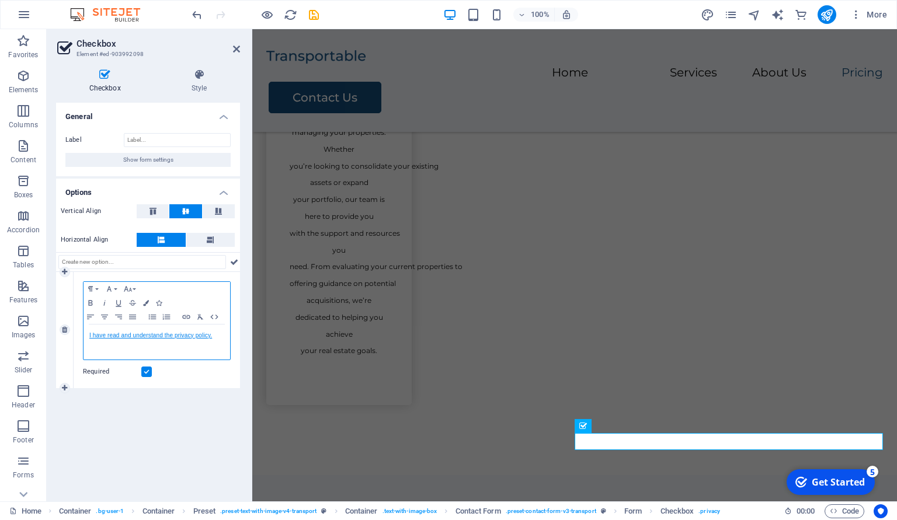
click at [117, 335] on link "I have read and understand the privacy policy." at bounding box center [150, 335] width 123 height 6
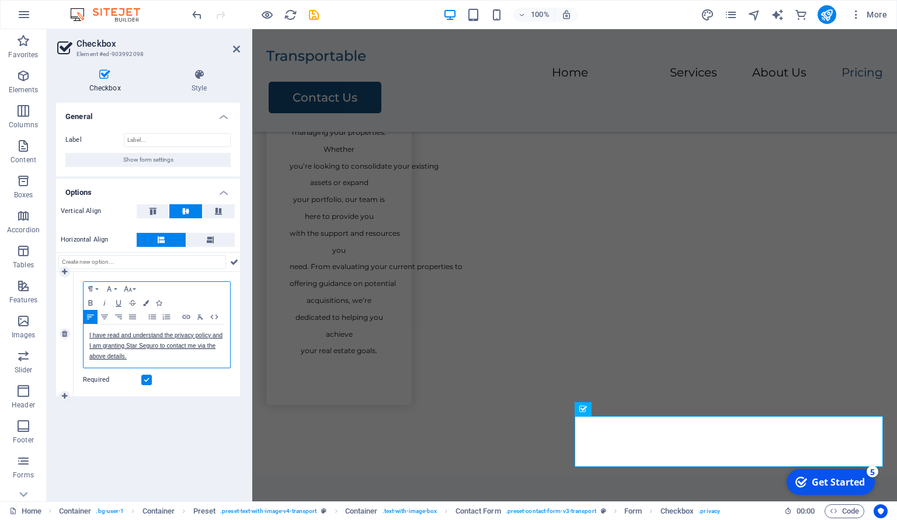
click at [158, 359] on p "I have read and understand the privacy policy and I am granting Star Seguro to …" at bounding box center [156, 347] width 135 height 32
click at [127, 289] on icon "button" at bounding box center [128, 288] width 14 height 9
click at [139, 304] on link "8" at bounding box center [142, 308] width 42 height 18
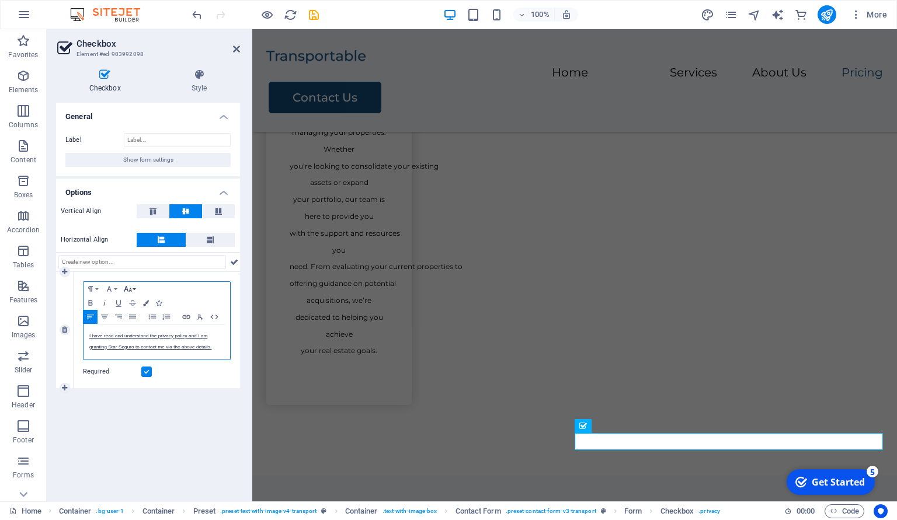
click at [131, 292] on icon "button" at bounding box center [128, 288] width 14 height 9
click at [140, 310] on link "11" at bounding box center [142, 312] width 42 height 18
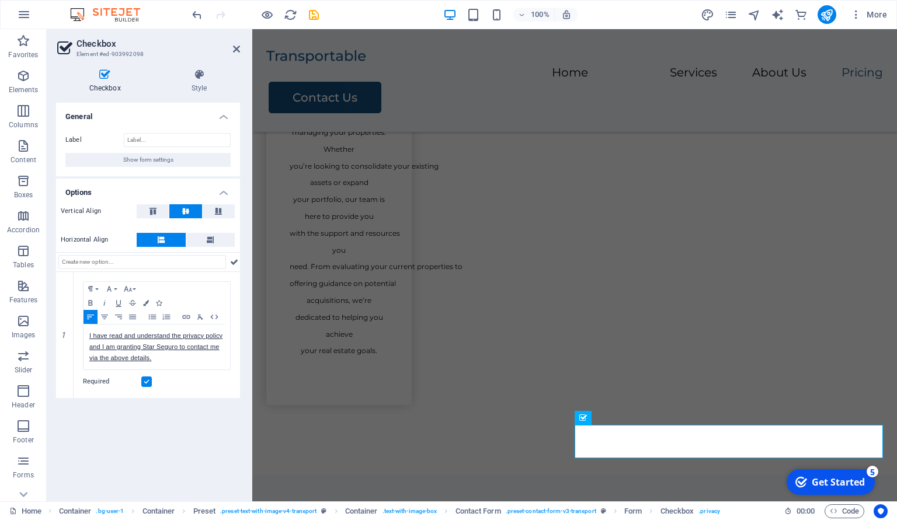
click at [172, 408] on div "General Label Show form settings Options Vertical Align Horizontal Align 1 Para…" at bounding box center [148, 298] width 184 height 390
click at [234, 50] on icon at bounding box center [236, 48] width 7 height 9
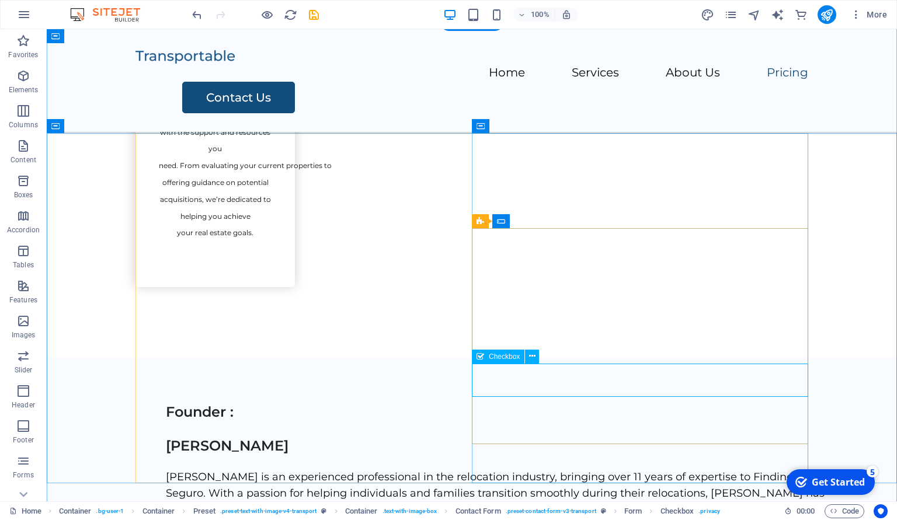
scroll to position [2693, 0]
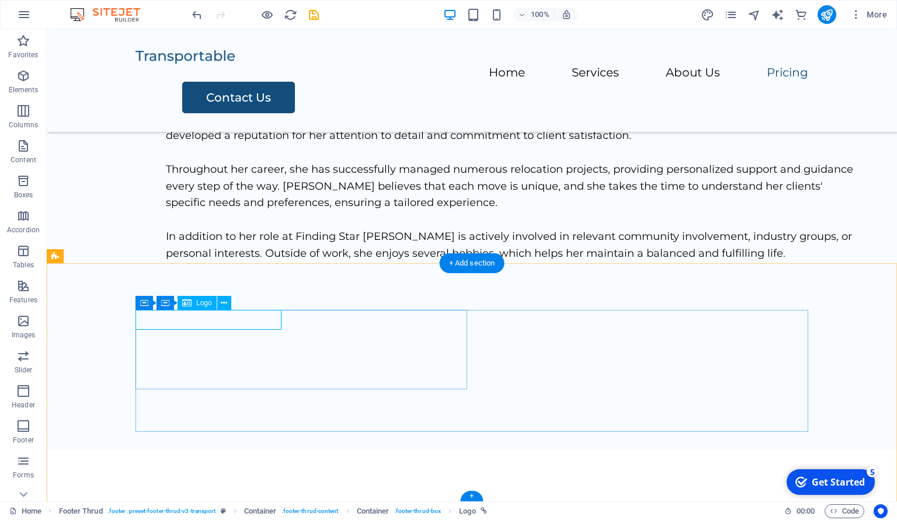
select select "px"
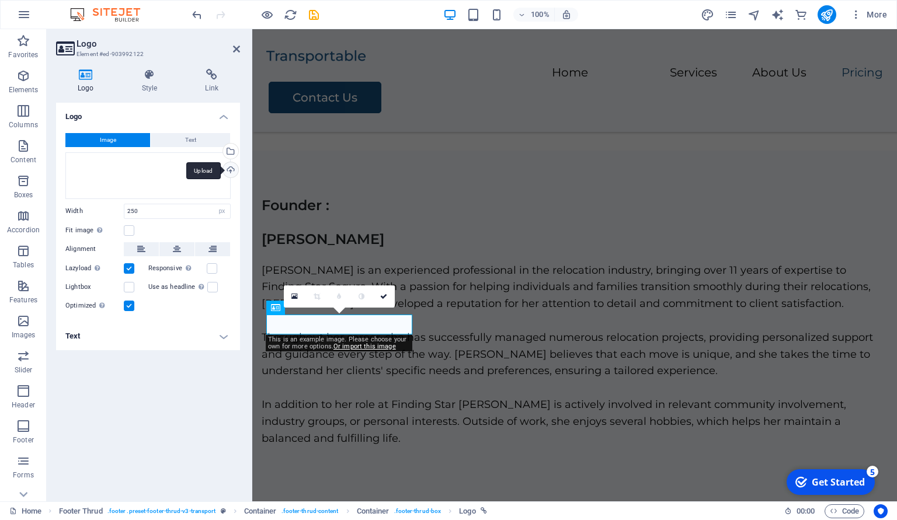
click at [232, 166] on div "Upload" at bounding box center [230, 171] width 18 height 18
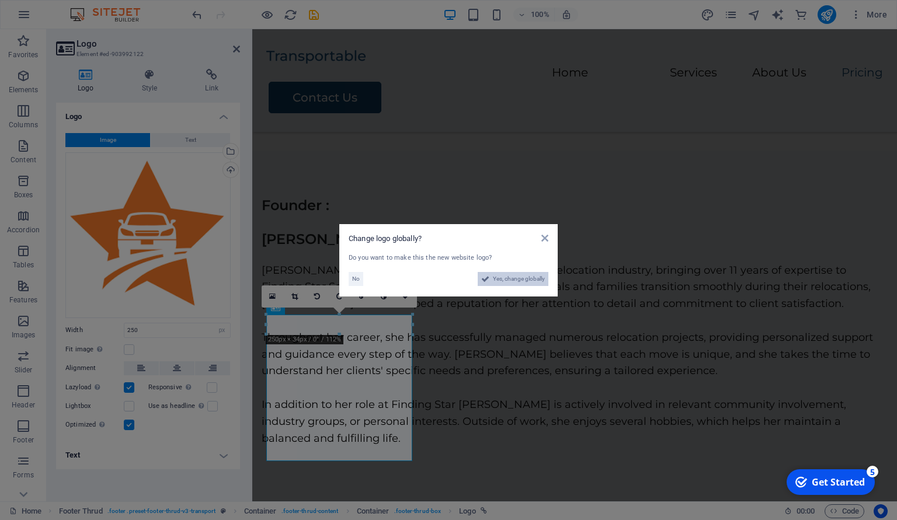
click at [504, 280] on span "Yes, change globally" at bounding box center [519, 279] width 52 height 14
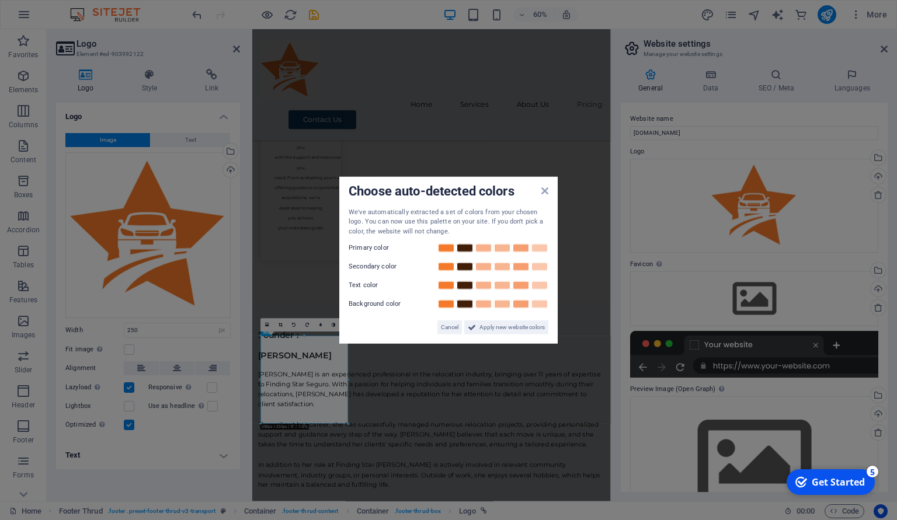
scroll to position [2639, 0]
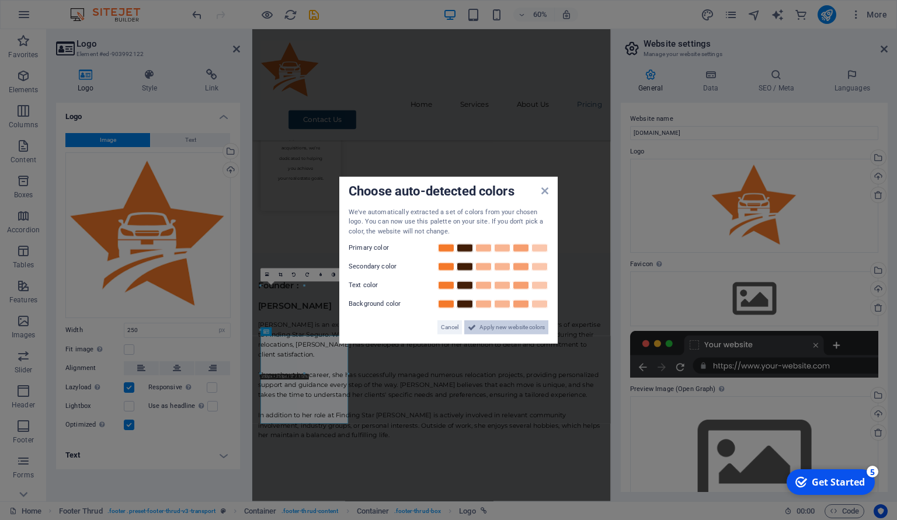
click at [528, 329] on span "Apply new website colors" at bounding box center [512, 328] width 65 height 14
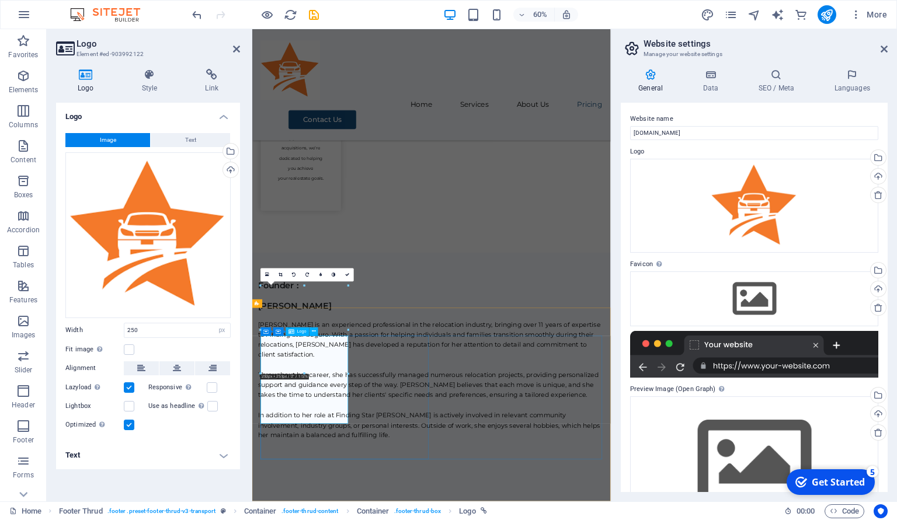
drag, startPoint x: 600, startPoint y: 359, endPoint x: 393, endPoint y: 547, distance: 280.3
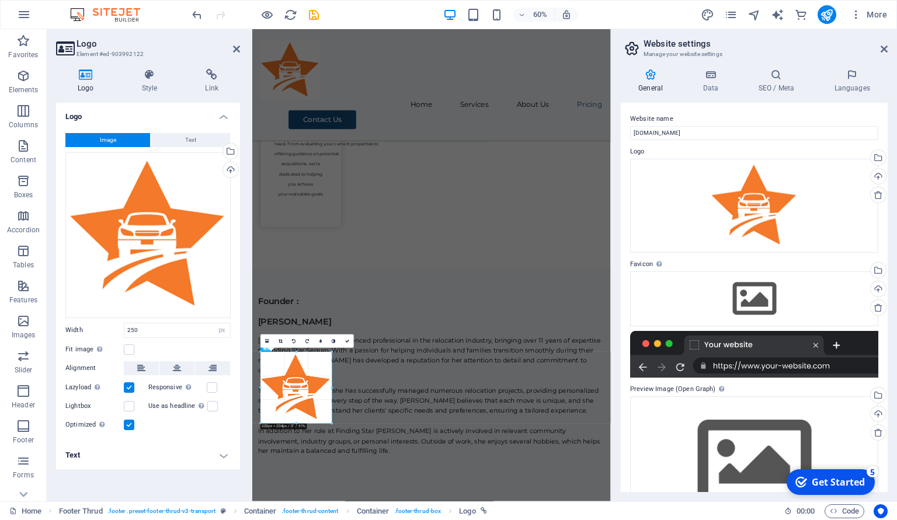
click at [291, 300] on div at bounding box center [294, 207] width 273 height 238
type input "203"
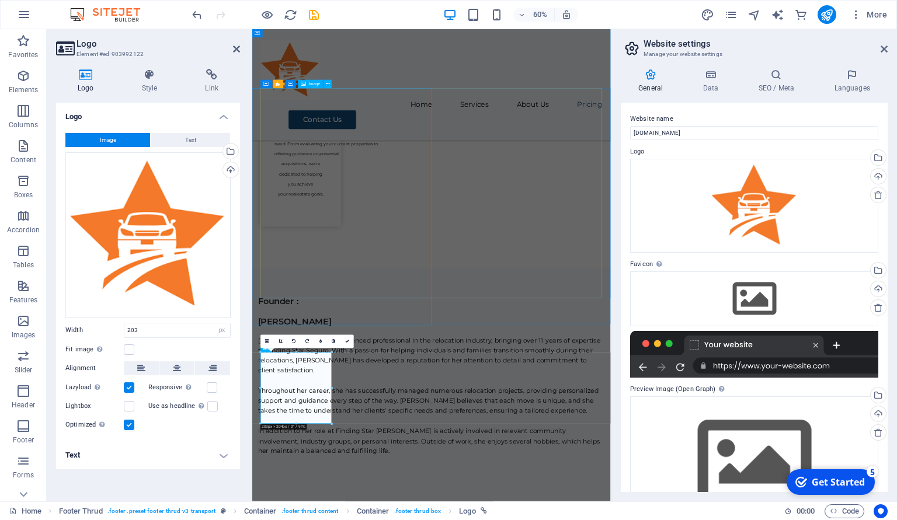
scroll to position [2612, 0]
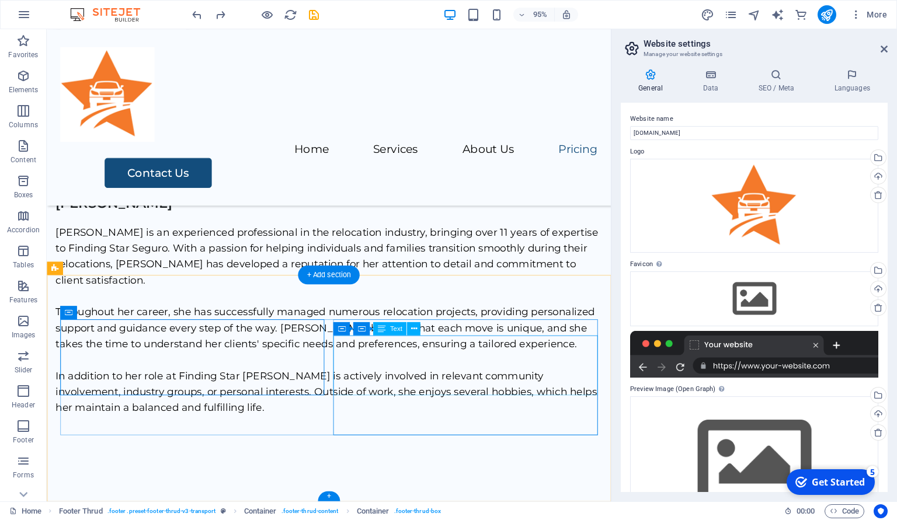
scroll to position [2878, 0]
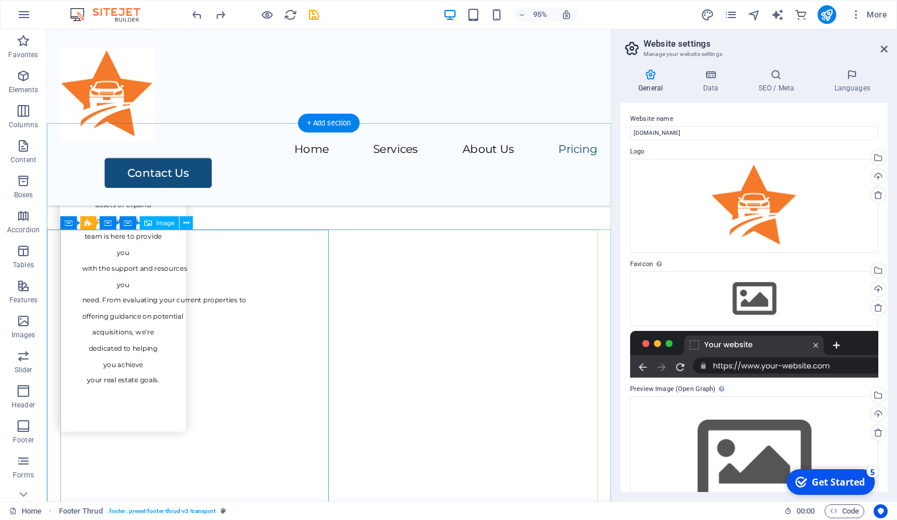
scroll to position [2532, 0]
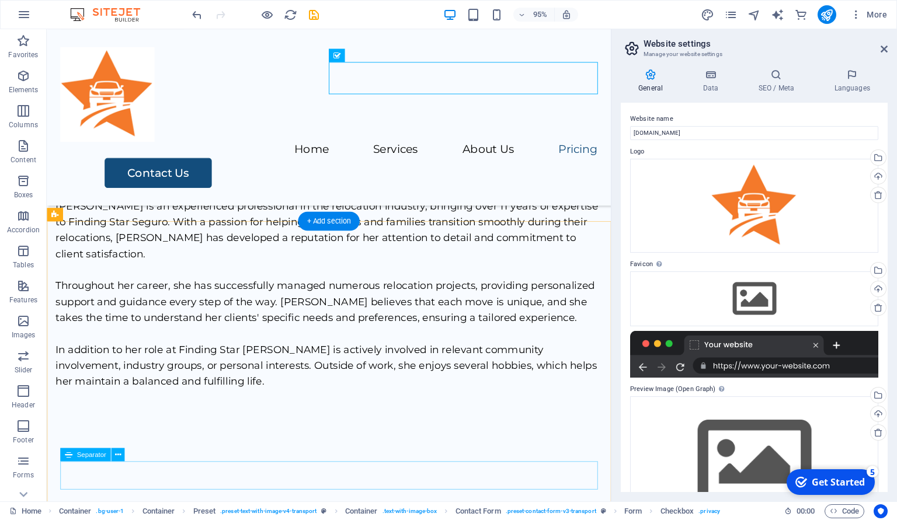
scroll to position [2935, 0]
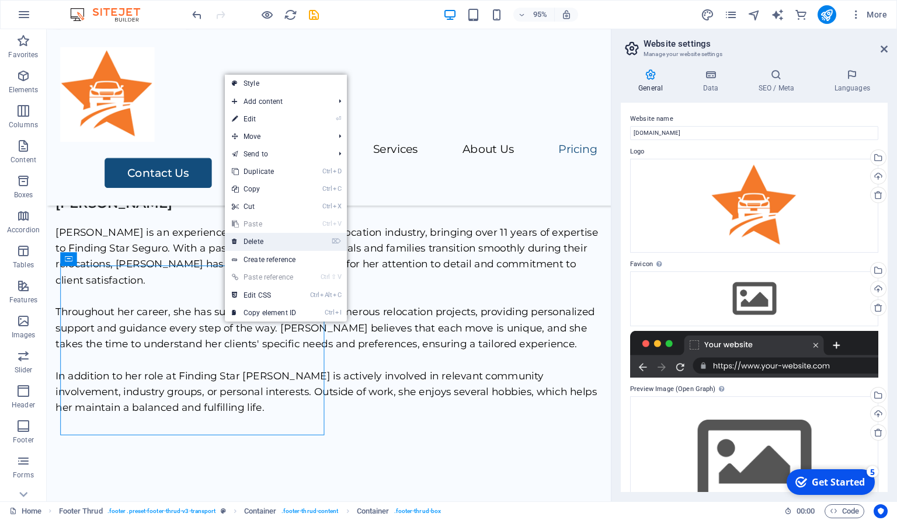
click at [253, 246] on link "⌦ Delete" at bounding box center [264, 242] width 78 height 18
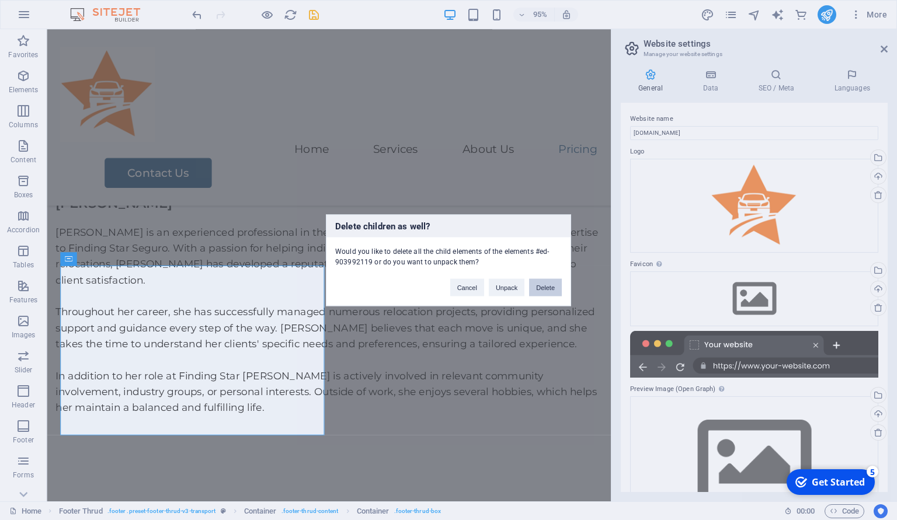
click at [538, 289] on button "Delete" at bounding box center [545, 288] width 33 height 18
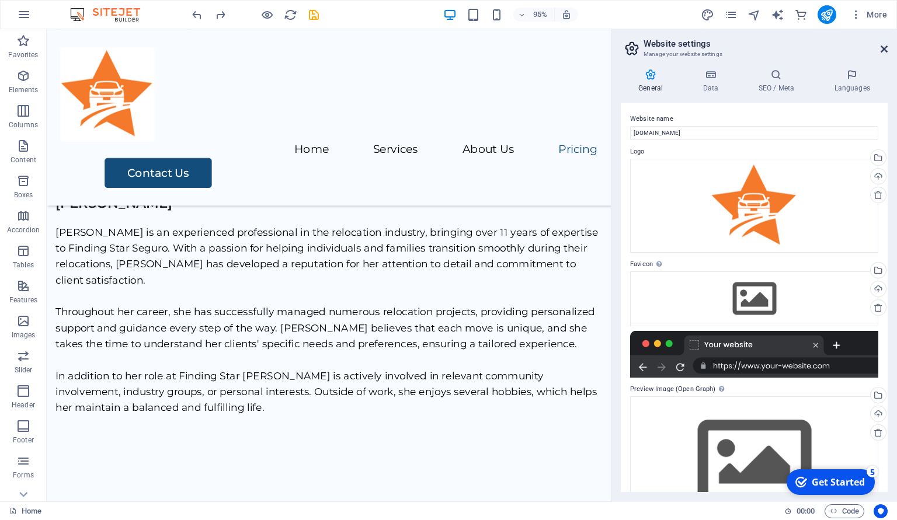
click at [884, 46] on icon at bounding box center [884, 48] width 7 height 9
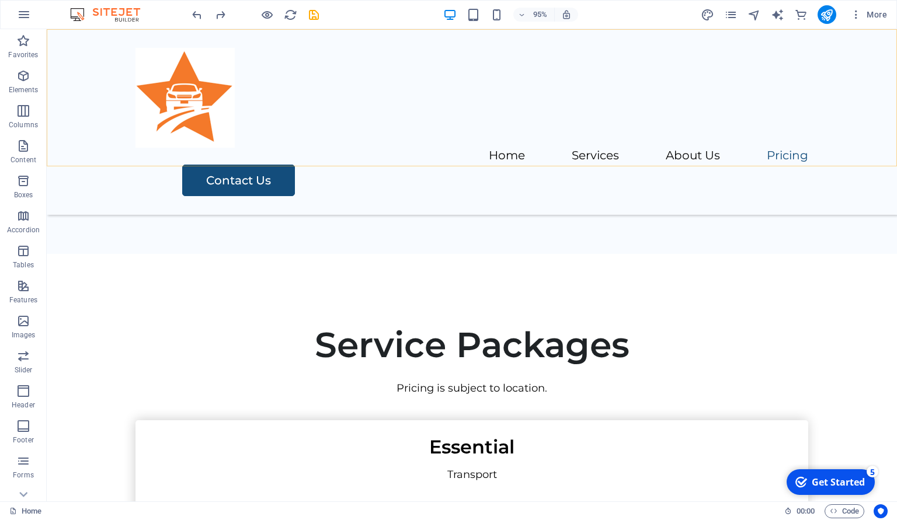
scroll to position [2790, 0]
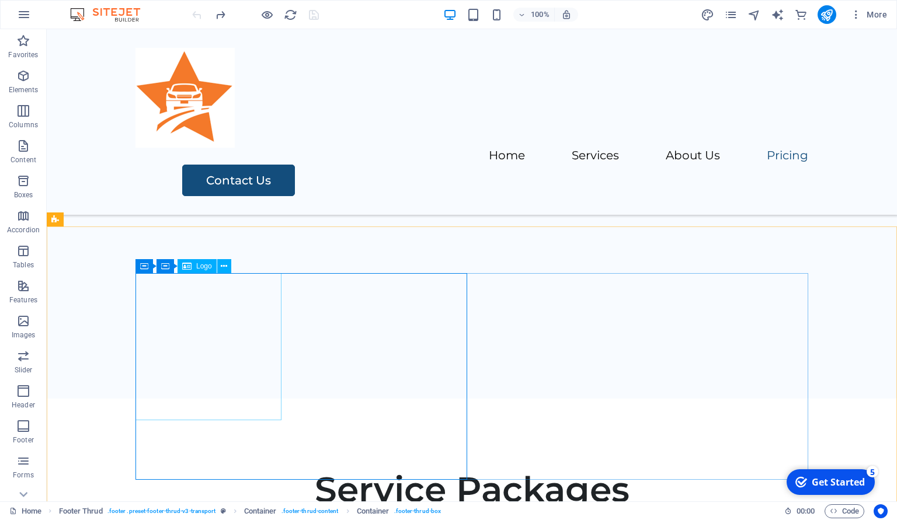
click at [202, 270] on span "Logo" at bounding box center [204, 266] width 16 height 7
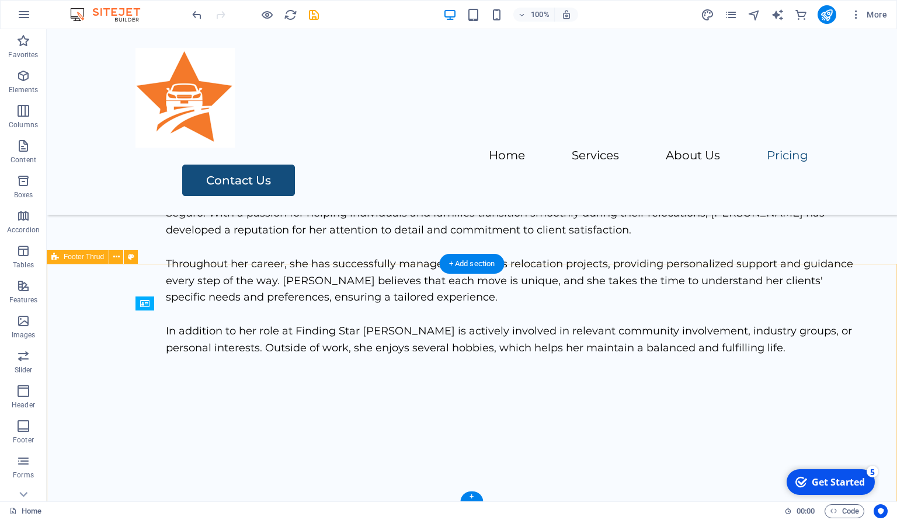
scroll to position [2754, 0]
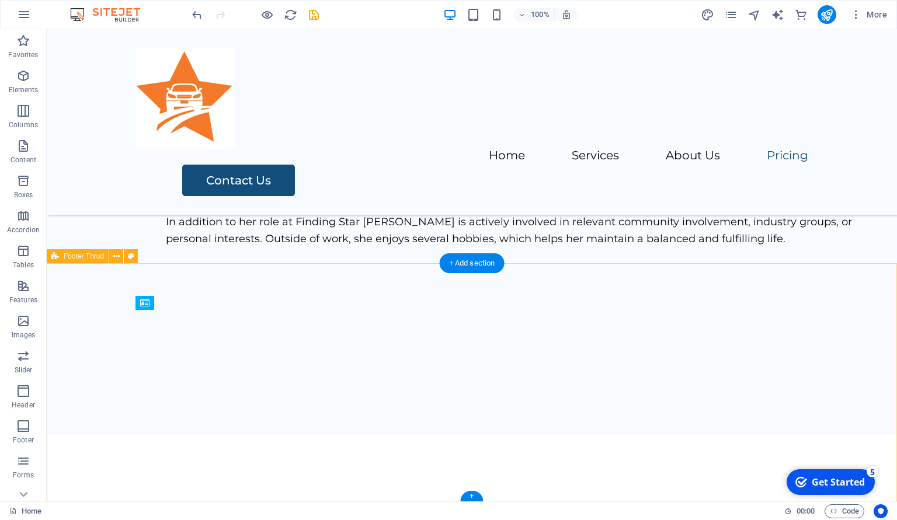
click at [454, 263] on div "+ Add section" at bounding box center [472, 263] width 65 height 20
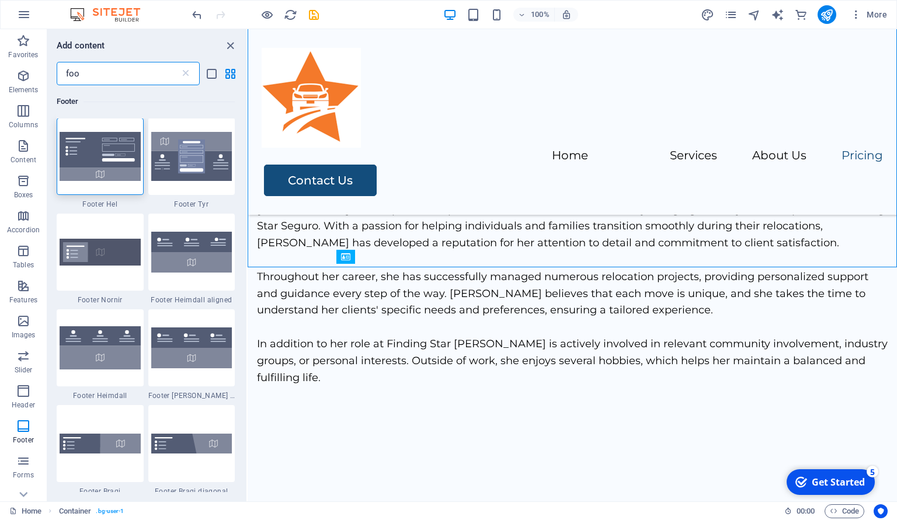
scroll to position [0, 0]
type input "foo"
click at [105, 164] on img at bounding box center [100, 157] width 81 height 49
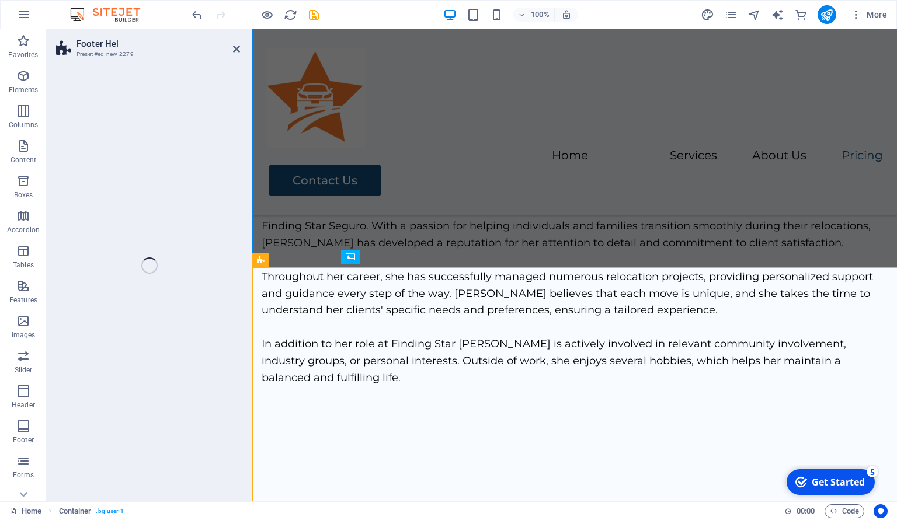
select select "%"
select select "rem"
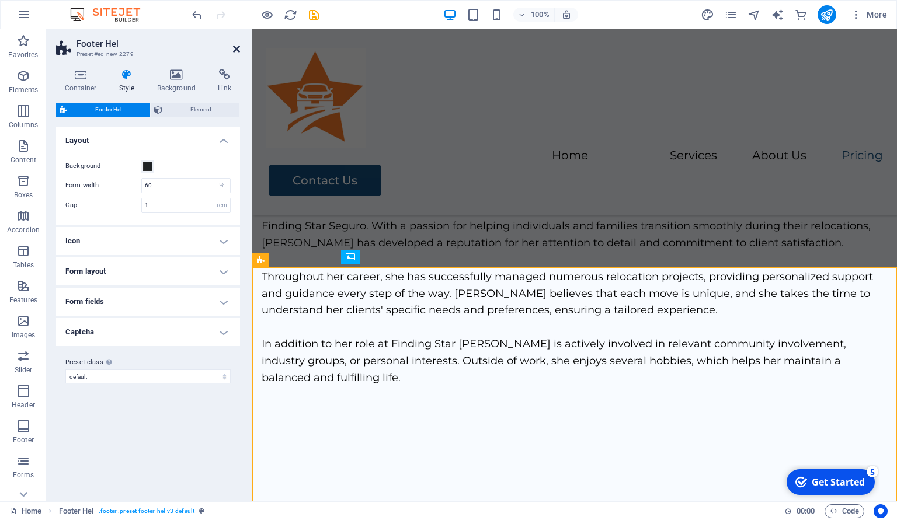
click at [234, 51] on icon at bounding box center [236, 48] width 7 height 9
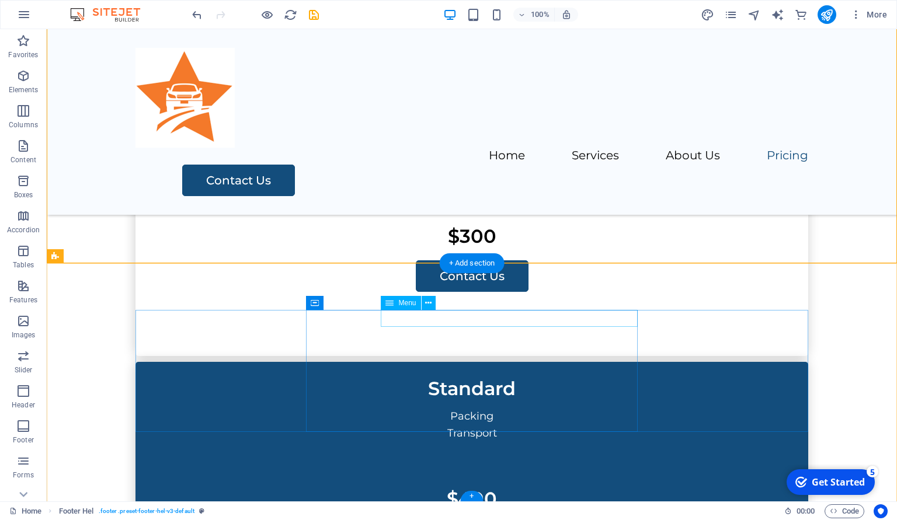
scroll to position [3298, 0]
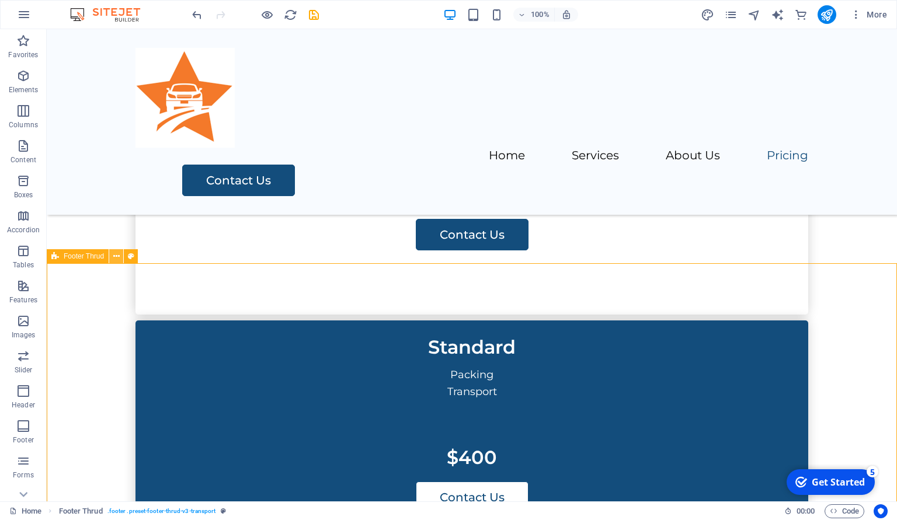
click at [120, 258] on button at bounding box center [116, 256] width 14 height 14
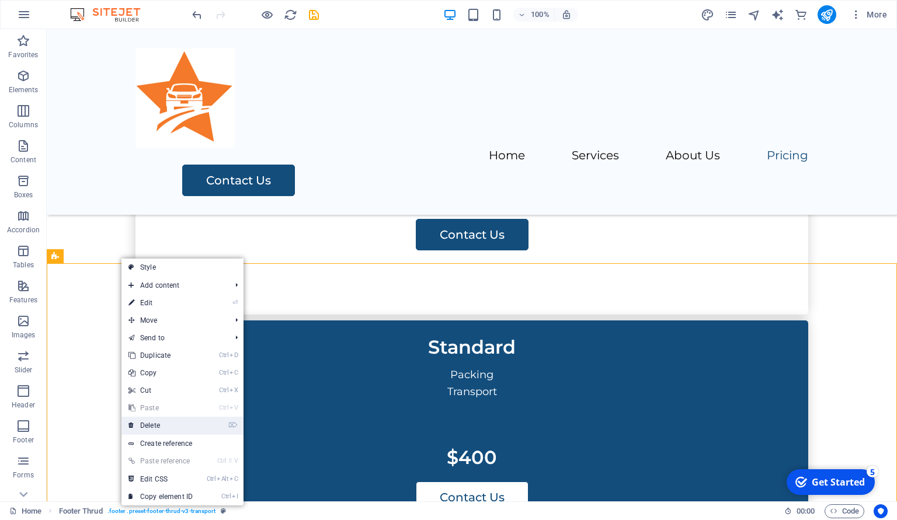
click at [158, 425] on link "⌦ Delete" at bounding box center [160, 426] width 78 height 18
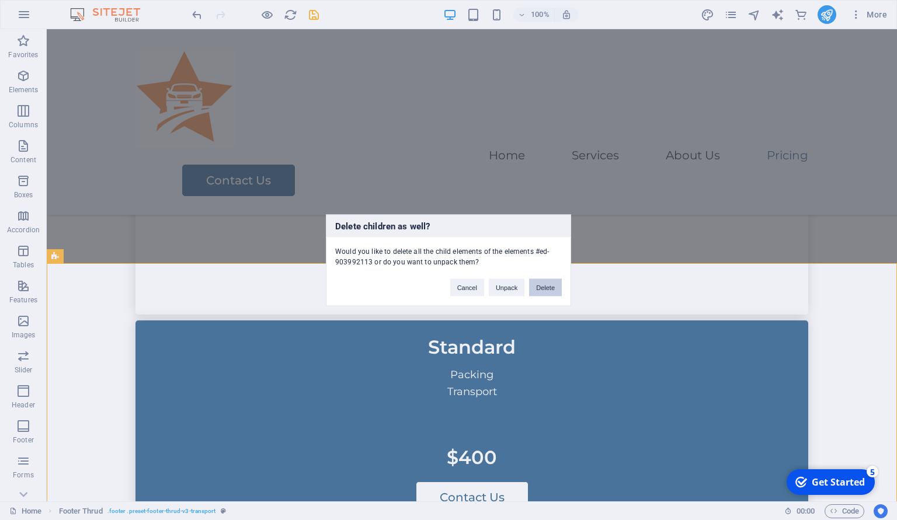
click at [541, 289] on button "Delete" at bounding box center [545, 288] width 33 height 18
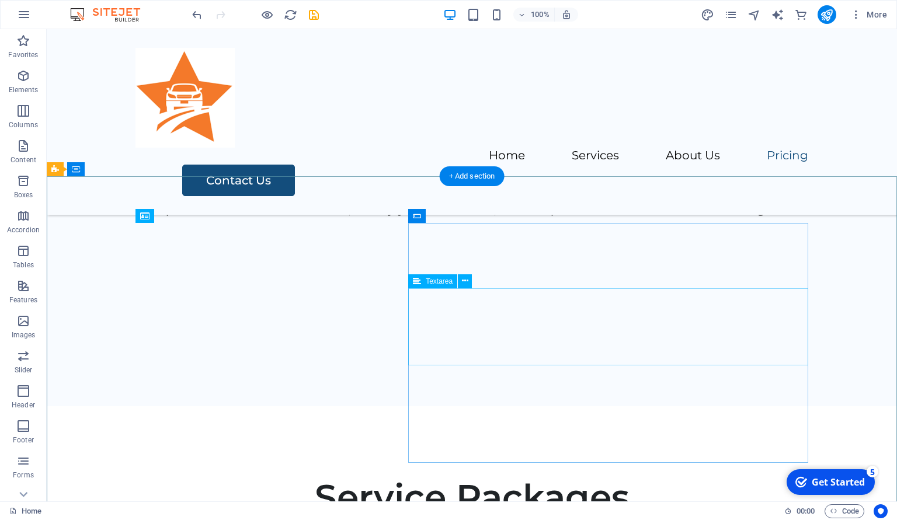
scroll to position [2744, 0]
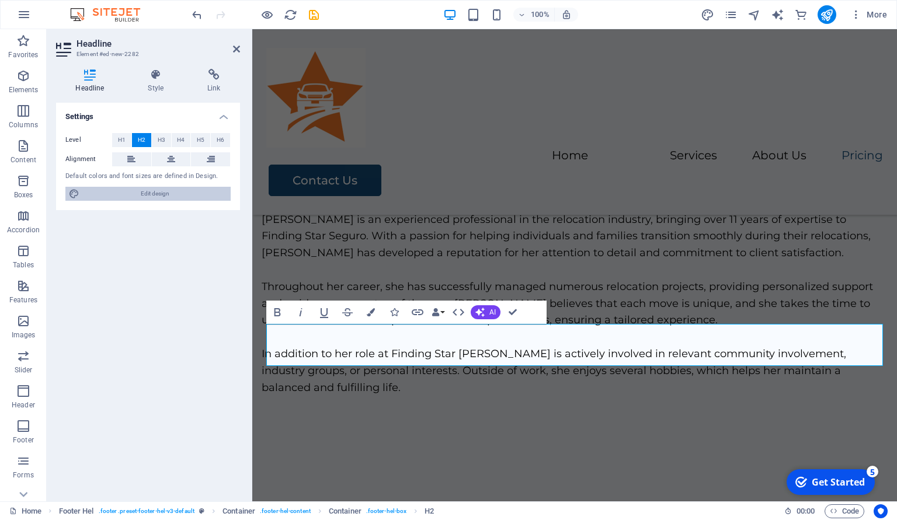
click at [152, 192] on span "Edit design" at bounding box center [155, 194] width 144 height 14
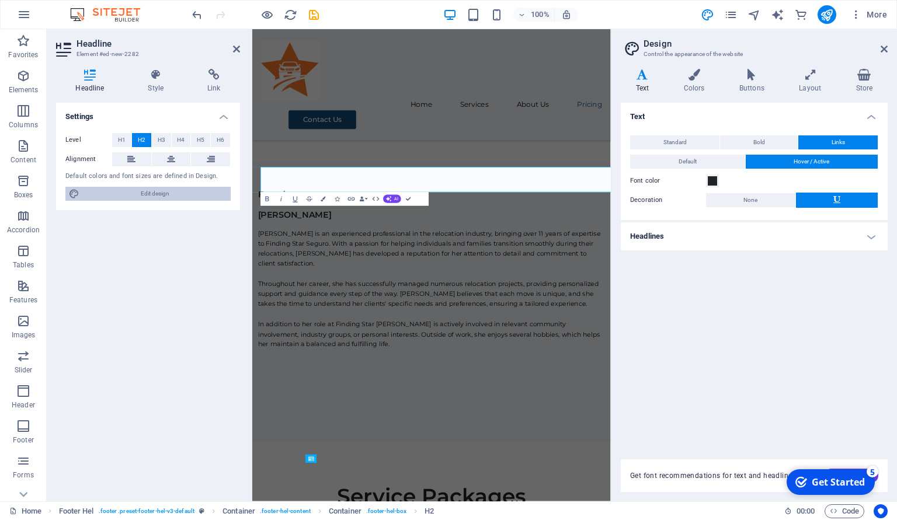
scroll to position [2855, 0]
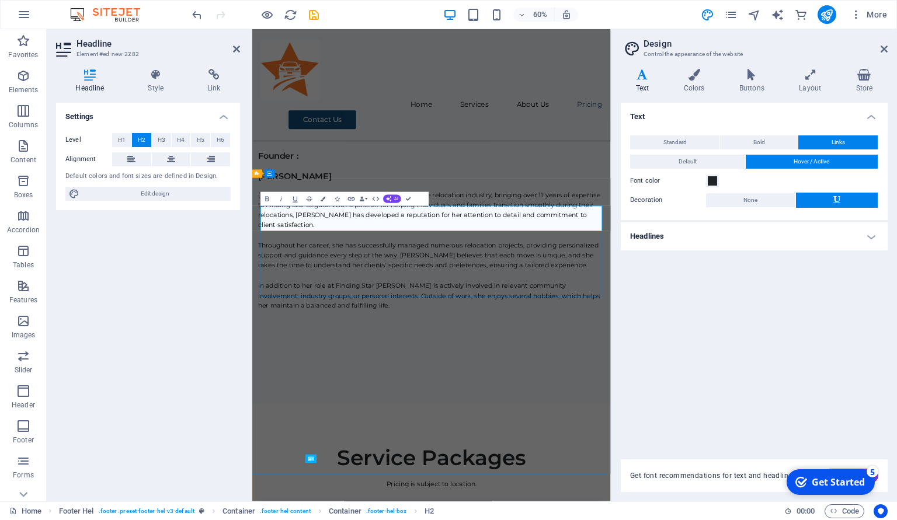
click at [153, 75] on icon at bounding box center [156, 75] width 55 height 12
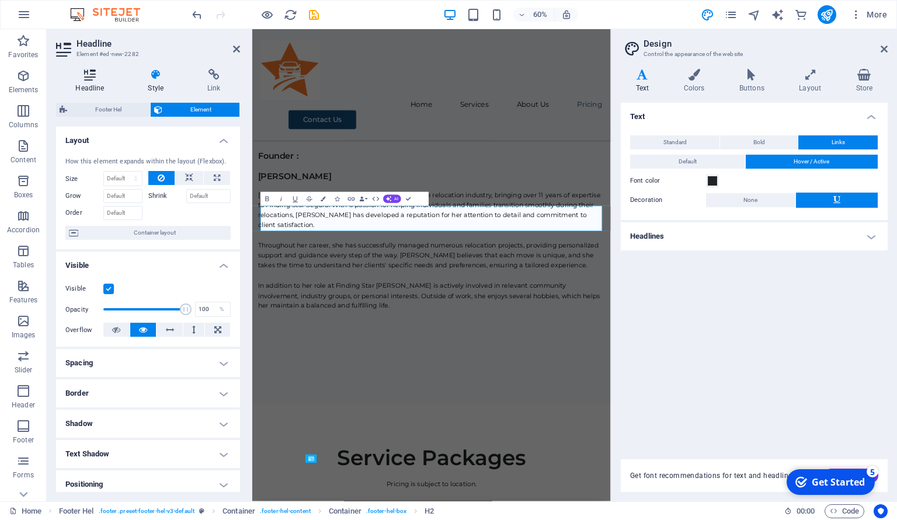
click at [94, 75] on icon at bounding box center [90, 75] width 68 height 12
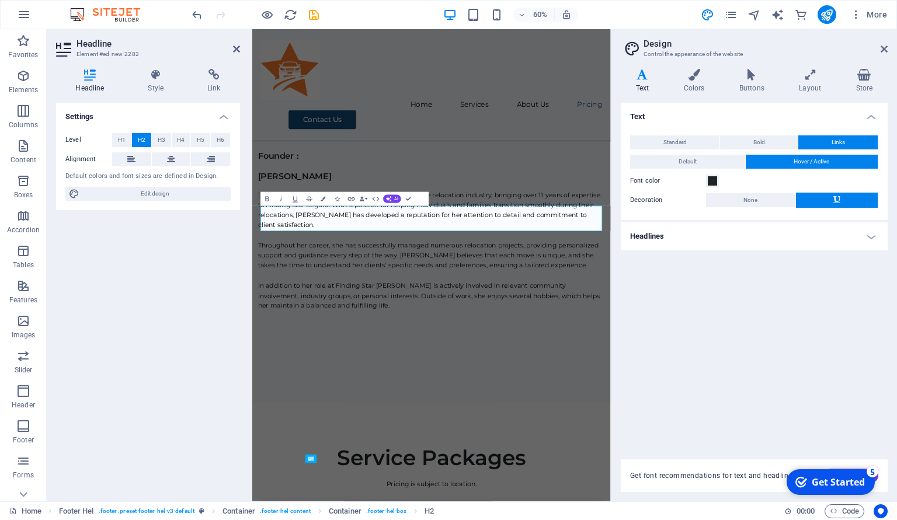
click at [120, 131] on div "Level H1 H2 H3 H4 H5 H6 Alignment Default colors and font sizes are defined in …" at bounding box center [148, 167] width 184 height 87
click at [125, 139] on span "H1" at bounding box center [122, 140] width 8 height 14
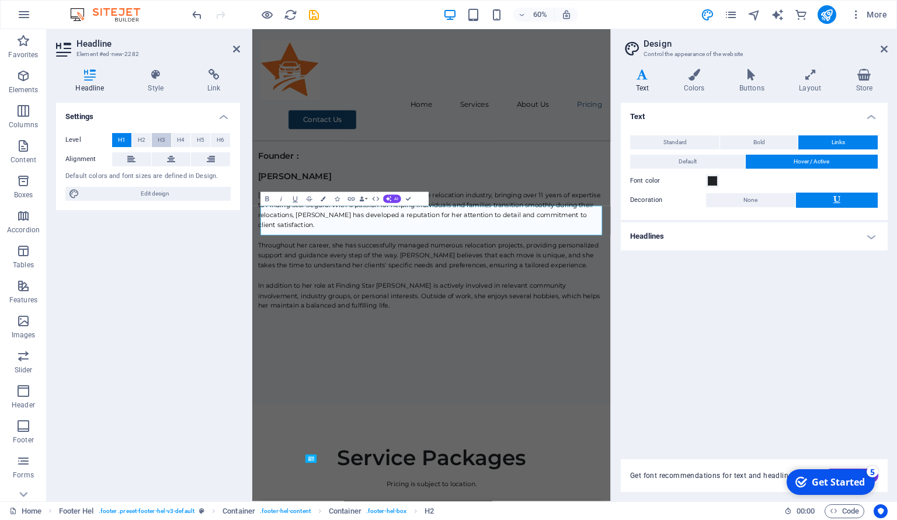
click at [161, 138] on span "H3" at bounding box center [162, 140] width 8 height 14
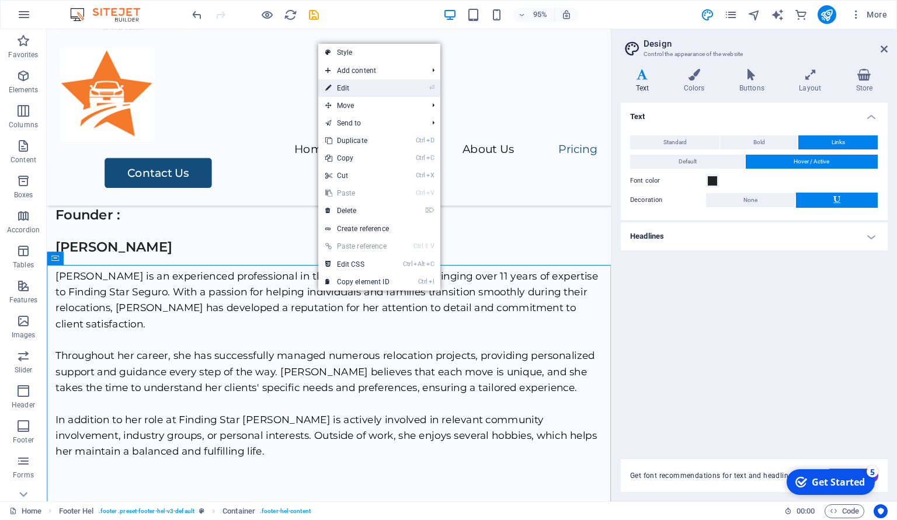
drag, startPoint x: 353, startPoint y: 85, endPoint x: 168, endPoint y: 94, distance: 185.4
click at [353, 85] on link "⏎ Edit" at bounding box center [357, 88] width 78 height 18
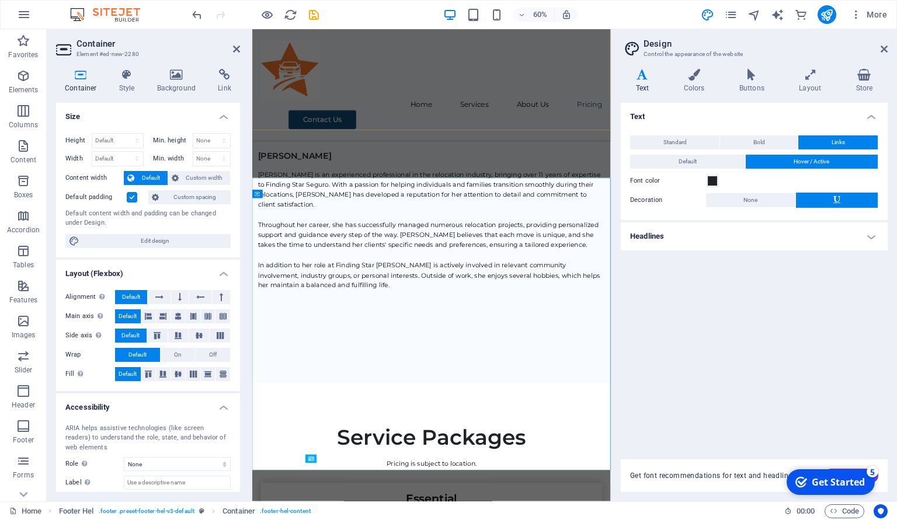
scroll to position [2855, 0]
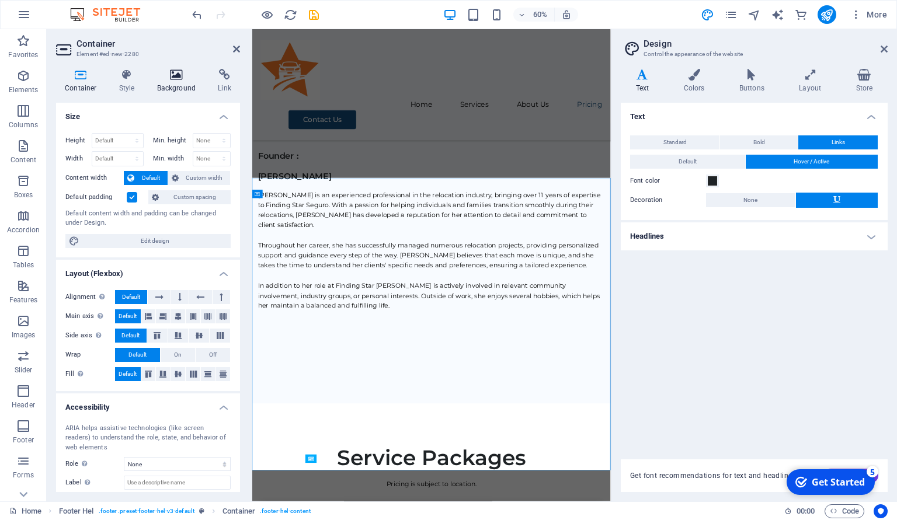
click at [170, 76] on icon at bounding box center [176, 75] width 57 height 12
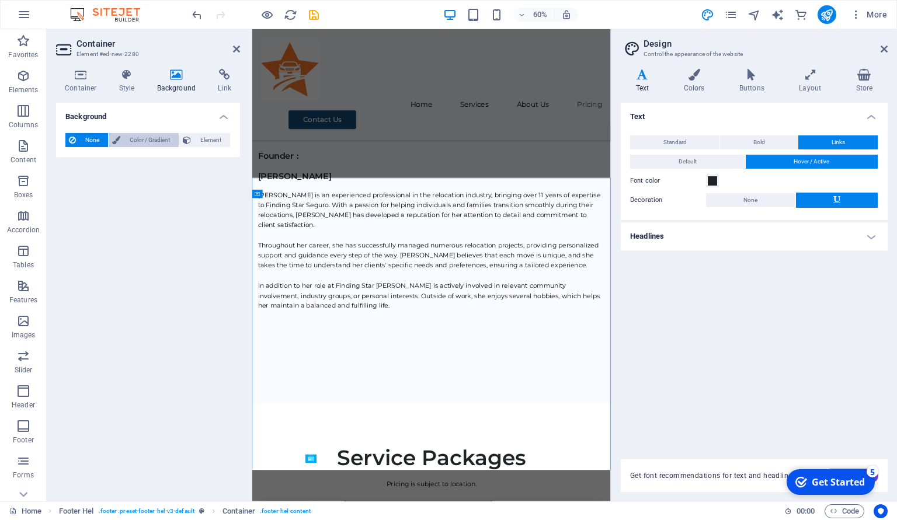
click at [150, 137] on span "Color / Gradient" at bounding box center [149, 140] width 51 height 14
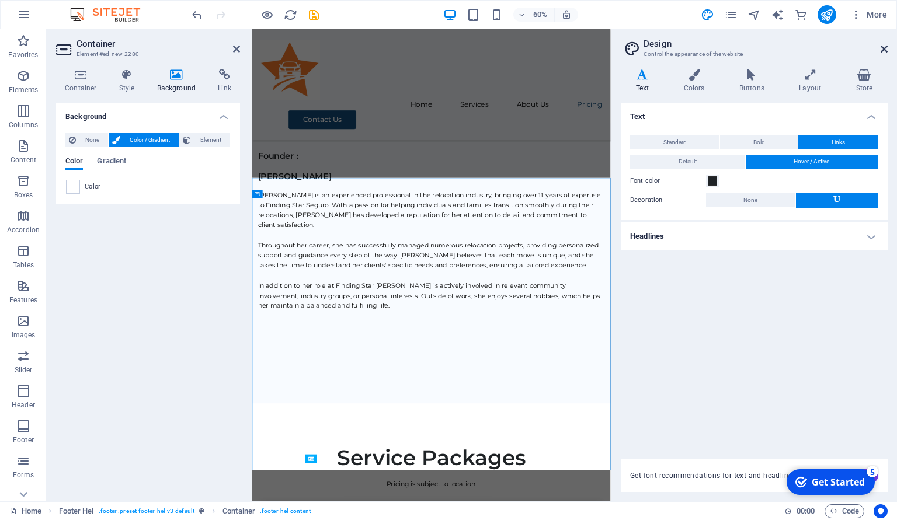
click at [882, 48] on icon at bounding box center [884, 48] width 7 height 9
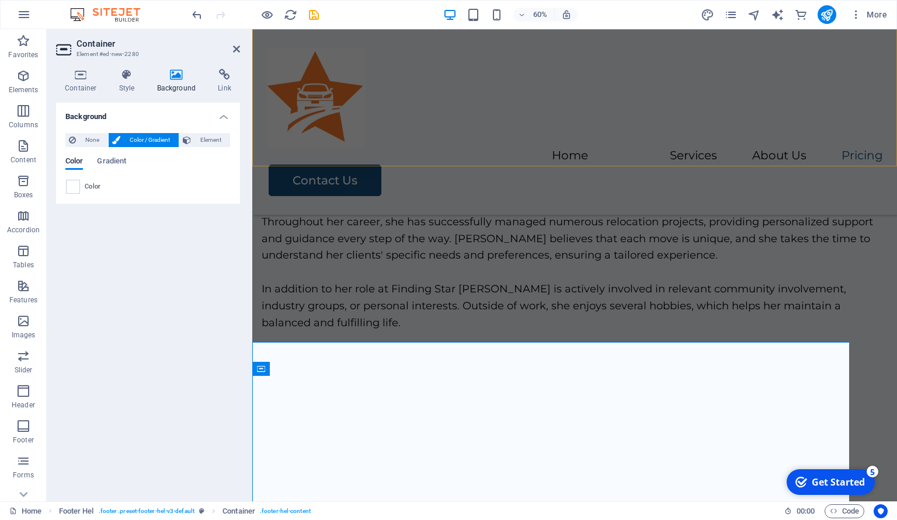
scroll to position [2790, 0]
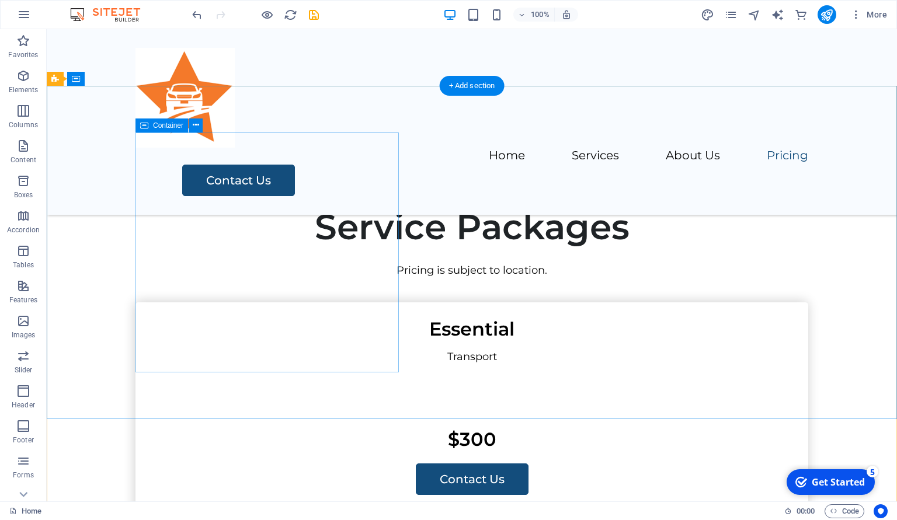
scroll to position [3059, 0]
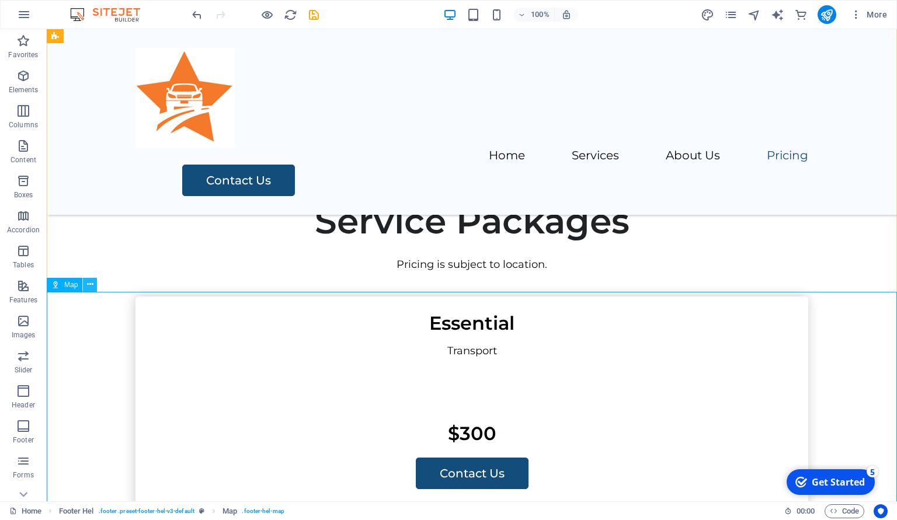
click at [92, 286] on icon at bounding box center [90, 285] width 6 height 12
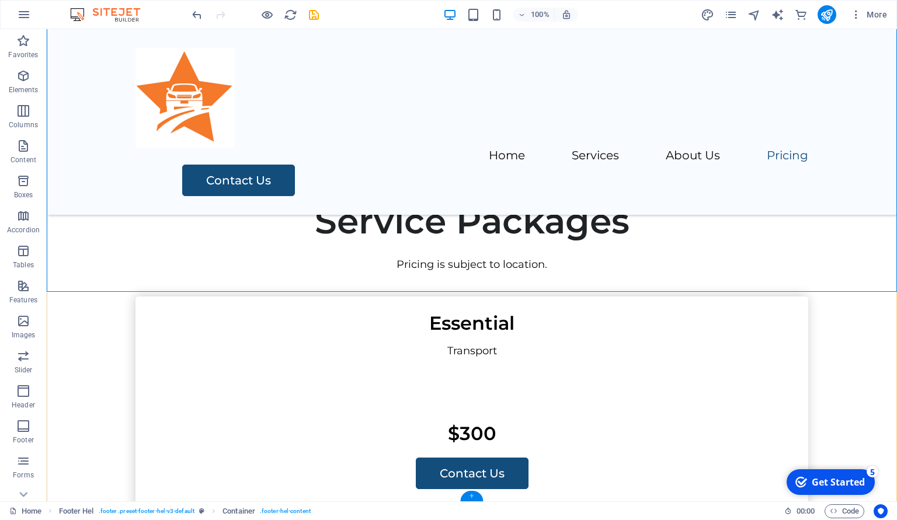
click at [470, 495] on div "+" at bounding box center [471, 496] width 23 height 11
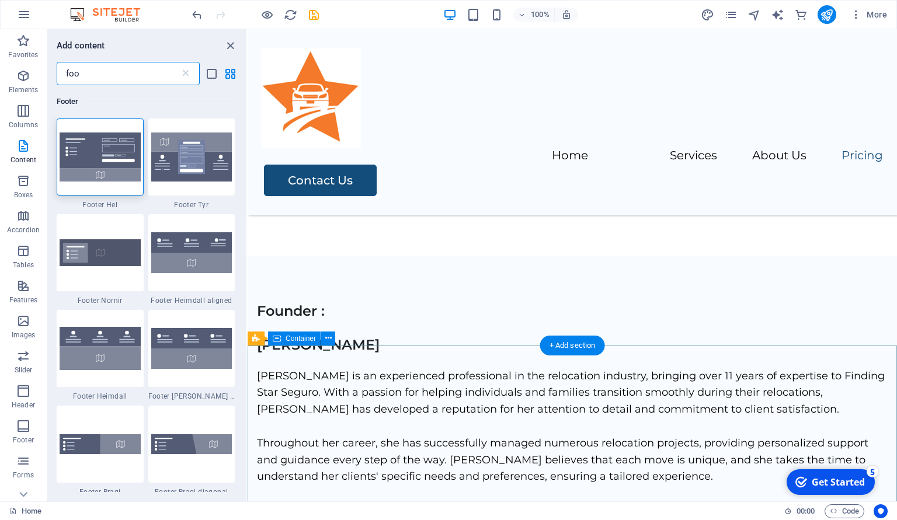
scroll to position [2949, 0]
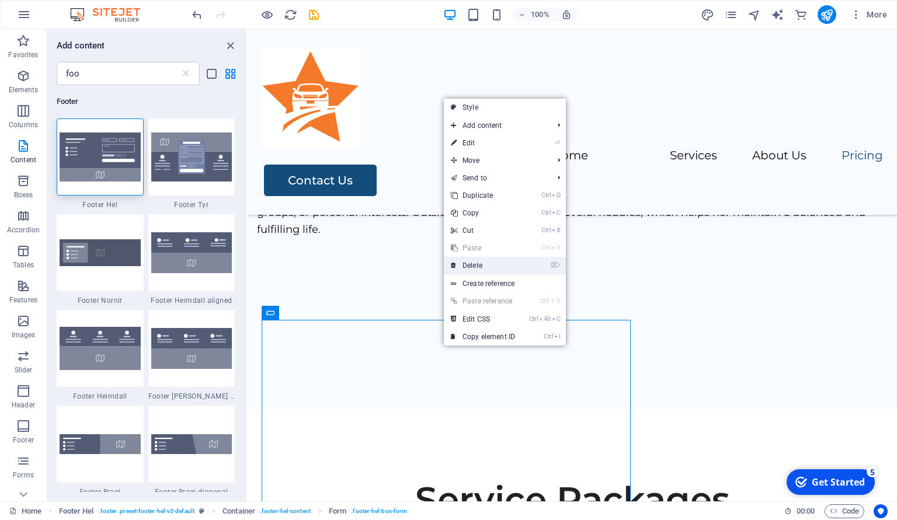
click at [473, 268] on link "⌦ Delete" at bounding box center [483, 266] width 78 height 18
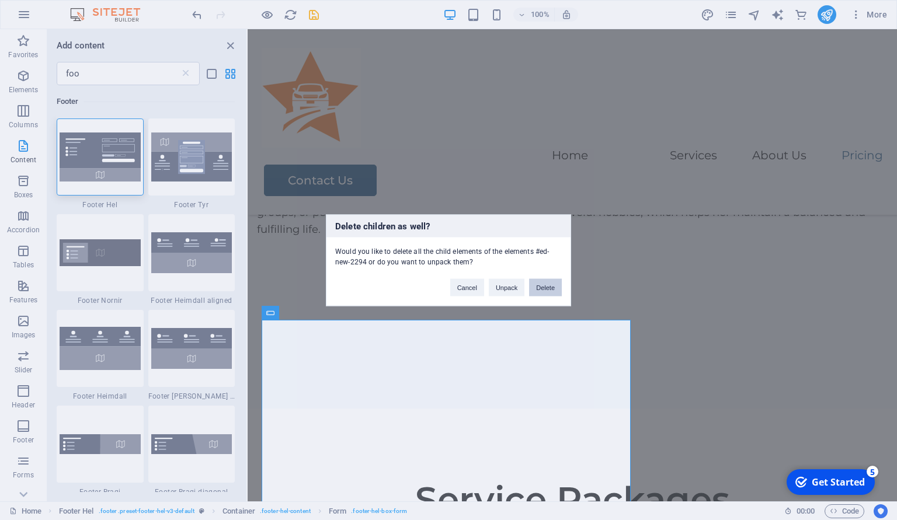
click at [539, 287] on button "Delete" at bounding box center [545, 288] width 33 height 18
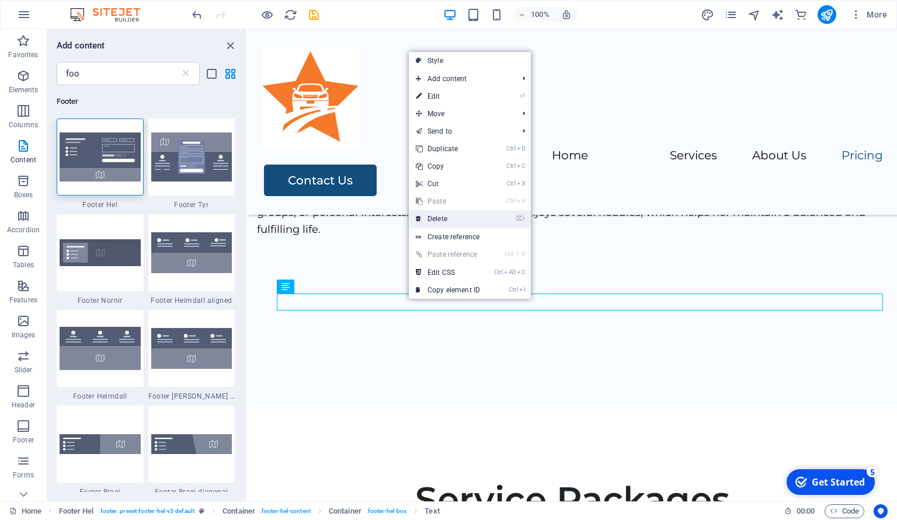
click at [444, 221] on link "⌦ Delete" at bounding box center [448, 219] width 78 height 18
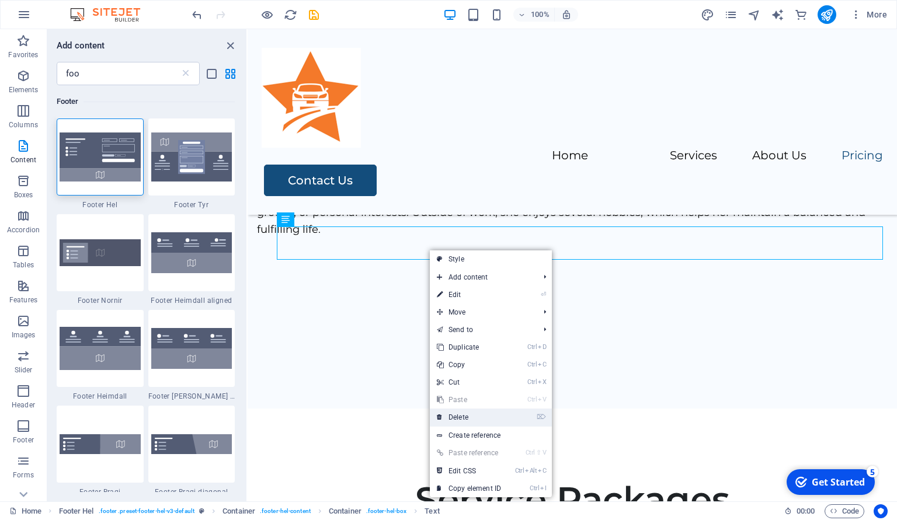
click at [455, 416] on link "⌦ Delete" at bounding box center [469, 418] width 78 height 18
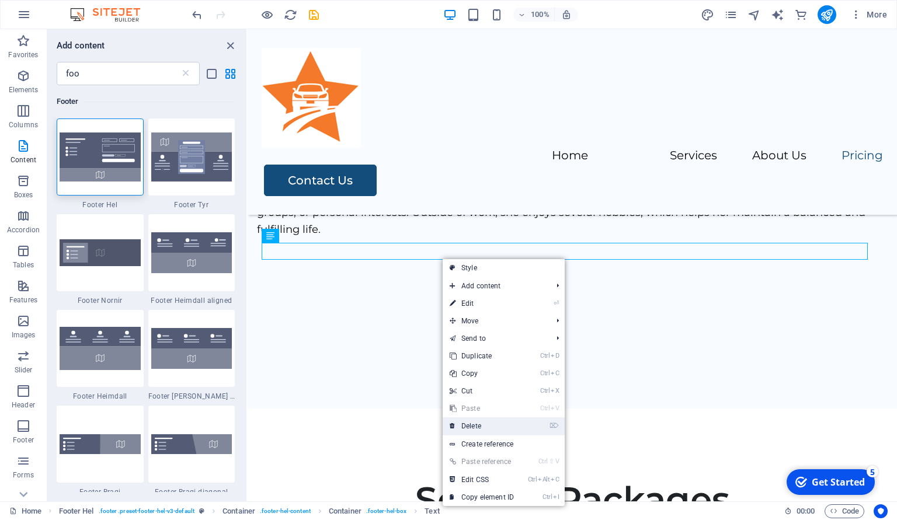
click at [473, 425] on link "⌦ Delete" at bounding box center [482, 427] width 78 height 18
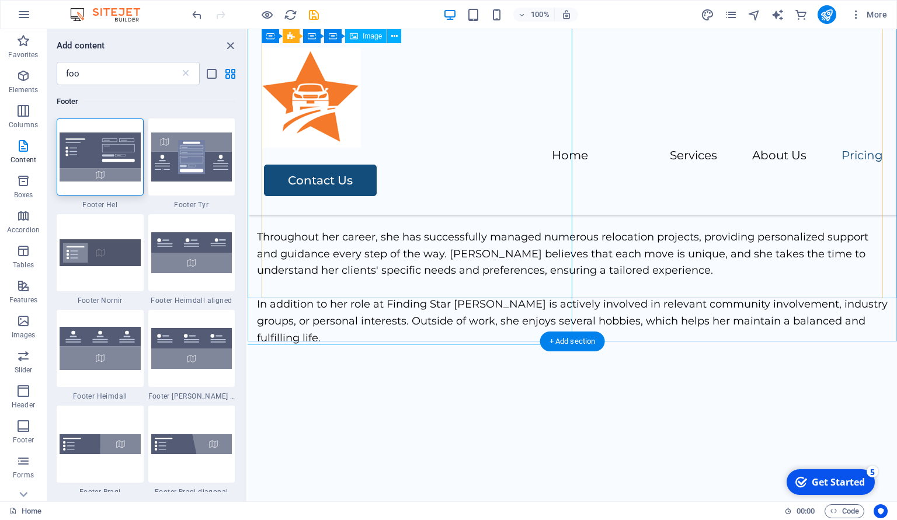
scroll to position [2964, 0]
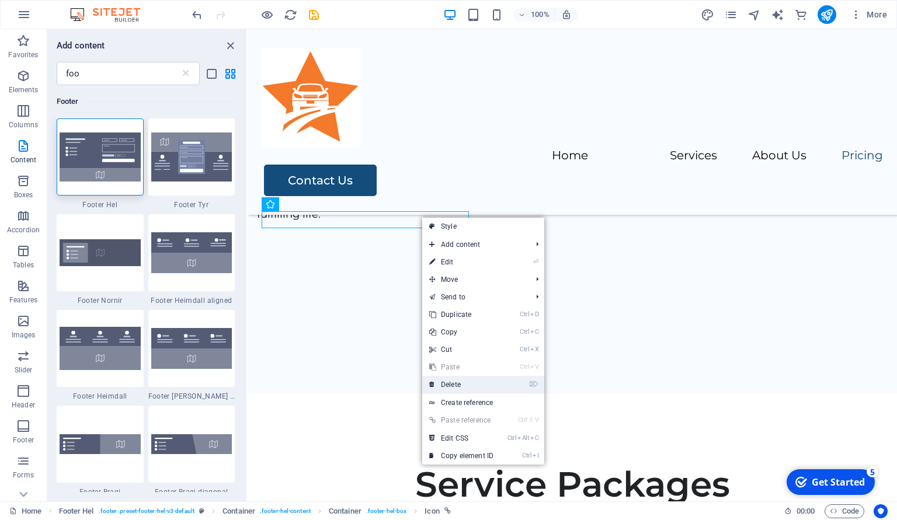
click at [455, 380] on link "⌦ Delete" at bounding box center [461, 385] width 78 height 18
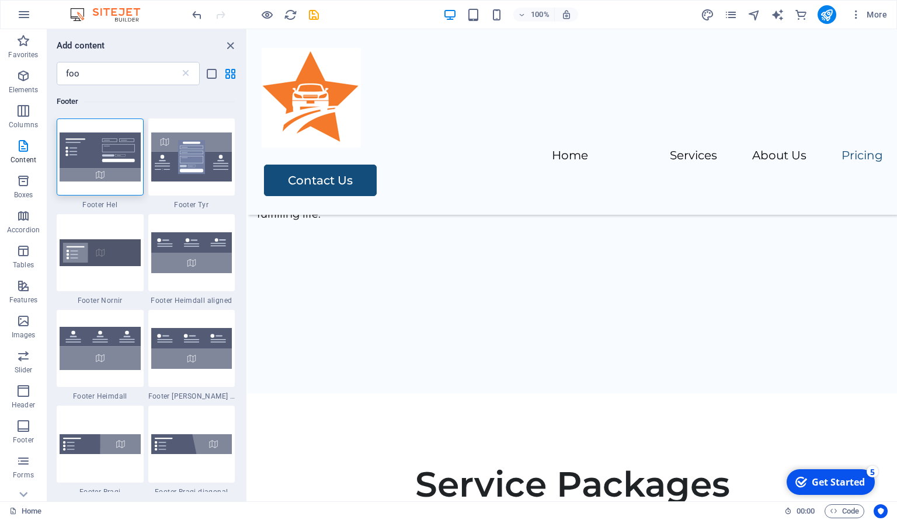
scroll to position [2947, 0]
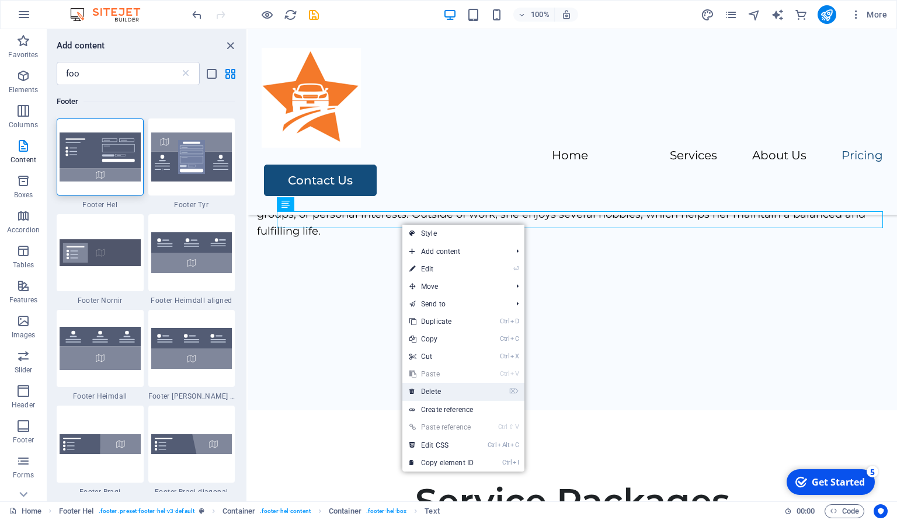
click at [433, 392] on link "⌦ Delete" at bounding box center [441, 392] width 78 height 18
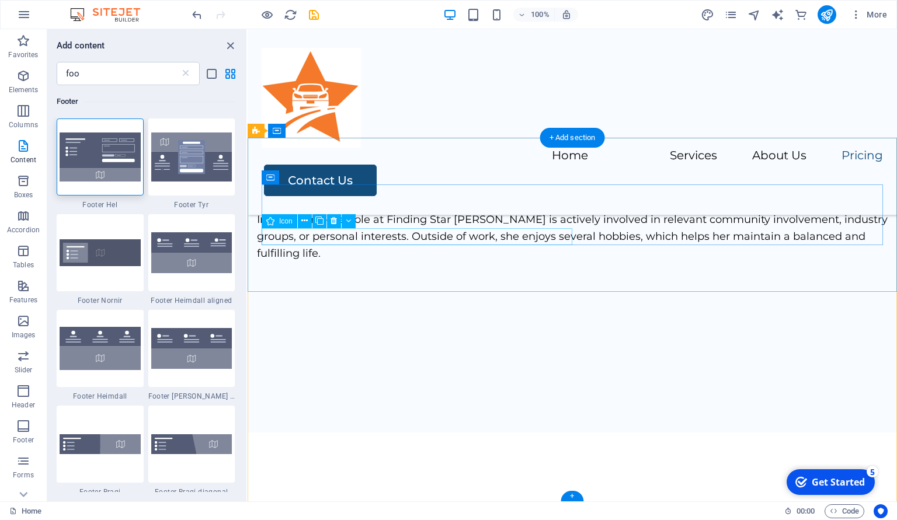
scroll to position [2930, 0]
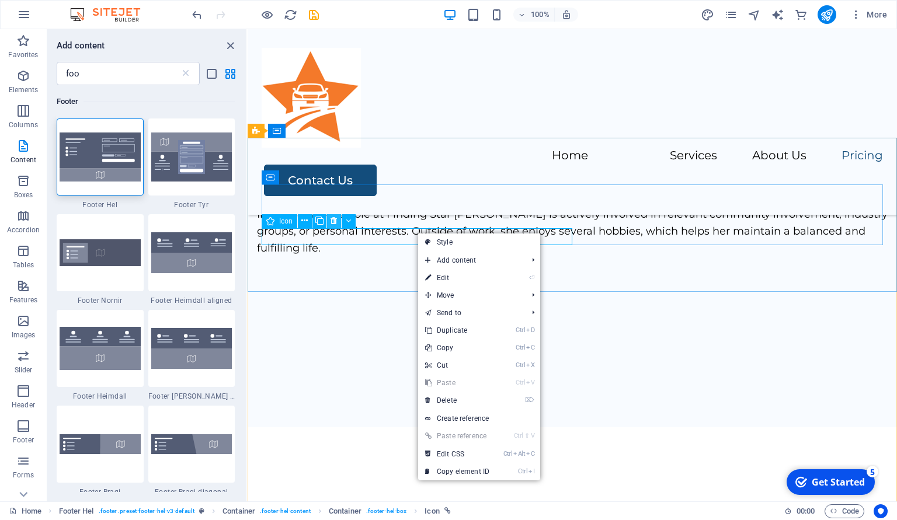
click at [336, 223] on icon at bounding box center [334, 221] width 6 height 12
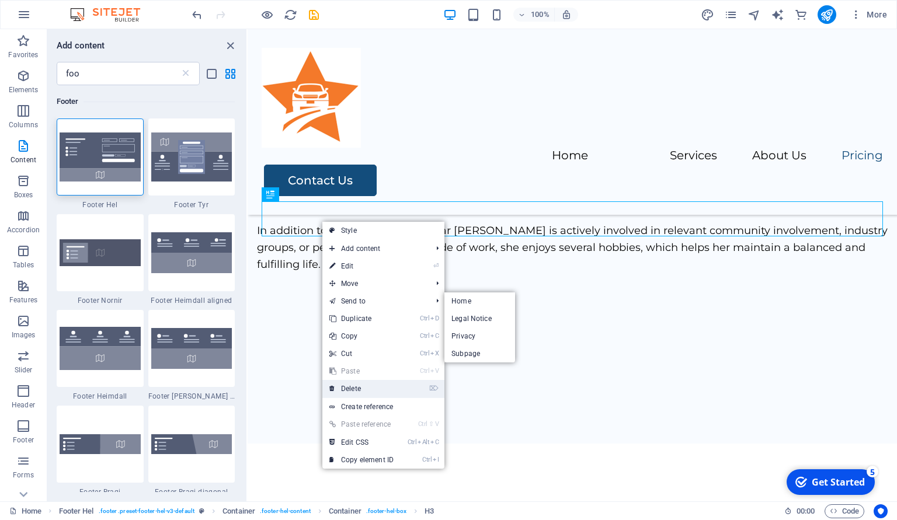
click at [356, 385] on link "⌦ Delete" at bounding box center [361, 389] width 78 height 18
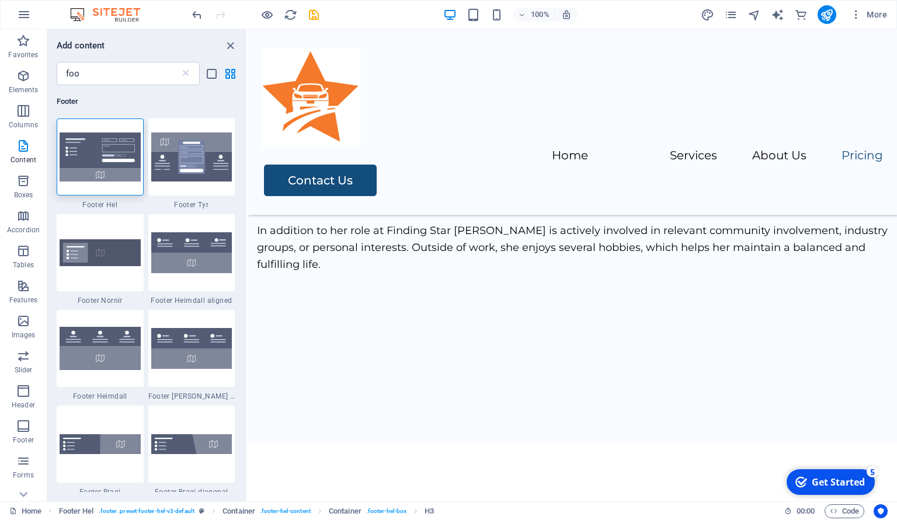
scroll to position [2878, 0]
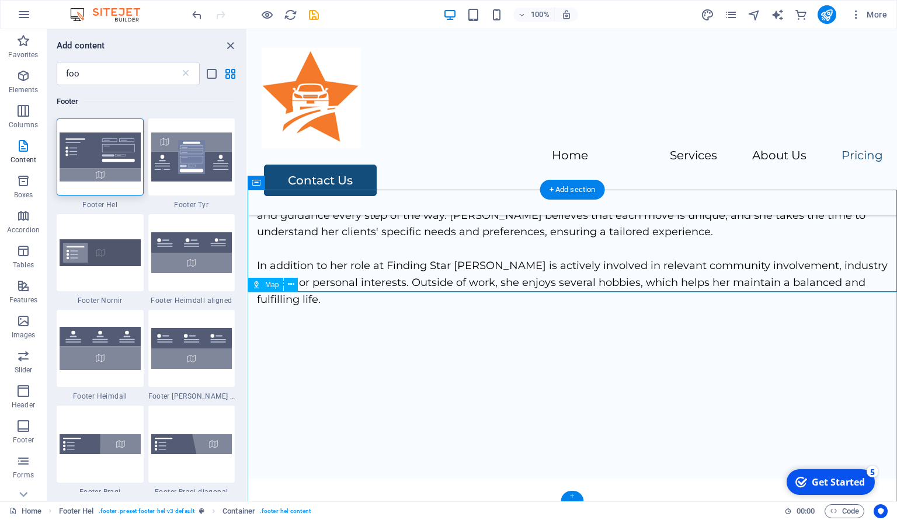
click at [576, 495] on div "+" at bounding box center [572, 496] width 23 height 11
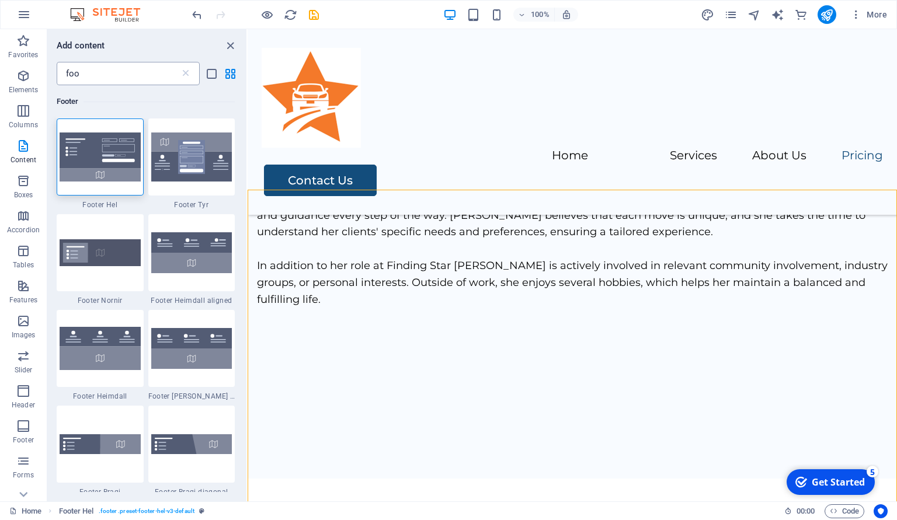
click at [126, 82] on input "foo" at bounding box center [118, 73] width 123 height 23
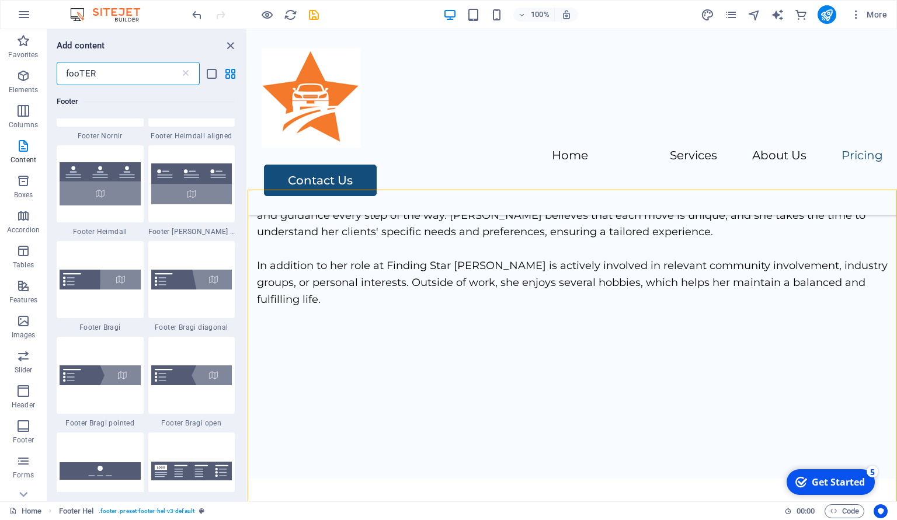
scroll to position [0, 0]
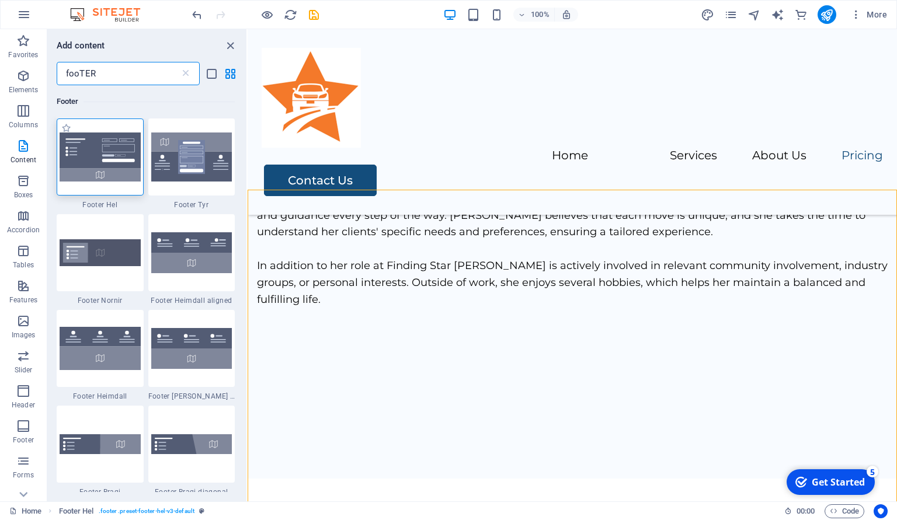
type input "fooTER"
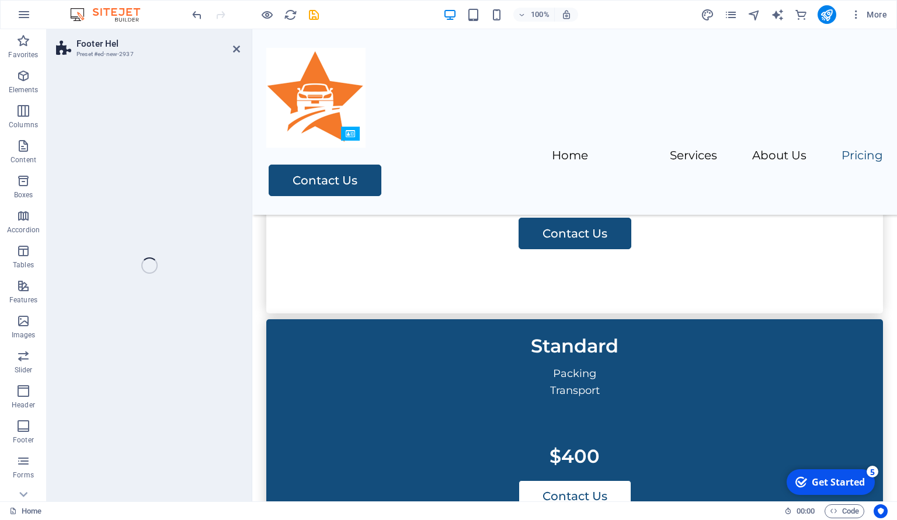
select select "%"
select select "rem"
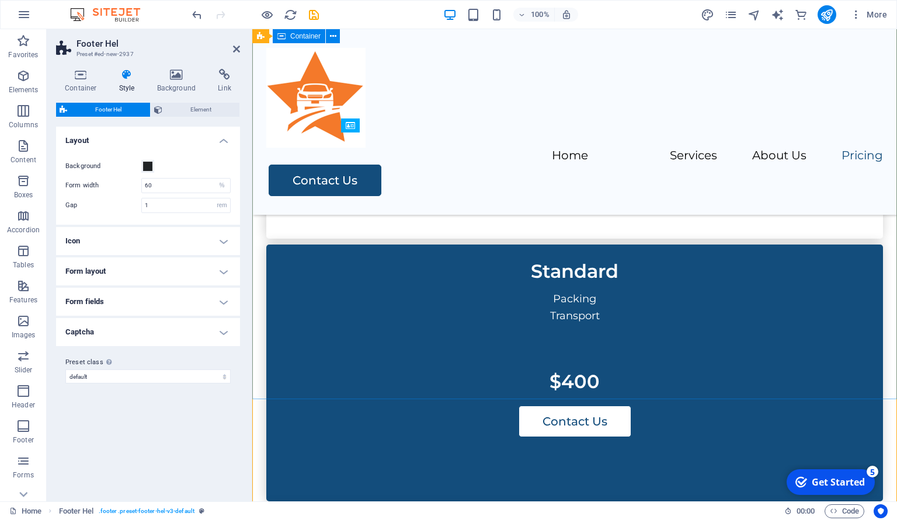
scroll to position [3583, 0]
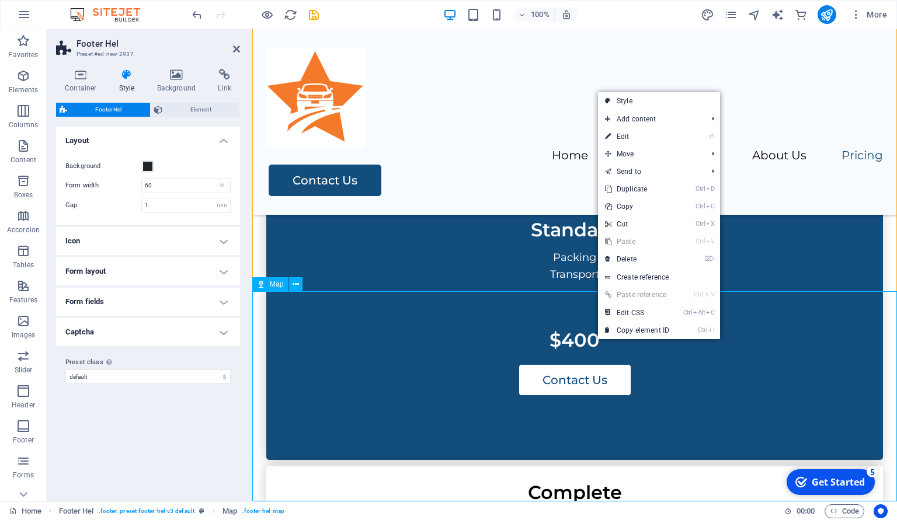
drag, startPoint x: 590, startPoint y: 340, endPoint x: 786, endPoint y: 340, distance: 196.3
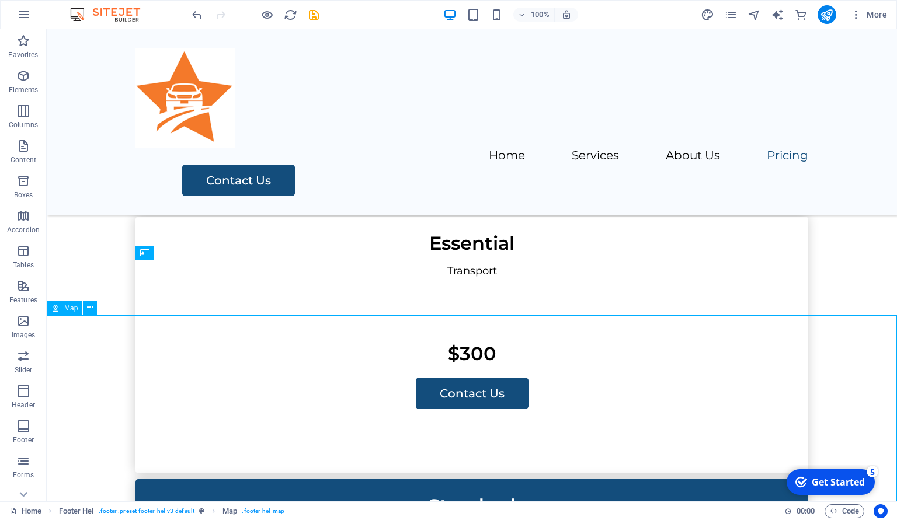
scroll to position [2742, 0]
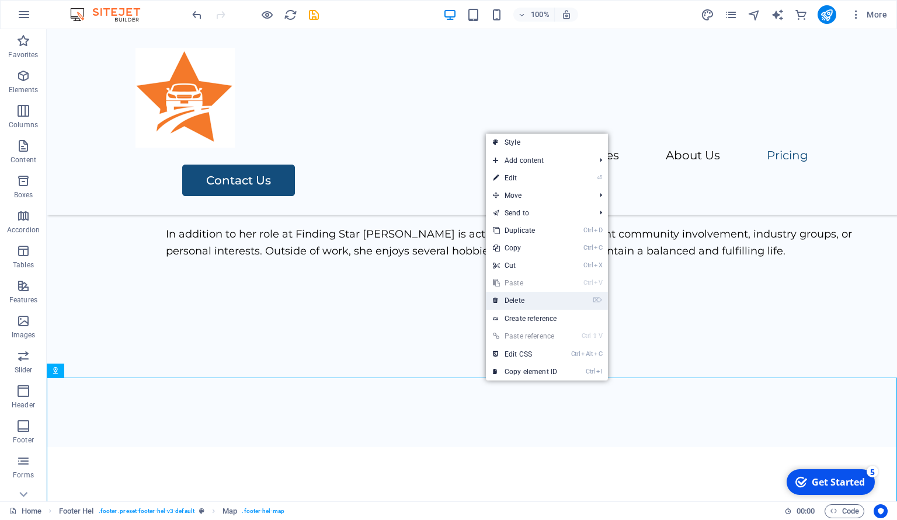
click at [515, 300] on link "⌦ Delete" at bounding box center [525, 301] width 78 height 18
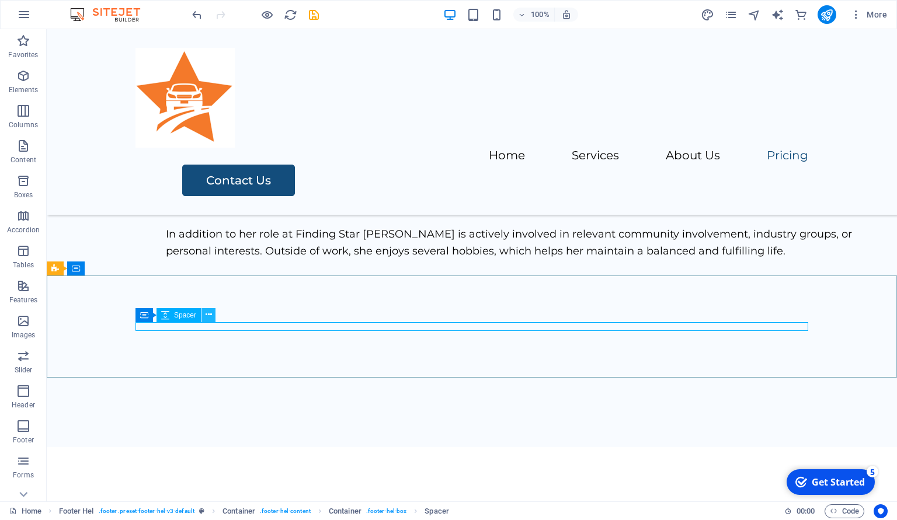
click at [202, 314] on button at bounding box center [209, 315] width 14 height 14
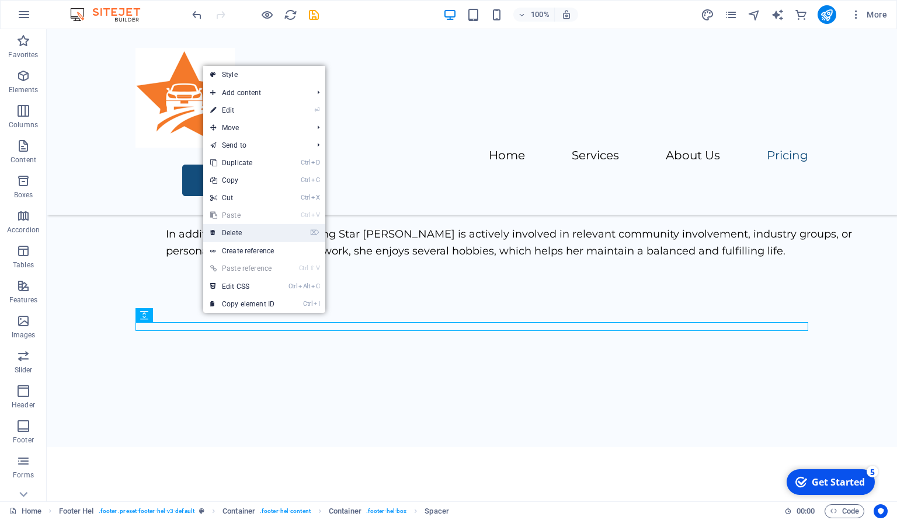
click at [218, 230] on link "⌦ Delete" at bounding box center [242, 233] width 78 height 18
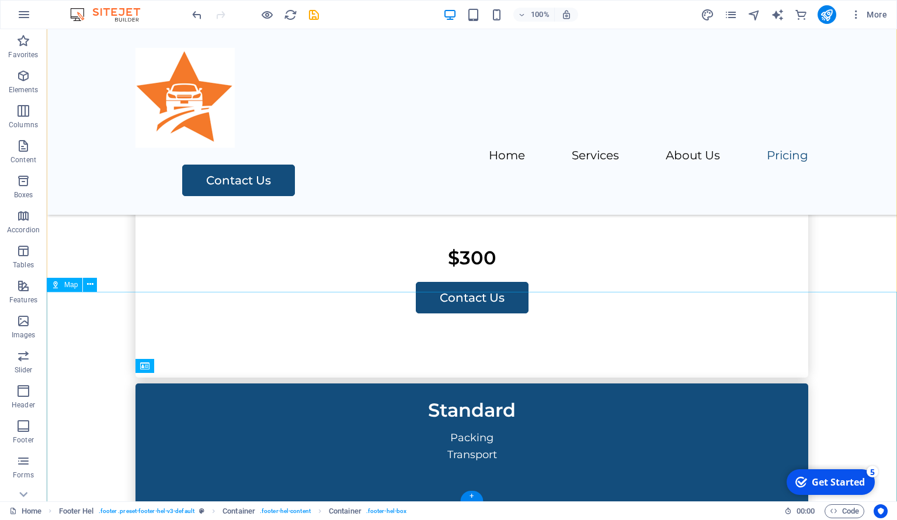
scroll to position [2920, 0]
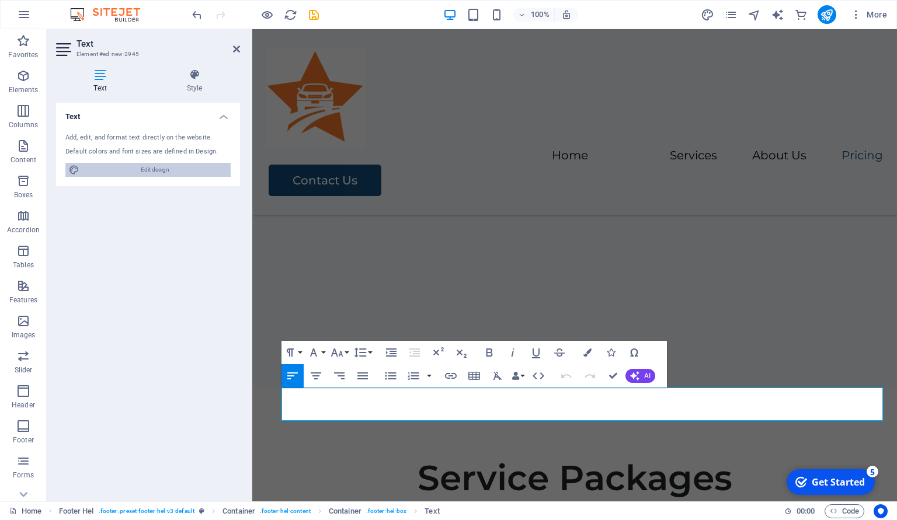
click at [144, 165] on span "Edit design" at bounding box center [155, 170] width 144 height 14
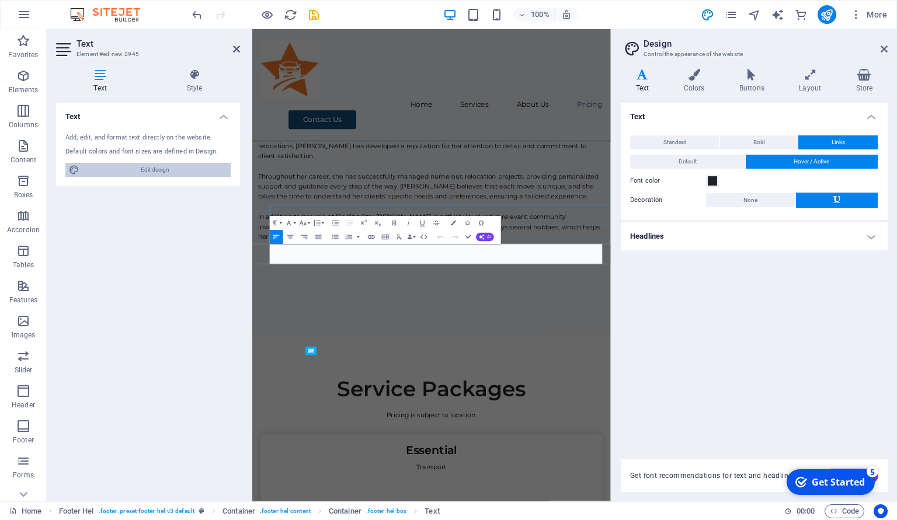
scroll to position [3035, 0]
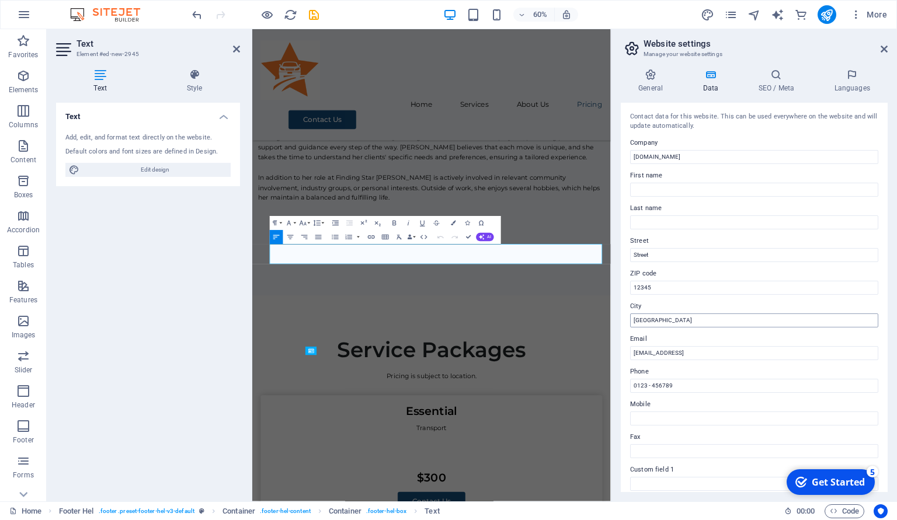
click at [659, 319] on input "[GEOGRAPHIC_DATA]" at bounding box center [754, 321] width 248 height 14
click at [660, 251] on input "Street" at bounding box center [754, 255] width 248 height 14
paste input "[STREET_ADDRESS]"
drag, startPoint x: 704, startPoint y: 253, endPoint x: 806, endPoint y: 254, distance: 102.2
click at [806, 254] on input "[STREET_ADDRESS]" at bounding box center [754, 255] width 248 height 14
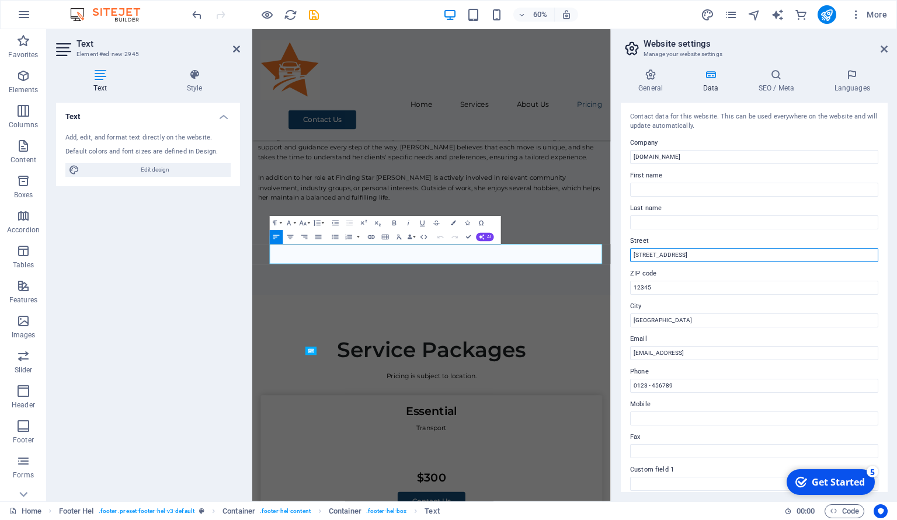
type input "[STREET_ADDRESS]"
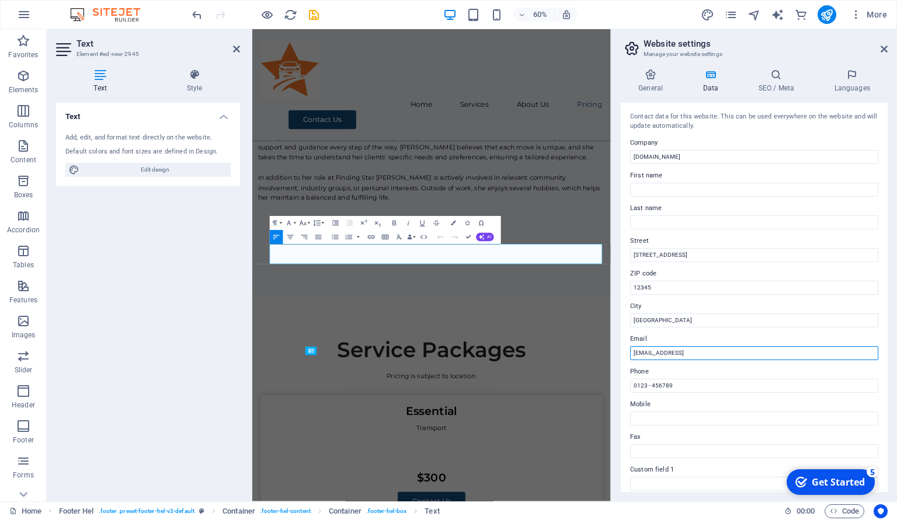
click at [723, 355] on input "[EMAIL_ADDRESS]" at bounding box center [754, 353] width 248 height 14
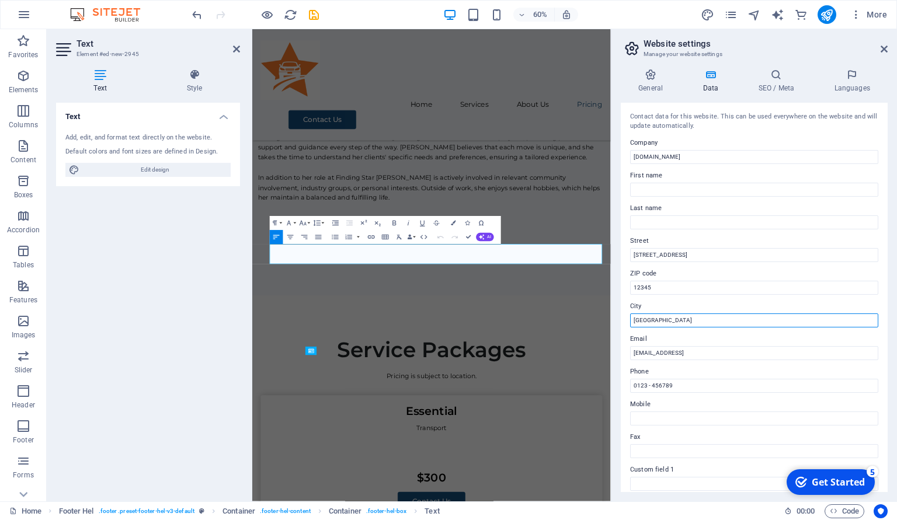
click at [670, 320] on input "[GEOGRAPHIC_DATA]" at bounding box center [754, 321] width 248 height 14
paste input "[GEOGRAPHIC_DATA], [GEOGRAPHIC_DATA] H3J 0C3 CA"
drag, startPoint x: 680, startPoint y: 320, endPoint x: 702, endPoint y: 320, distance: 22.2
click at [702, 320] on input "[GEOGRAPHIC_DATA], [GEOGRAPHIC_DATA] H3J 0C3 CA" at bounding box center [754, 321] width 248 height 14
type input "[GEOGRAPHIC_DATA], [GEOGRAPHIC_DATA] H3J 0C3 CA"
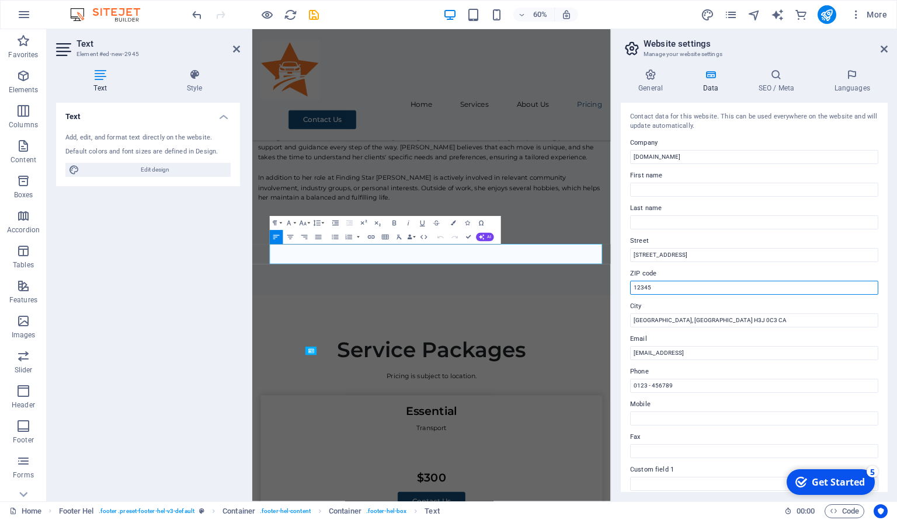
click at [669, 293] on input "12345" at bounding box center [754, 288] width 248 height 14
paste input "H3J 0C3"
type input "H3J 0C3"
click at [847, 272] on label "ZIP code" at bounding box center [754, 274] width 248 height 14
click at [847, 281] on input "H3J 0C3" at bounding box center [754, 288] width 248 height 14
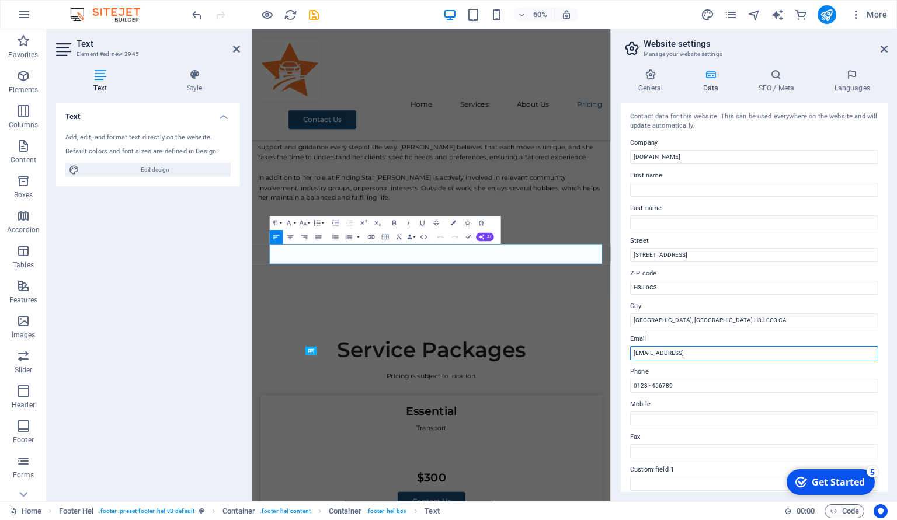
click at [674, 353] on input "[EMAIL_ADDRESS]" at bounding box center [754, 353] width 248 height 14
paste input "[PERSON_NAME][EMAIL_ADDRESS][DOMAIN_NAME]"
type input "[PERSON_NAME][EMAIL_ADDRESS][DOMAIN_NAME]"
click at [859, 340] on label "Email" at bounding box center [754, 339] width 248 height 14
click at [859, 346] on input "[PERSON_NAME][EMAIL_ADDRESS][DOMAIN_NAME]" at bounding box center [754, 353] width 248 height 14
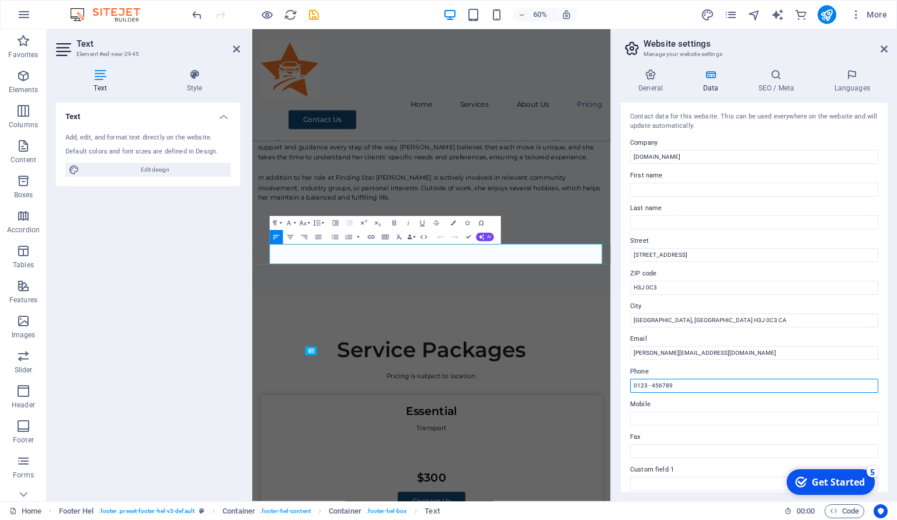
click at [753, 388] on input "0123 - 456789" at bounding box center [754, 386] width 248 height 14
paste input "7373987485"
click at [632, 387] on input "7373987485" at bounding box center [754, 386] width 248 height 14
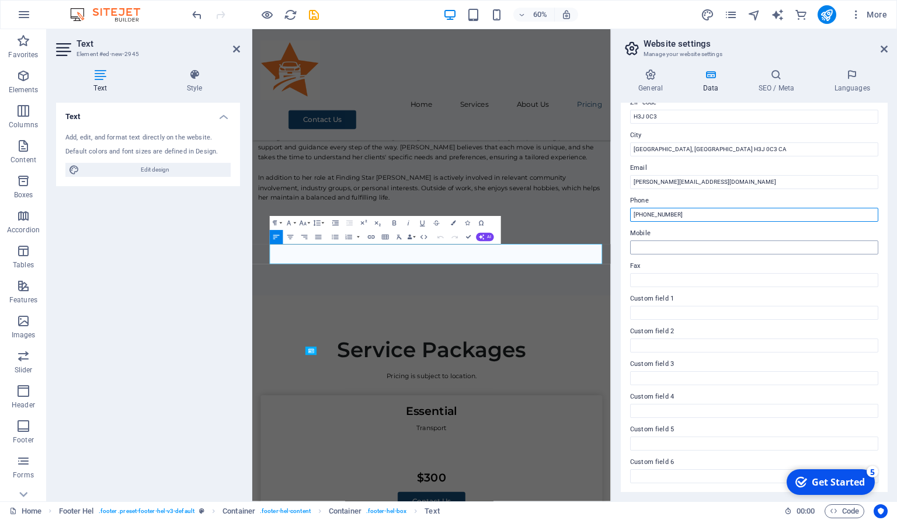
scroll to position [0, 0]
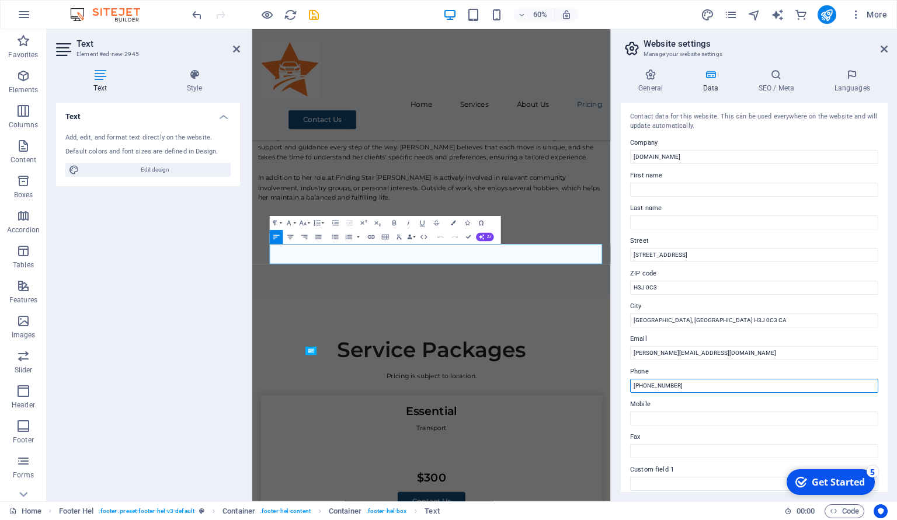
type input "[PHONE_NUMBER]"
click at [878, 45] on h2 "Website settings" at bounding box center [766, 44] width 244 height 11
click at [884, 45] on icon at bounding box center [884, 48] width 7 height 9
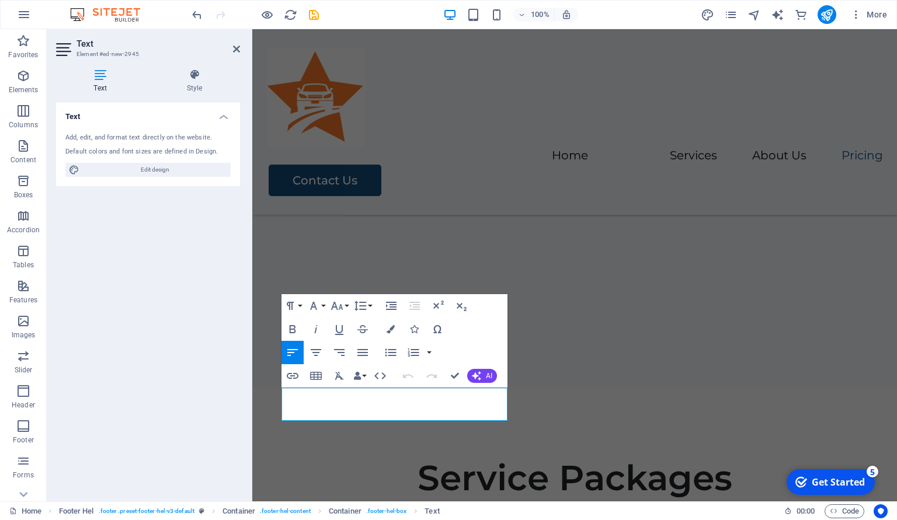
click at [241, 53] on aside "Text Element #ed-new-2945 Text Style Text Add, edit, and format text directly o…" at bounding box center [150, 265] width 206 height 473
click at [236, 51] on icon at bounding box center [236, 48] width 7 height 9
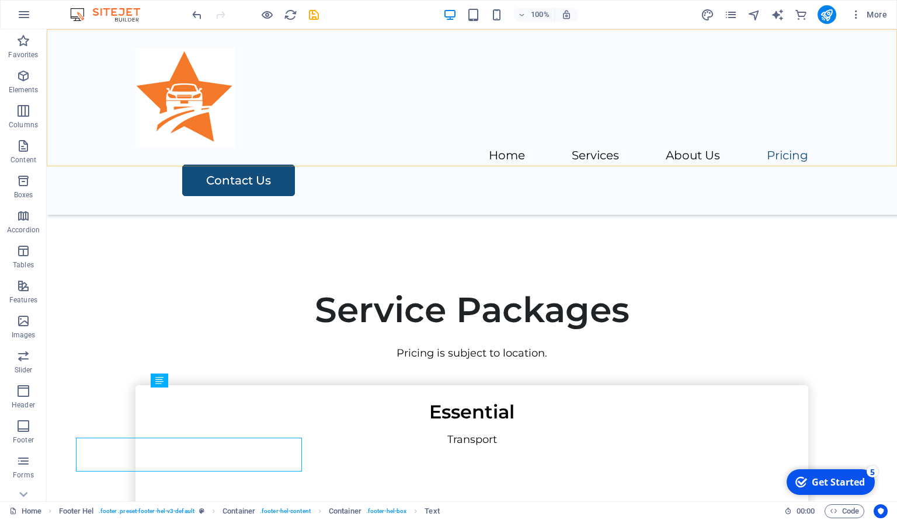
scroll to position [2920, 0]
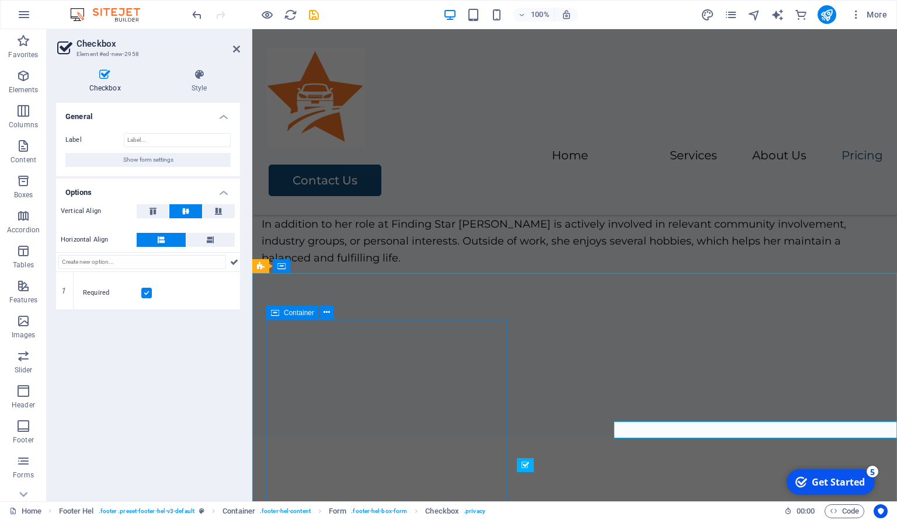
scroll to position [2970, 0]
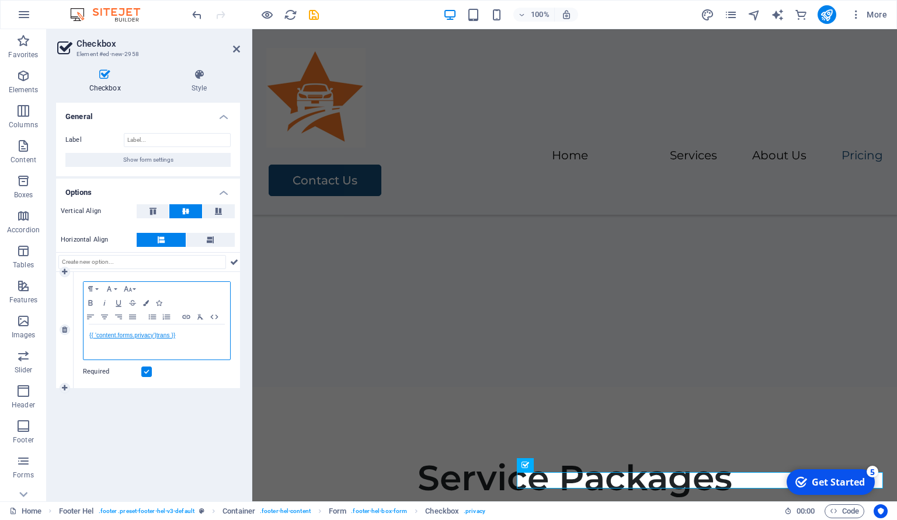
click at [134, 335] on link "{{ 'content.forms.privacy'|trans }}" at bounding box center [132, 335] width 86 height 6
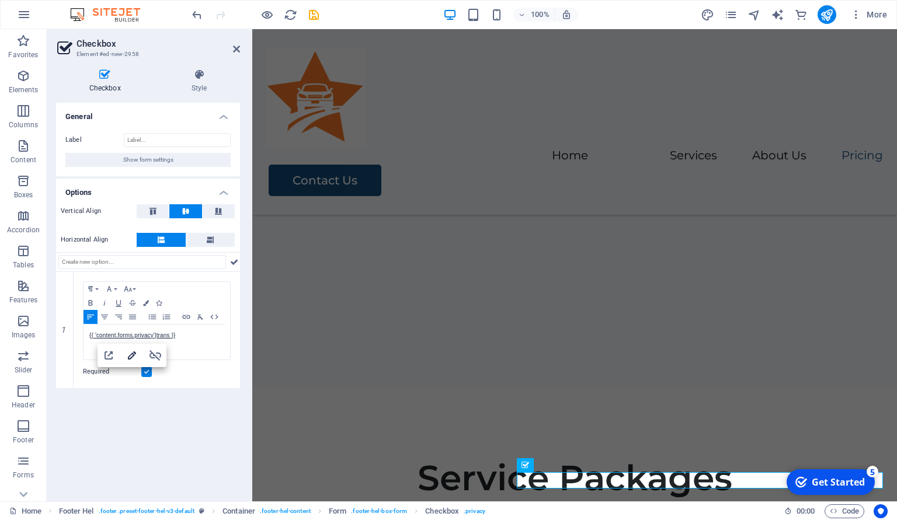
click at [131, 355] on icon "button" at bounding box center [132, 356] width 8 height 8
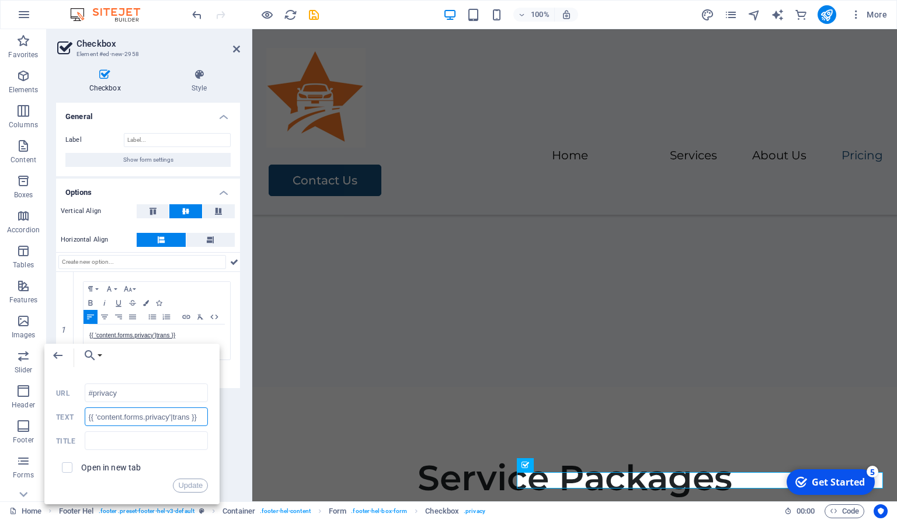
click at [137, 412] on input "{{ 'content.forms.privacy'|trans }}" at bounding box center [147, 417] width 124 height 19
type input "{{ 'content.forms.privacy'|trans }}"
click at [150, 335] on link "{{ 'content.forms. privacy'|trans }}" at bounding box center [132, 335] width 86 height 6
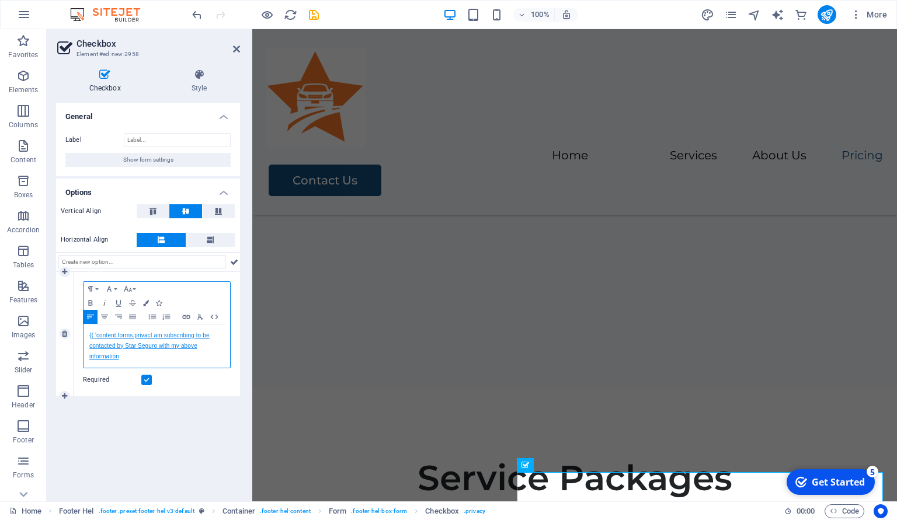
click at [151, 335] on link "{{ 'content.forms.privacI am subscribing to be contacted by Star Seguro with my…" at bounding box center [149, 345] width 120 height 27
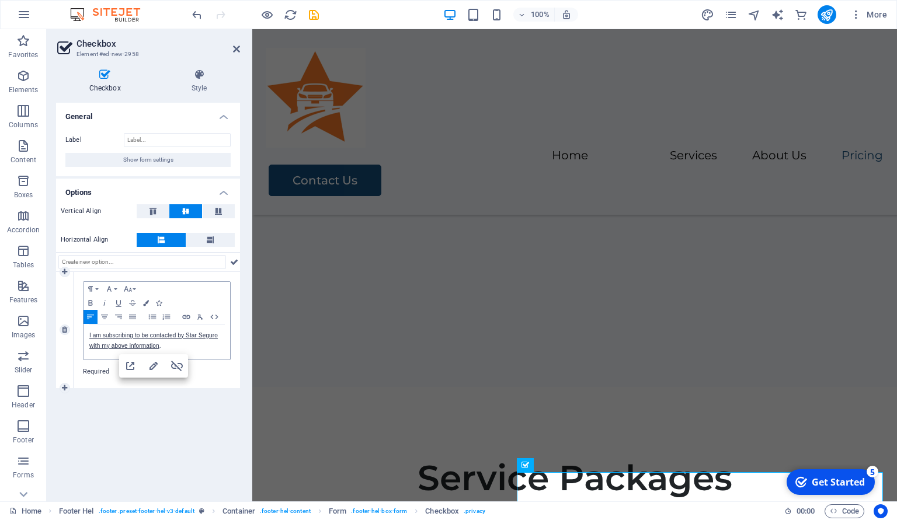
click at [171, 422] on div "General Label Show form settings Options Vertical Align Horizontal Align 1 Para…" at bounding box center [148, 298] width 184 height 390
click at [233, 47] on icon at bounding box center [236, 48] width 7 height 9
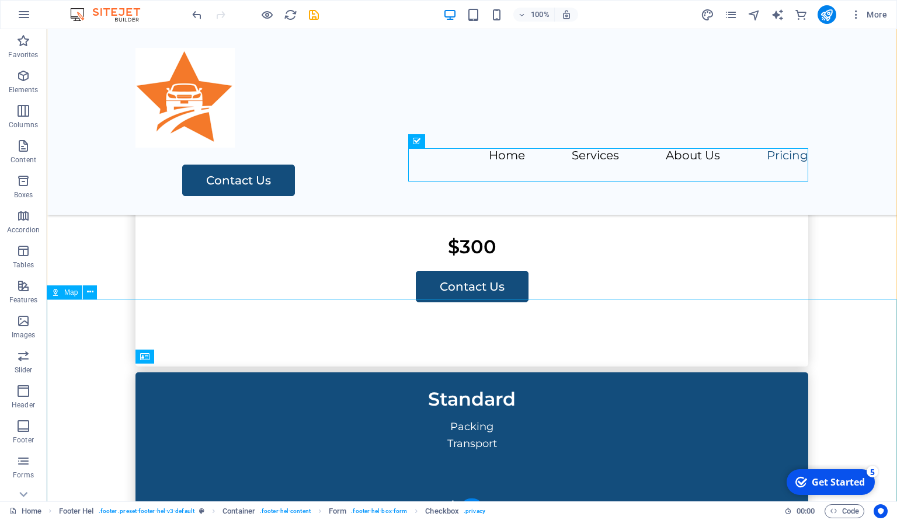
scroll to position [3252, 0]
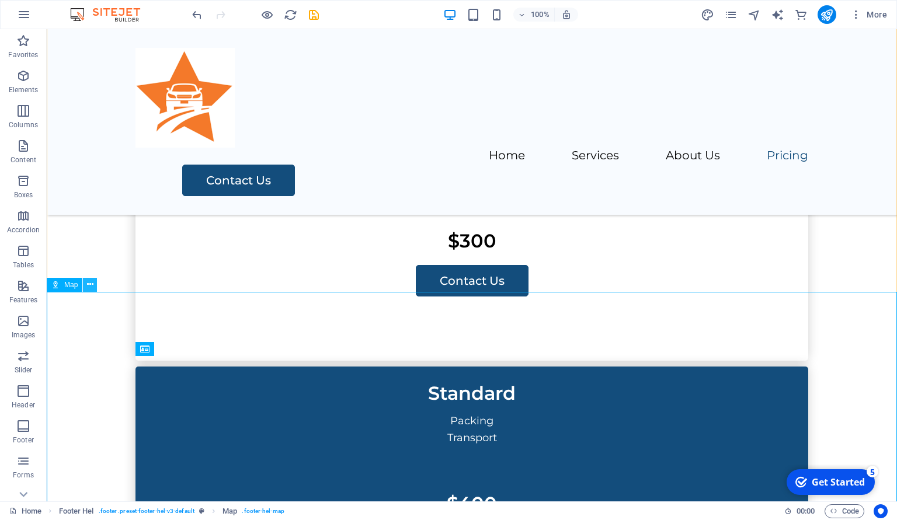
click at [88, 284] on icon at bounding box center [90, 285] width 6 height 12
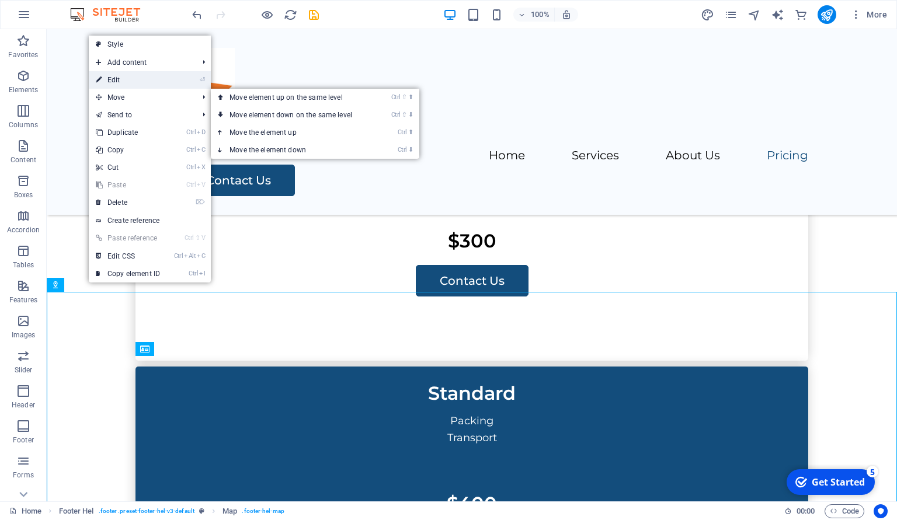
click at [127, 83] on link "⏎ Edit" at bounding box center [128, 80] width 78 height 18
select select "1"
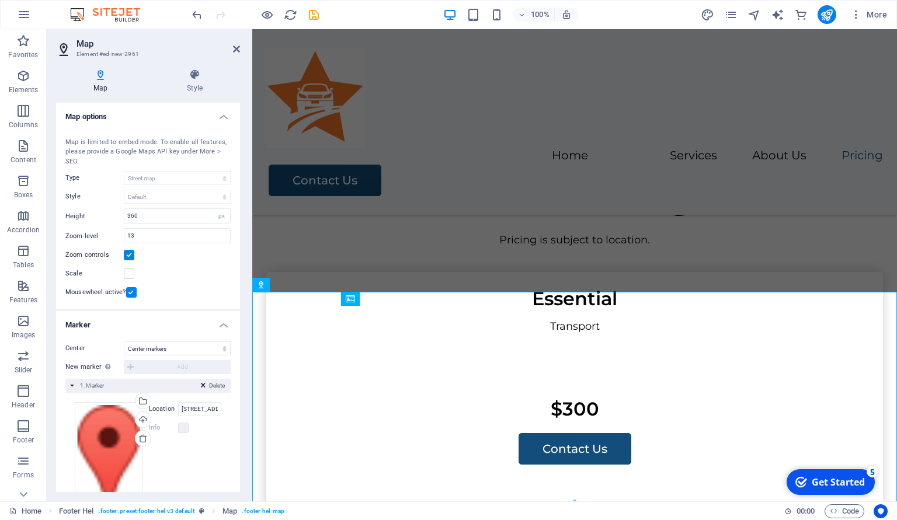
scroll to position [3302, 0]
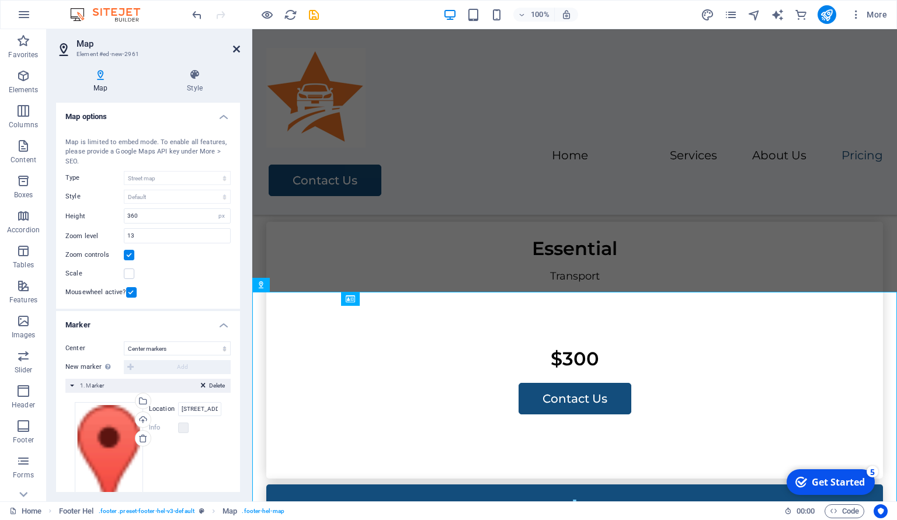
click at [234, 48] on icon at bounding box center [236, 48] width 7 height 9
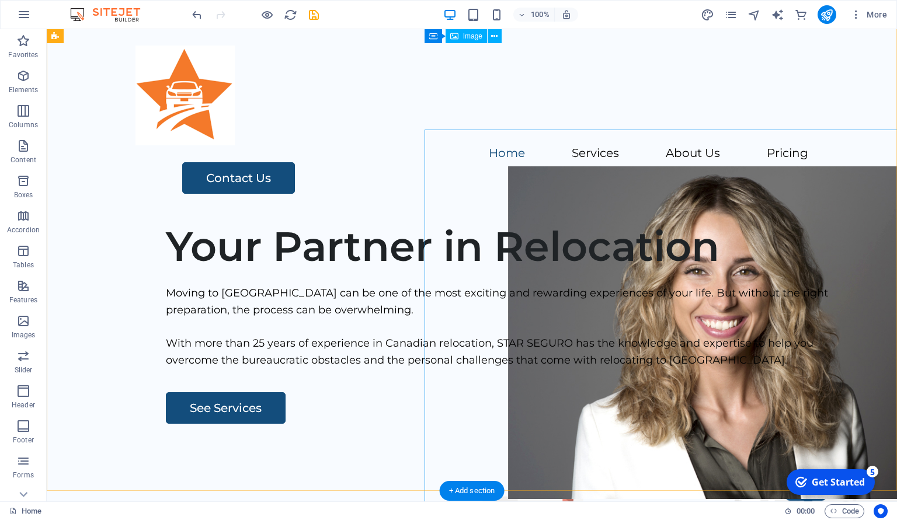
scroll to position [0, 0]
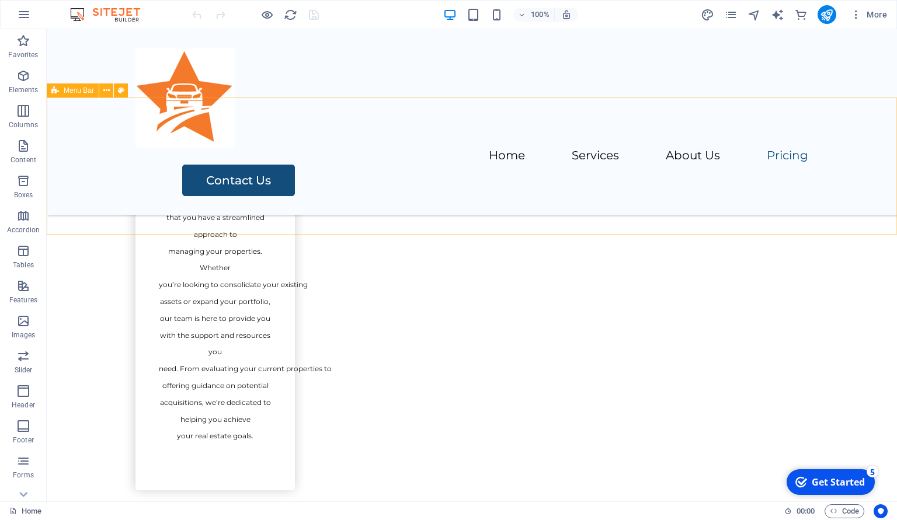
scroll to position [1992, 0]
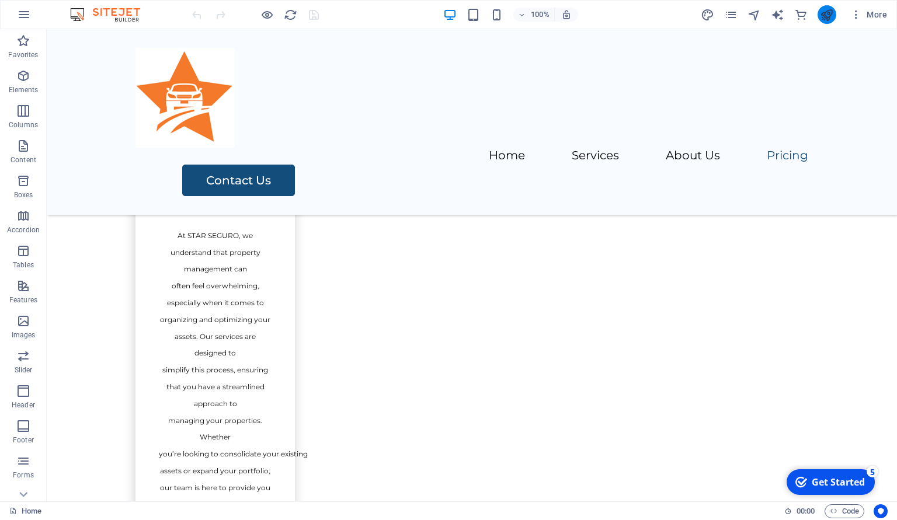
click at [820, 18] on button "publish" at bounding box center [827, 14] width 19 height 19
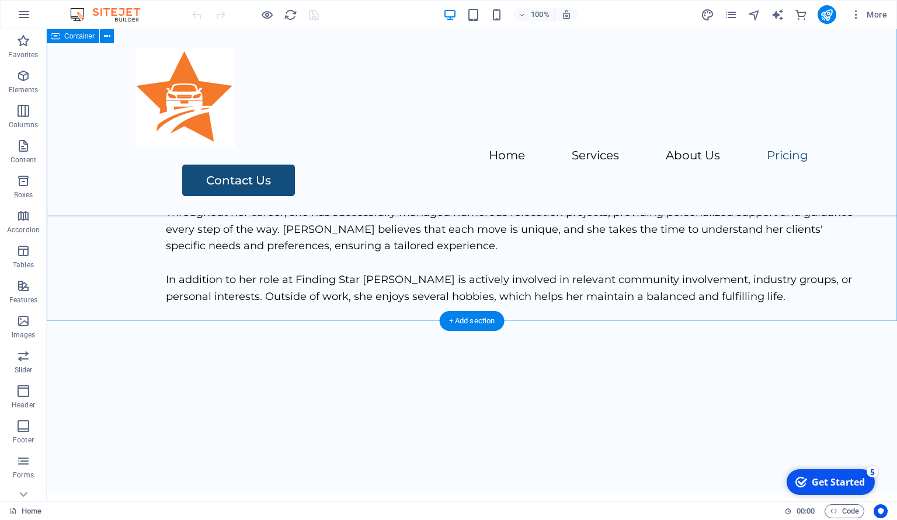
scroll to position [2848, 0]
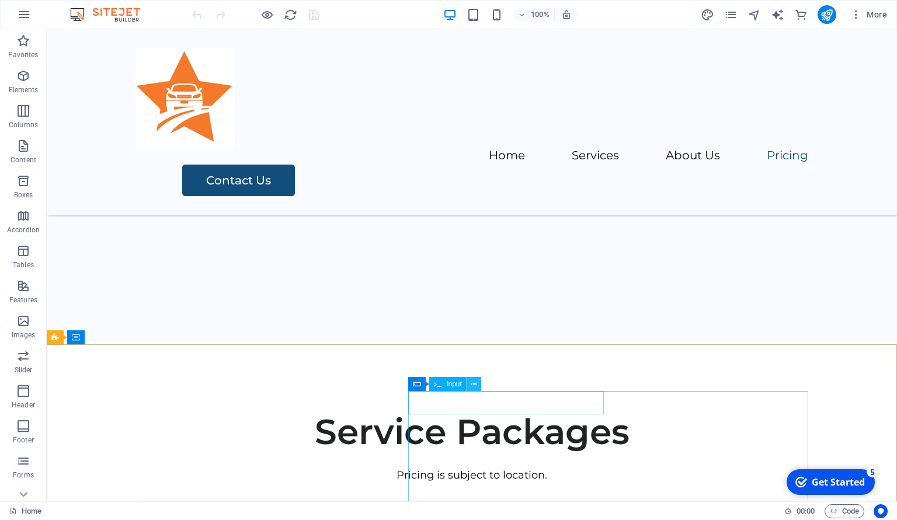
click at [472, 386] on icon at bounding box center [474, 384] width 6 height 12
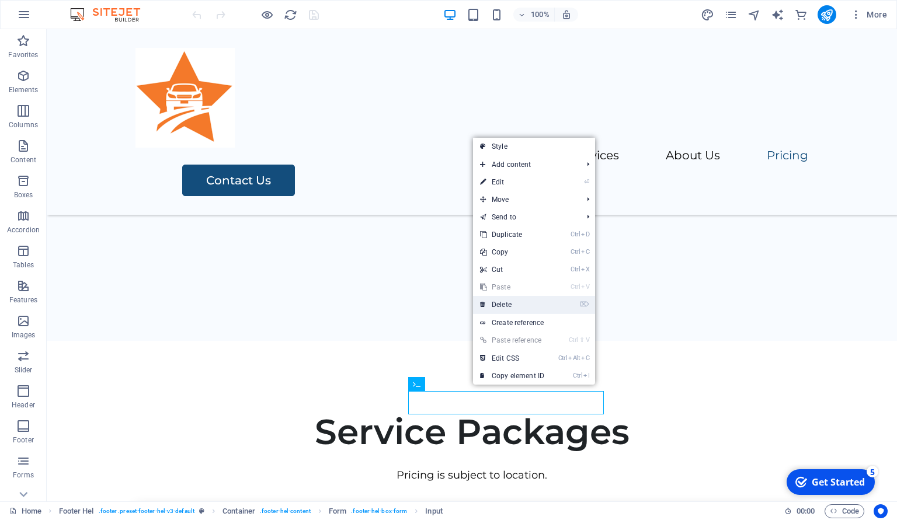
click at [515, 303] on link "⌦ Delete" at bounding box center [512, 305] width 78 height 18
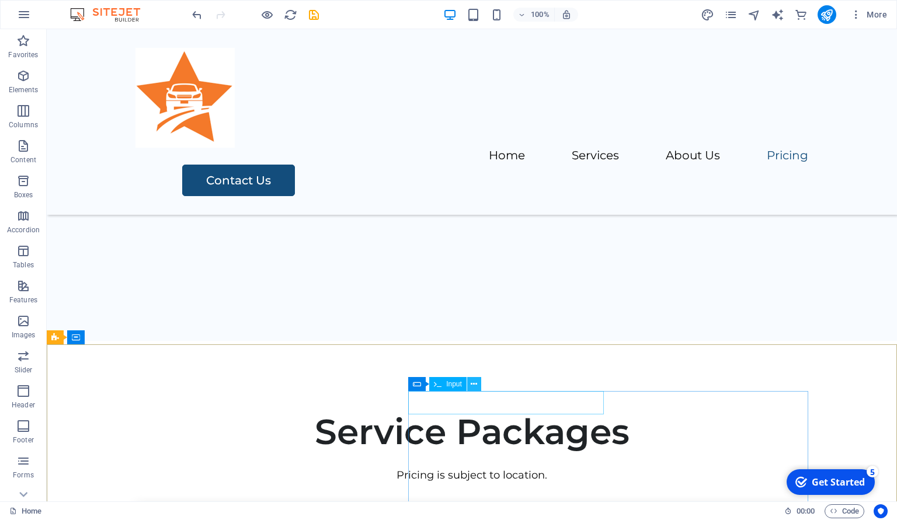
click at [475, 385] on icon at bounding box center [474, 384] width 6 height 12
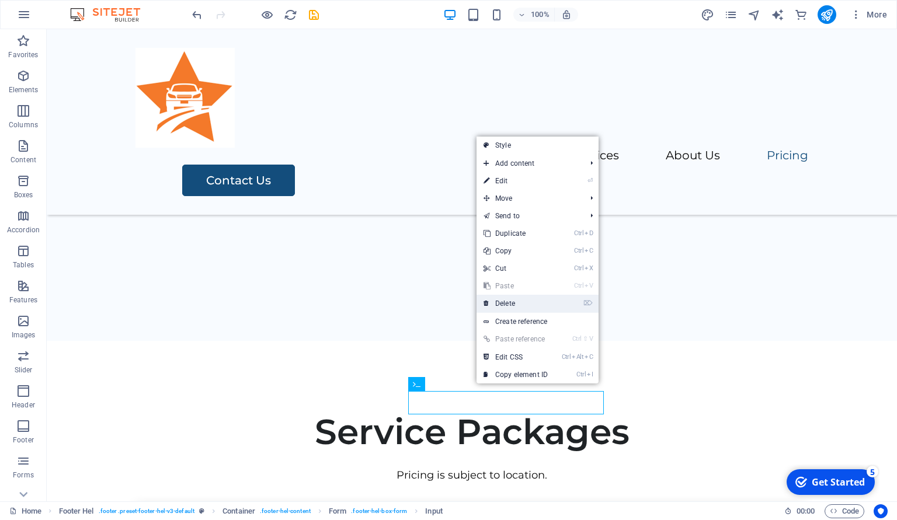
click at [506, 299] on link "⌦ Delete" at bounding box center [516, 304] width 78 height 18
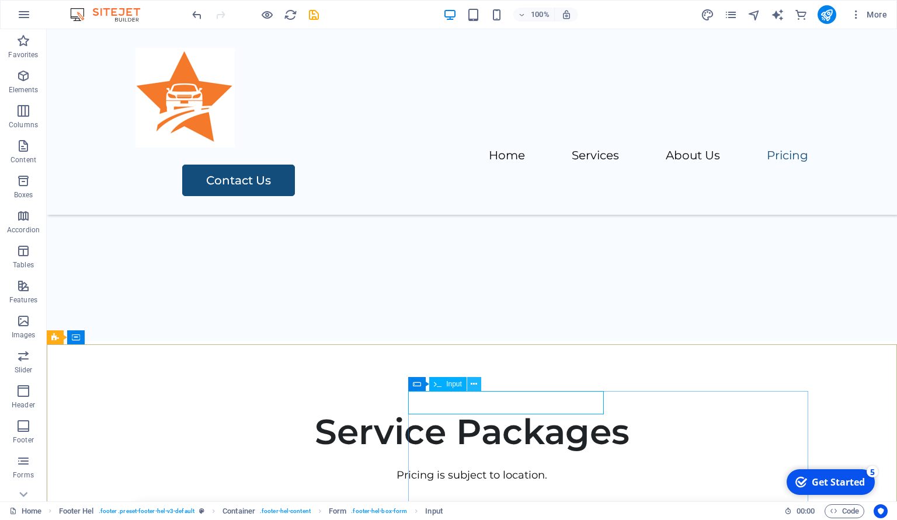
click at [473, 381] on icon at bounding box center [474, 384] width 6 height 12
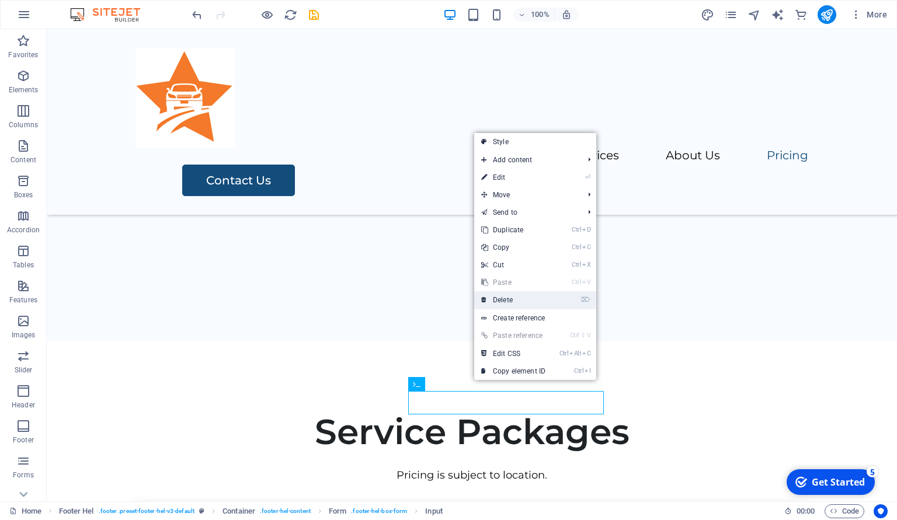
click at [504, 300] on link "⌦ Delete" at bounding box center [513, 300] width 78 height 18
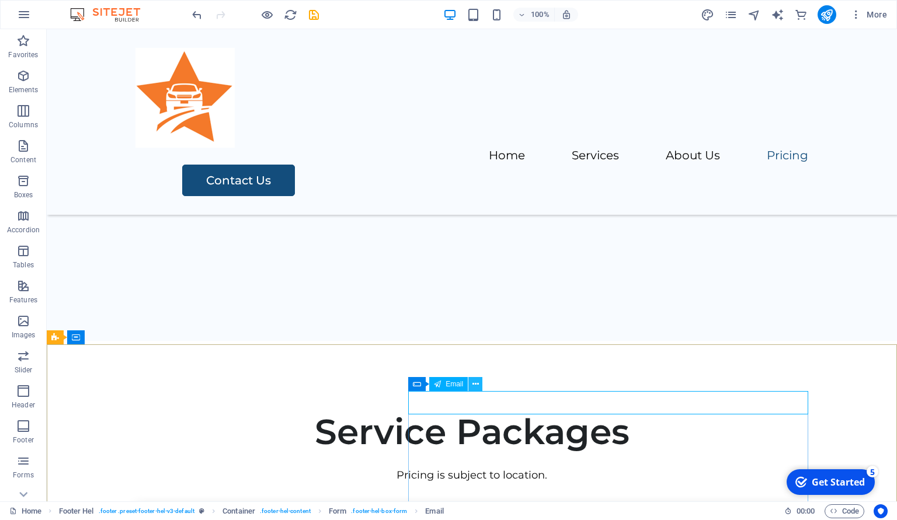
click at [475, 382] on icon at bounding box center [476, 384] width 6 height 12
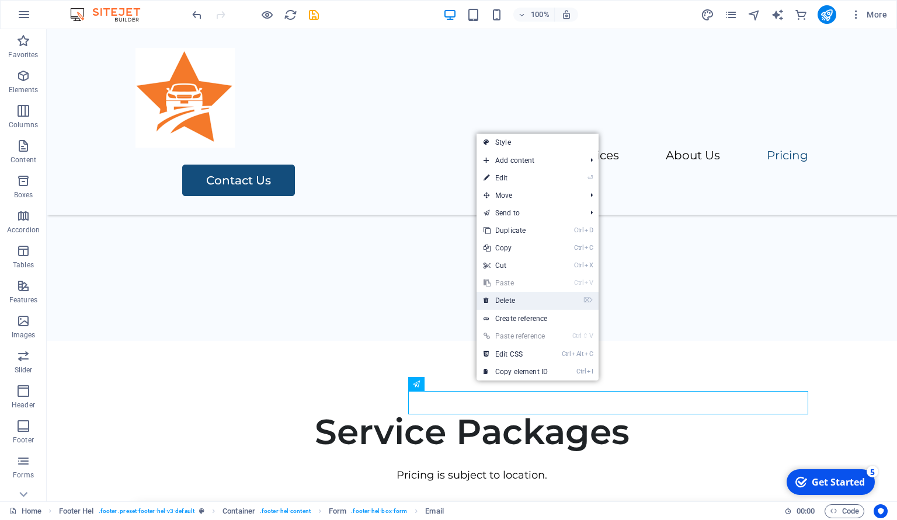
click at [501, 303] on link "⌦ Delete" at bounding box center [516, 301] width 78 height 18
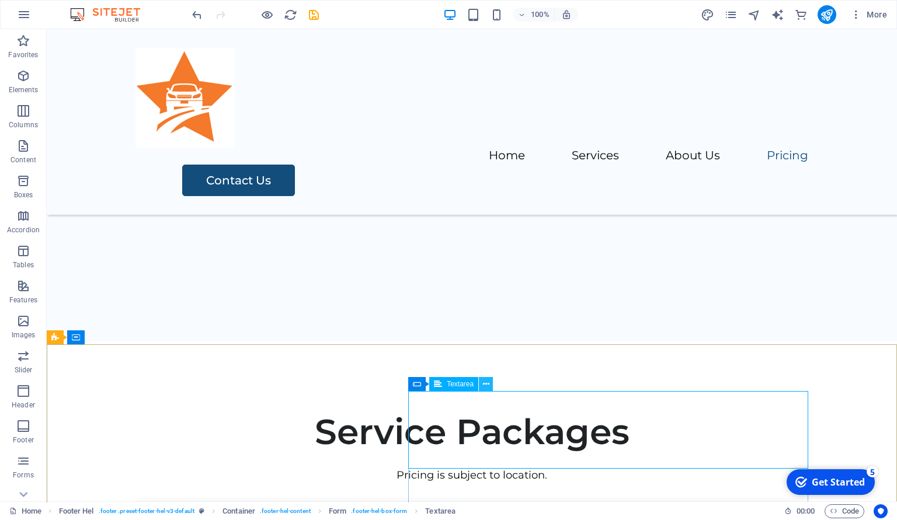
click at [485, 386] on icon at bounding box center [486, 384] width 6 height 12
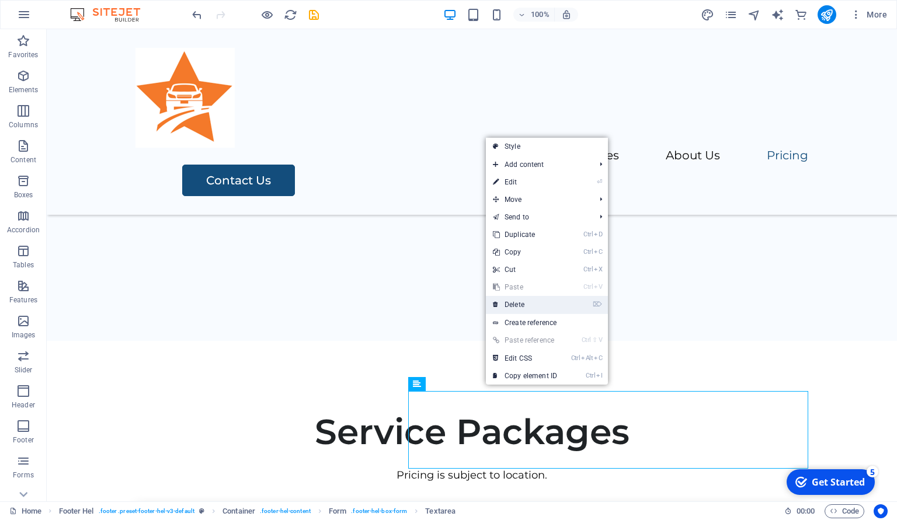
drag, startPoint x: 503, startPoint y: 298, endPoint x: 457, endPoint y: 269, distance: 54.6
click at [503, 298] on link "⌦ Delete" at bounding box center [525, 305] width 78 height 18
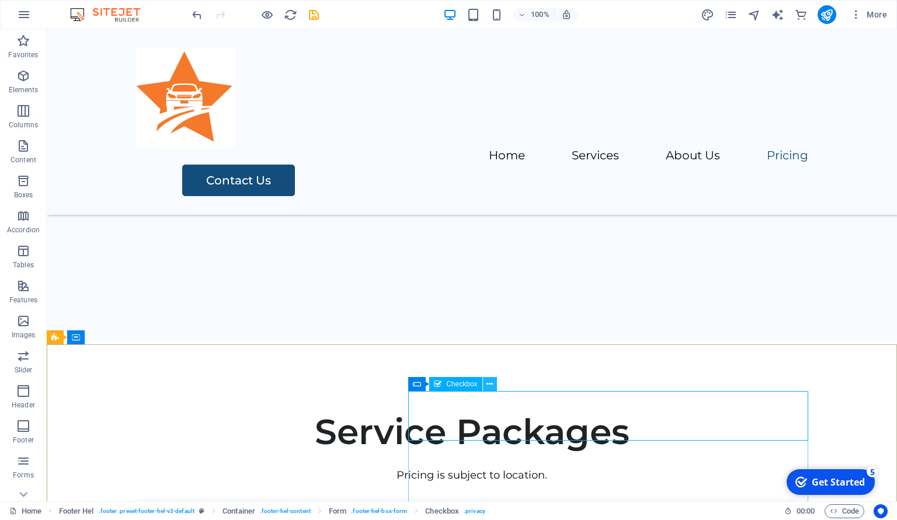
click at [489, 386] on icon at bounding box center [490, 384] width 6 height 12
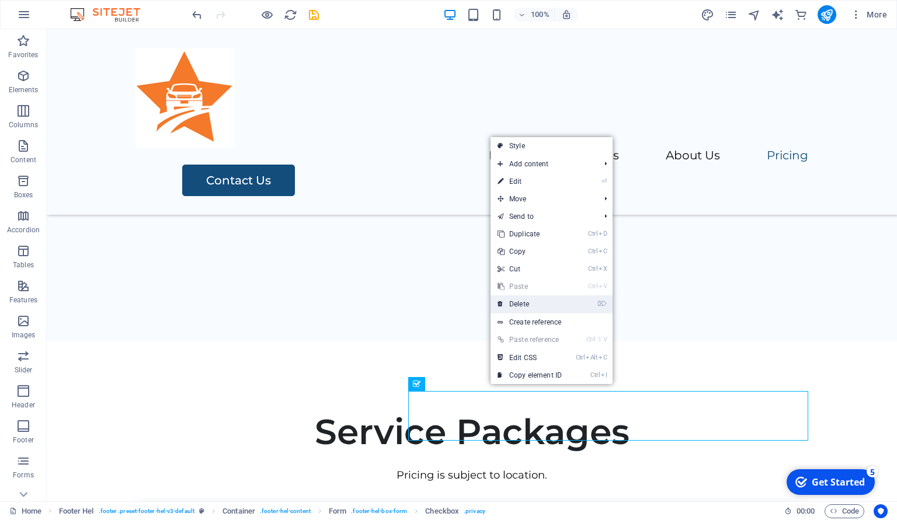
click at [531, 308] on link "⌦ Delete" at bounding box center [530, 305] width 78 height 18
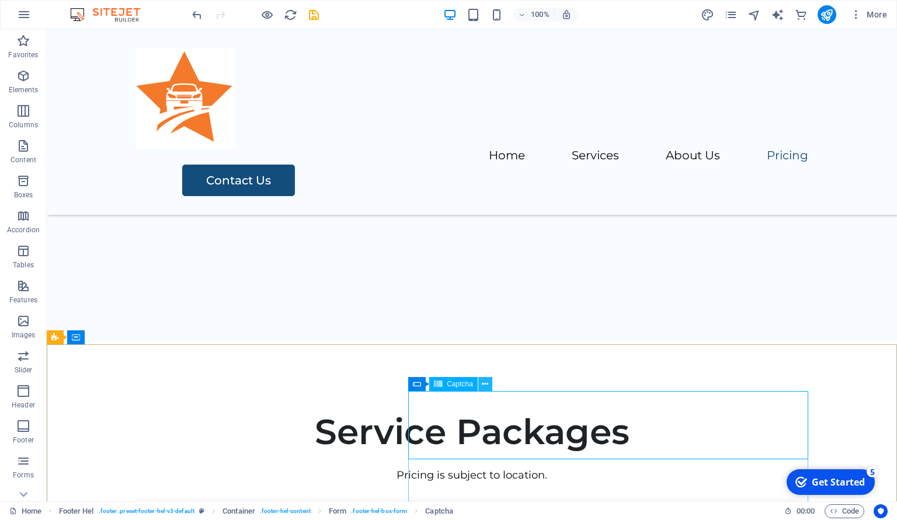
click at [481, 384] on button at bounding box center [485, 384] width 14 height 14
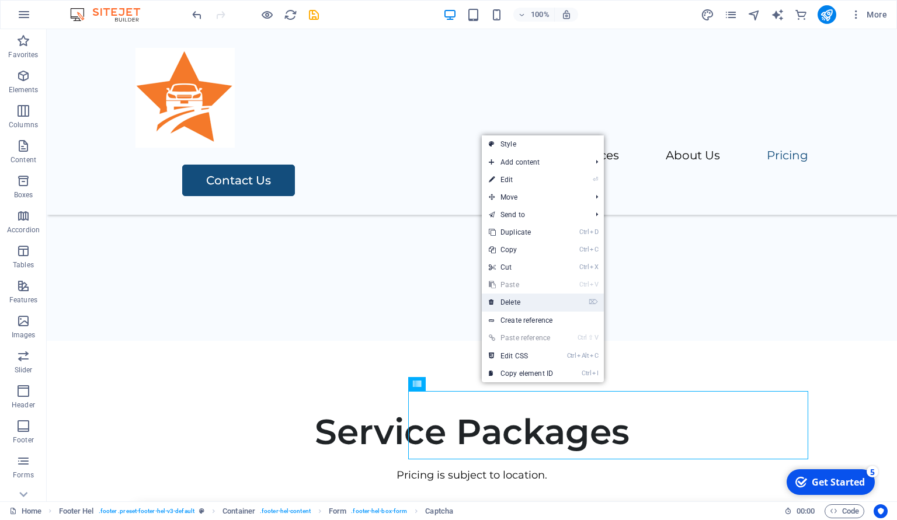
click at [511, 297] on link "⌦ Delete" at bounding box center [521, 303] width 78 height 18
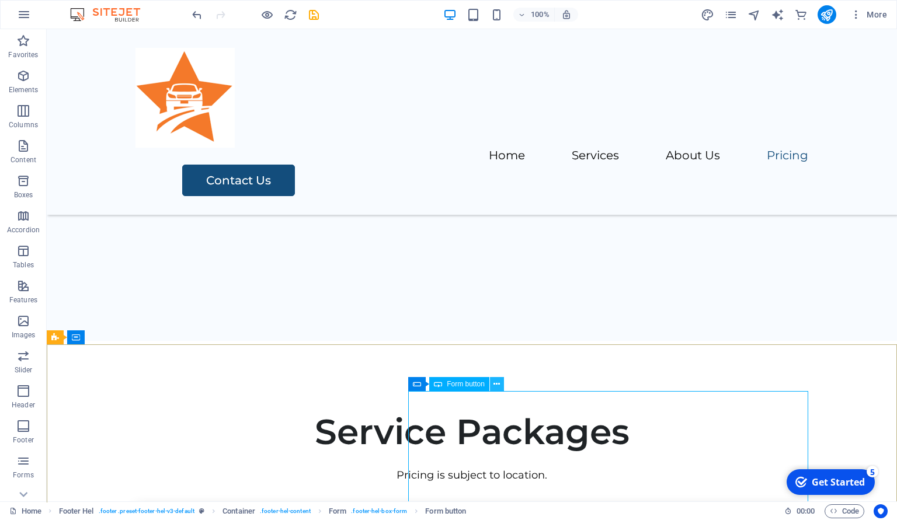
click at [492, 382] on button at bounding box center [497, 384] width 14 height 14
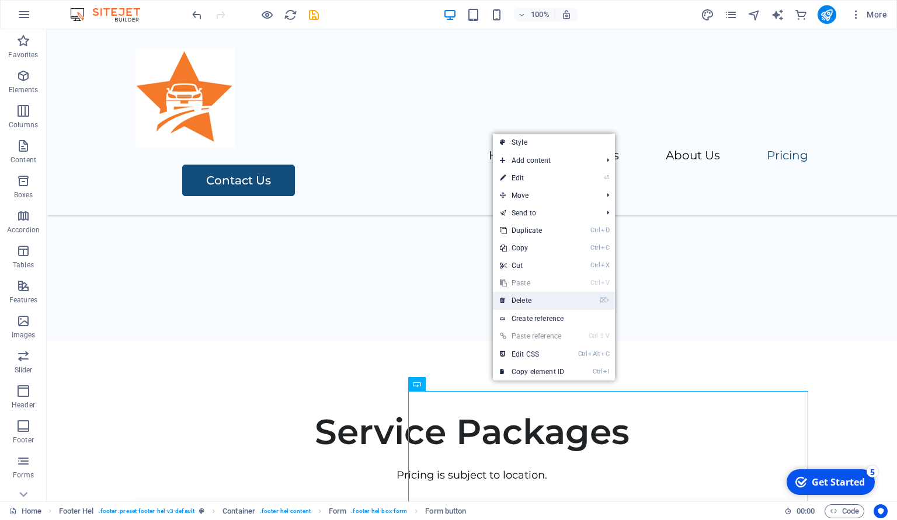
click at [523, 304] on link "⌦ Delete" at bounding box center [532, 301] width 78 height 18
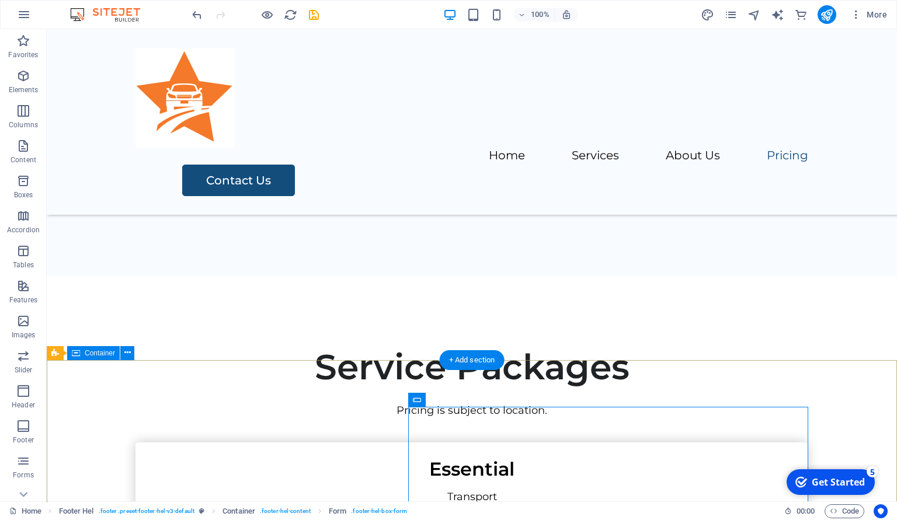
scroll to position [2832, 0]
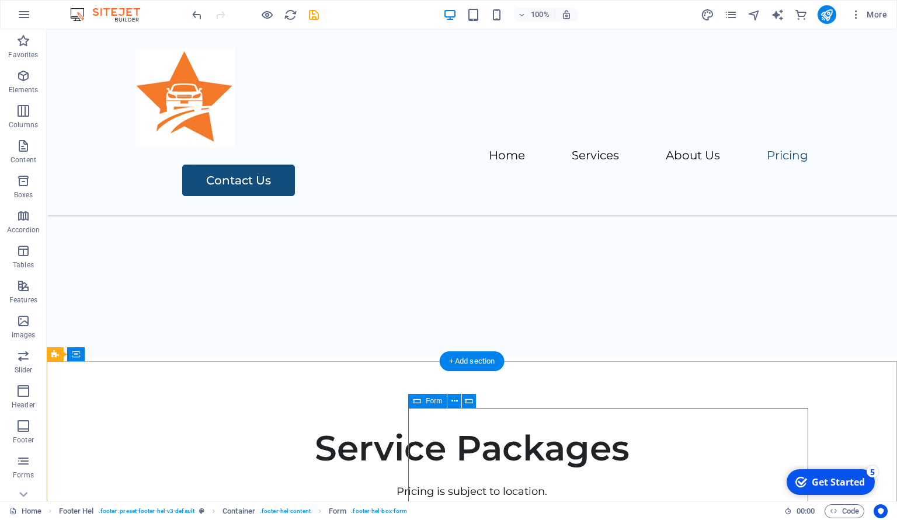
click at [450, 399] on button at bounding box center [454, 401] width 14 height 14
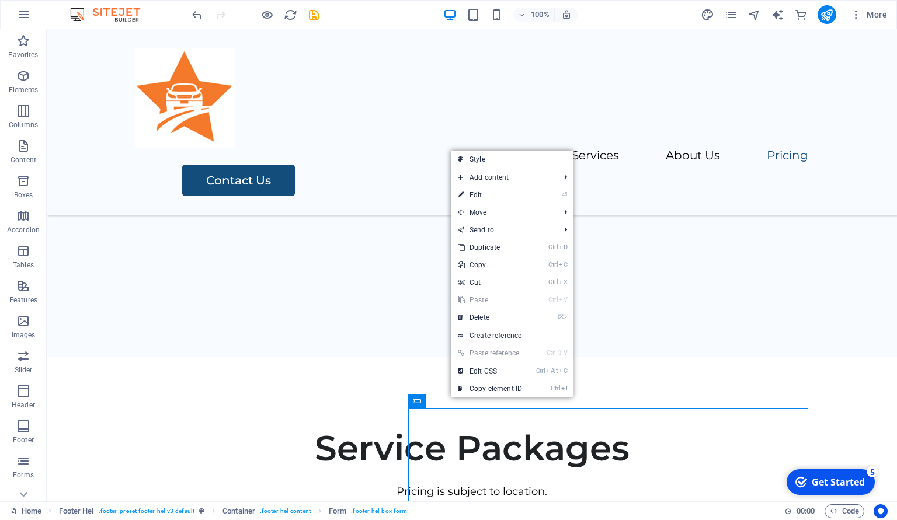
click at [487, 307] on link "Ctrl V Paste" at bounding box center [490, 300] width 78 height 18
click at [484, 314] on link "⌦ Delete" at bounding box center [490, 318] width 78 height 18
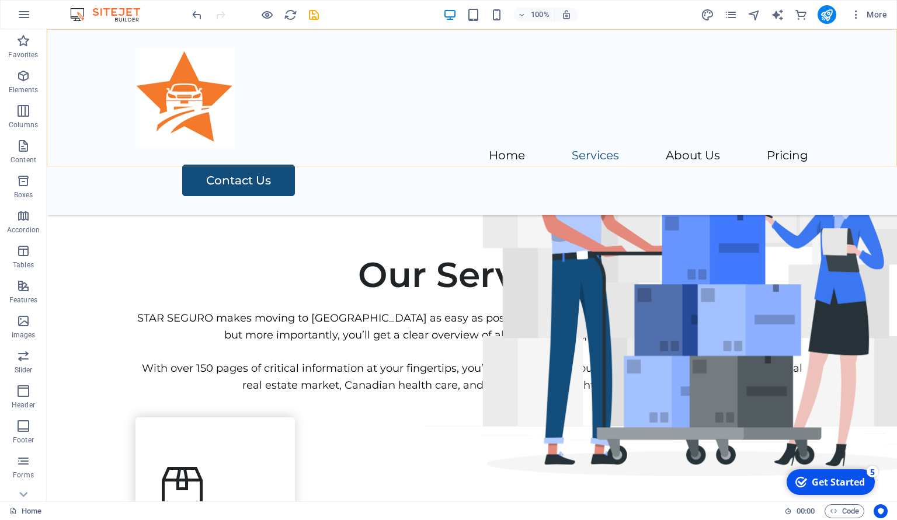
scroll to position [0, 0]
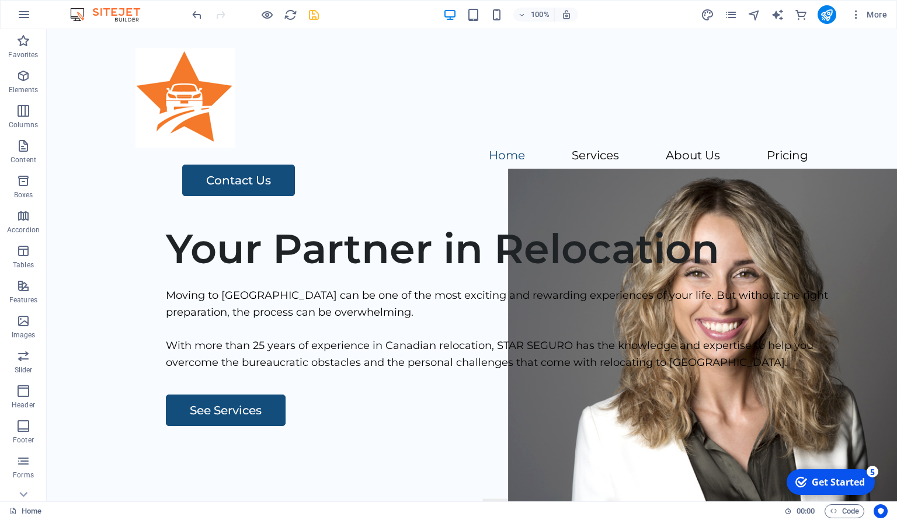
click at [825, 18] on icon "publish" at bounding box center [826, 14] width 13 height 13
